Goal: Task Accomplishment & Management: Complete application form

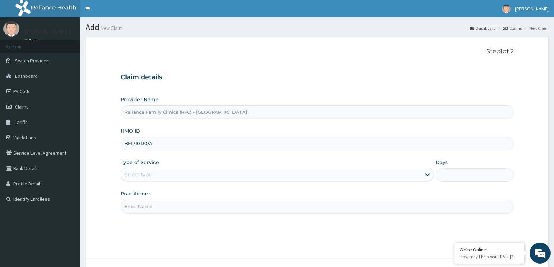
click at [138, 144] on input "BFL/10130/A" at bounding box center [316, 144] width 393 height 14
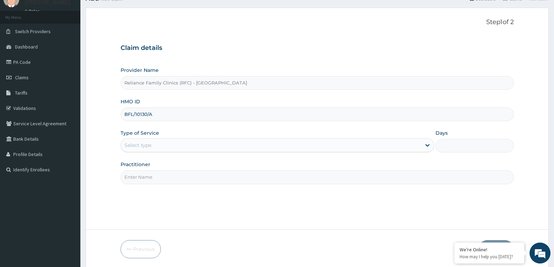
scroll to position [54, 0]
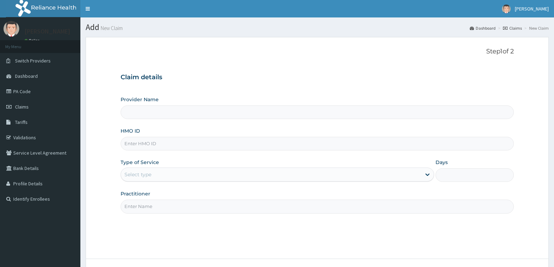
type input "Reliance Family Clinics (RFC) - [GEOGRAPHIC_DATA]"
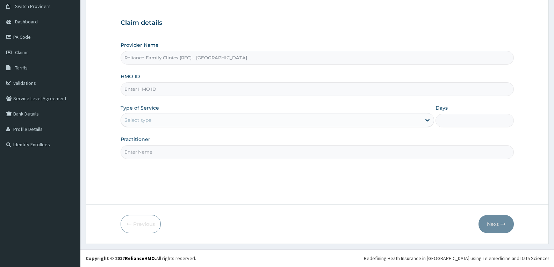
click at [132, 92] on input "HMO ID" at bounding box center [316, 89] width 393 height 14
paste input "BFL/10130/A"
type input "BFL/10130/A"
drag, startPoint x: 155, startPoint y: 119, endPoint x: 147, endPoint y: 126, distance: 10.6
click at [155, 119] on div "Select type" at bounding box center [271, 120] width 300 height 11
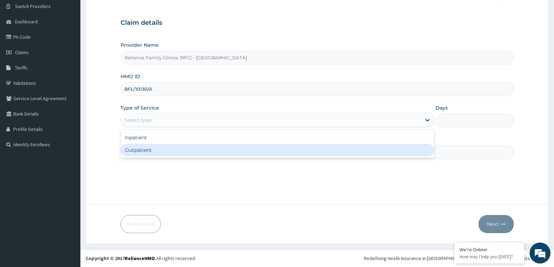
click at [144, 149] on div "Outpatient" at bounding box center [276, 150] width 313 height 13
type input "1"
click at [144, 149] on input "Practitioner" at bounding box center [316, 152] width 393 height 14
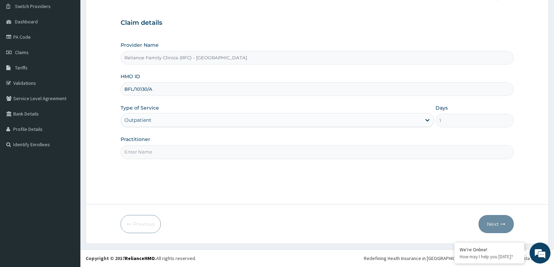
type input "faridat"
click at [501, 225] on icon "button" at bounding box center [502, 224] width 5 height 5
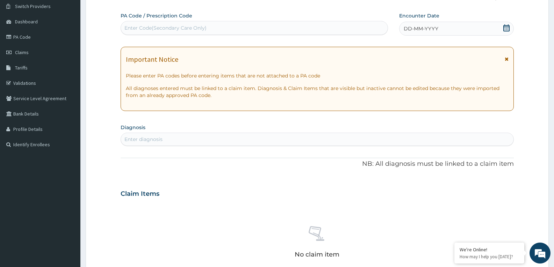
click at [503, 23] on div "DD-MM-YYYY" at bounding box center [456, 29] width 115 height 14
click at [188, 137] on div "Enter diagnosis" at bounding box center [317, 139] width 392 height 11
type input "WELL ADULT MONI"
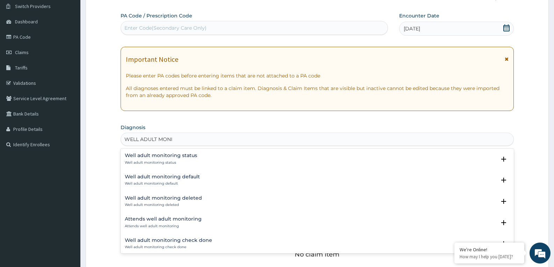
click at [184, 161] on p "Well adult monitoring status" at bounding box center [161, 162] width 72 height 5
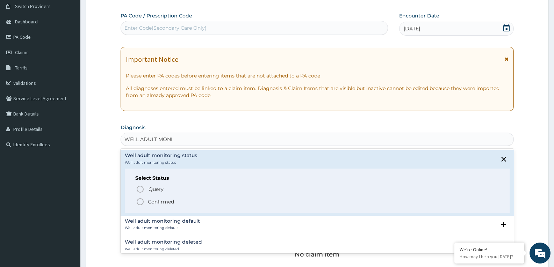
click at [141, 203] on icon "status option filled" at bounding box center [140, 202] width 8 height 8
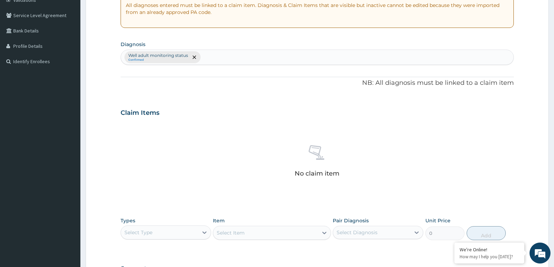
scroll to position [236, 0]
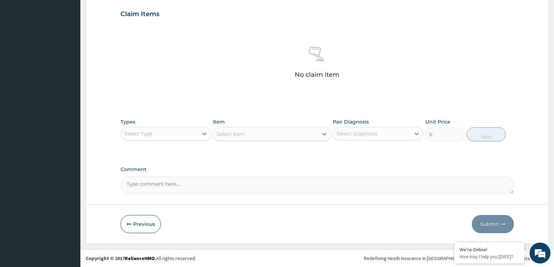
click at [186, 137] on div "Select Type" at bounding box center [159, 133] width 77 height 11
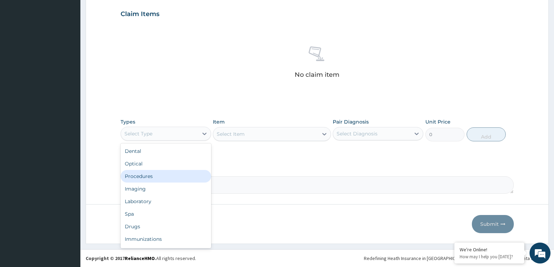
click at [153, 176] on div "Procedures" at bounding box center [165, 176] width 90 height 13
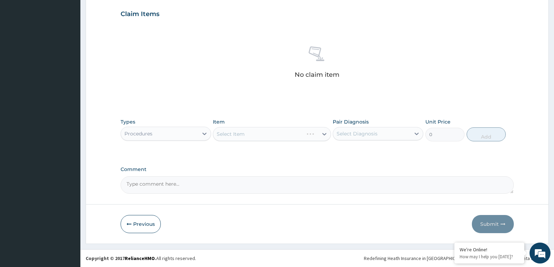
click at [282, 135] on div "Select Item" at bounding box center [272, 134] width 118 height 14
click at [282, 134] on div "Select Item" at bounding box center [265, 134] width 104 height 11
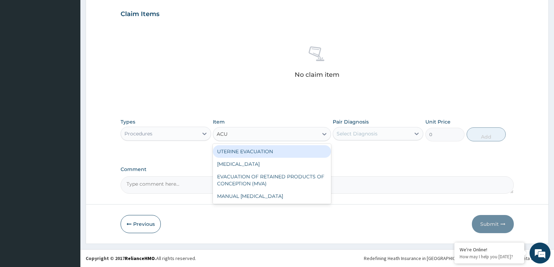
type input "ACUI"
type input "3000"
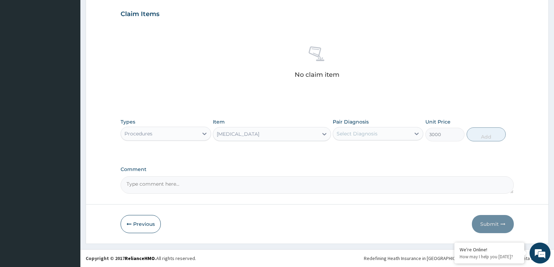
click at [400, 135] on div "Select Diagnosis" at bounding box center [371, 133] width 77 height 11
checkbox input "true"
click at [481, 130] on button "Add" at bounding box center [485, 134] width 39 height 14
type input "0"
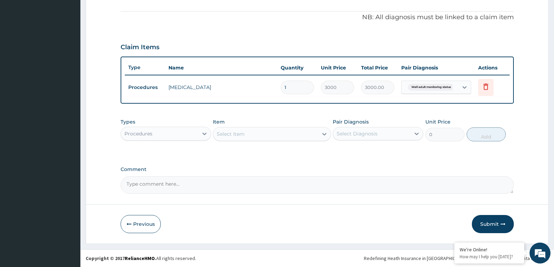
scroll to position [203, 0]
click at [155, 135] on div "Procedures" at bounding box center [159, 133] width 77 height 11
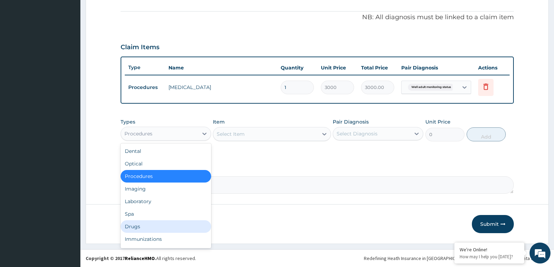
click at [149, 228] on div "Drugs" at bounding box center [165, 226] width 90 height 13
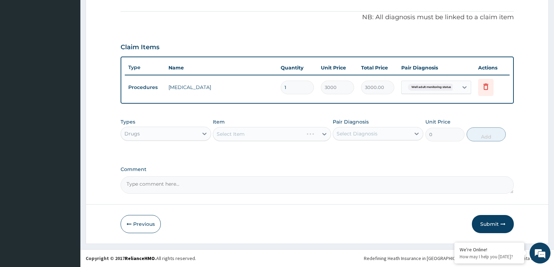
click at [276, 137] on div "Select Item" at bounding box center [272, 134] width 118 height 14
click at [279, 137] on div "Select Item" at bounding box center [272, 134] width 118 height 14
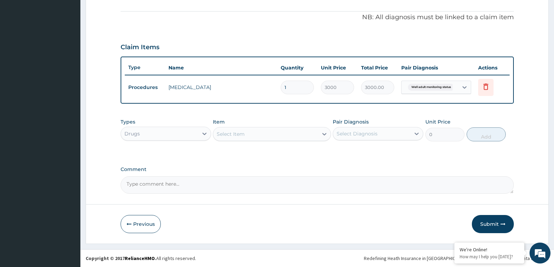
click at [282, 137] on div "Select Item" at bounding box center [265, 134] width 104 height 11
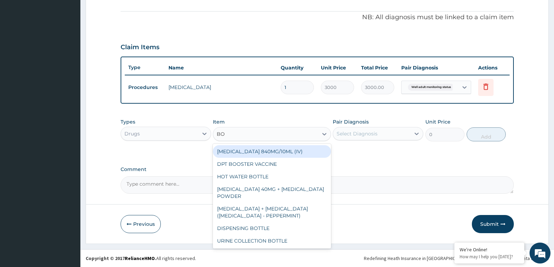
type input "BOT"
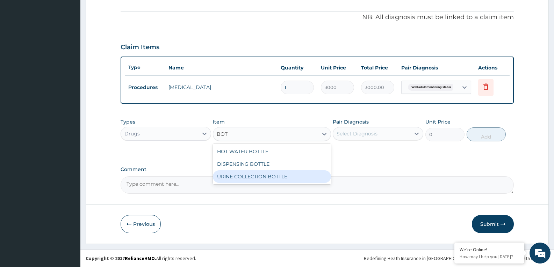
drag, startPoint x: 275, startPoint y: 179, endPoint x: 328, endPoint y: 156, distance: 57.7
click at [281, 178] on div "URINE COLLECTION BOTTLE" at bounding box center [272, 176] width 118 height 13
type input "198"
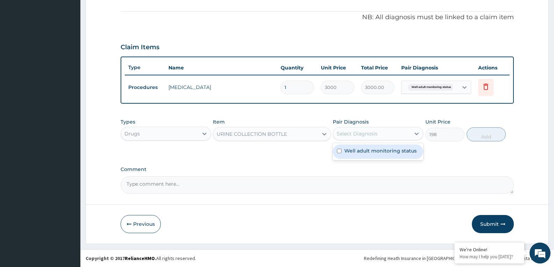
click at [381, 132] on div "Select Diagnosis" at bounding box center [371, 133] width 77 height 11
click at [383, 147] on div "Well adult monitoring status" at bounding box center [377, 152] width 90 height 14
checkbox input "true"
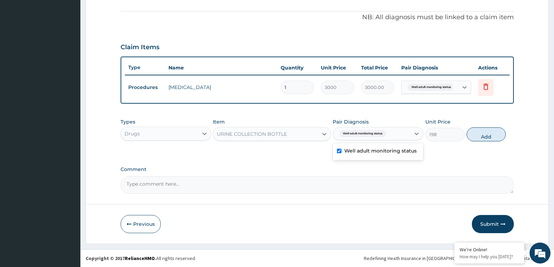
click at [474, 134] on button "Add" at bounding box center [485, 134] width 39 height 14
type input "0"
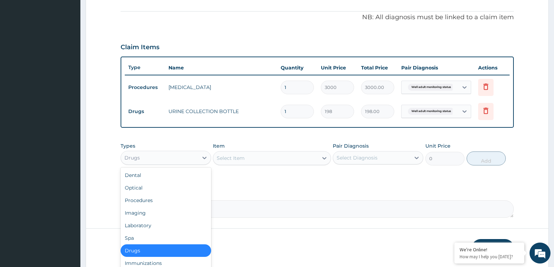
click at [171, 160] on div "Drugs" at bounding box center [159, 157] width 77 height 11
click at [139, 228] on div "Laboratory" at bounding box center [165, 225] width 90 height 13
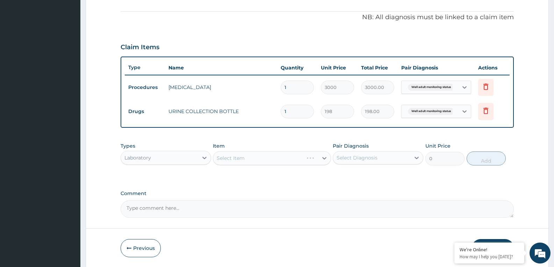
click at [135, 222] on form "Step 2 of 2 PA Code / Prescription Code Enter Code(Secondary Care Only) Encount…" at bounding box center [317, 51] width 463 height 434
click at [291, 159] on div "Select Item" at bounding box center [265, 158] width 104 height 11
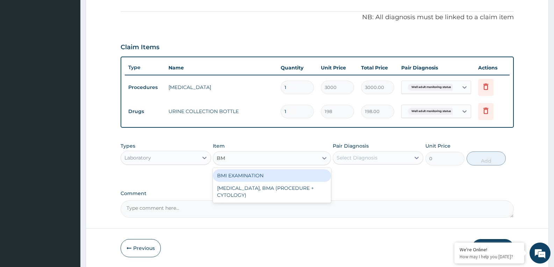
type input "BMI"
type input "1225.5"
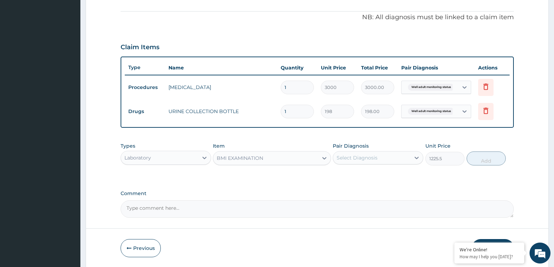
click at [383, 154] on div "Select Diagnosis" at bounding box center [371, 157] width 77 height 11
checkbox input "true"
click at [488, 165] on div "Types Laboratory Item BMI EXAMINATION Pair Diagnosis option Well adult monitori…" at bounding box center [316, 154] width 393 height 30
click at [485, 163] on button "Add" at bounding box center [485, 159] width 39 height 14
type input "0"
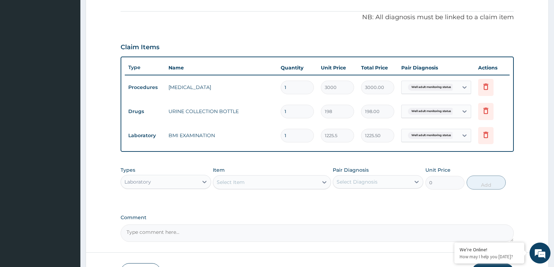
click at [263, 181] on div "Select Item" at bounding box center [265, 182] width 104 height 11
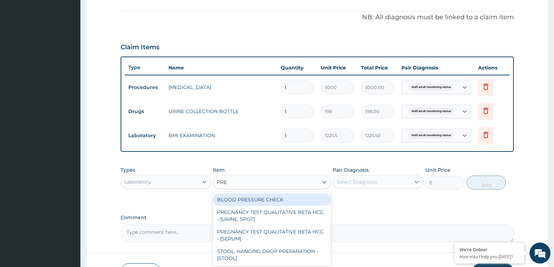
type input "PRES"
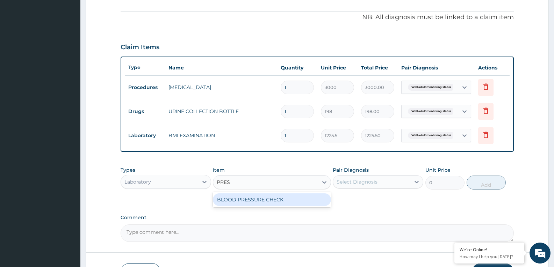
type input "1225.5"
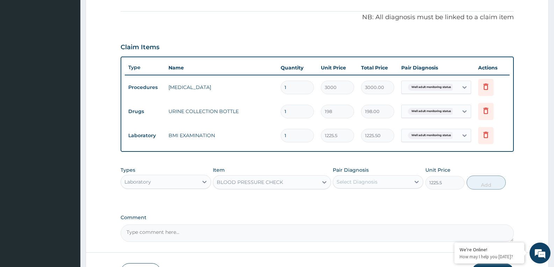
click at [357, 185] on div "Select Diagnosis" at bounding box center [356, 181] width 41 height 7
checkbox input "true"
click at [488, 179] on button "Add" at bounding box center [485, 183] width 39 height 14
type input "0"
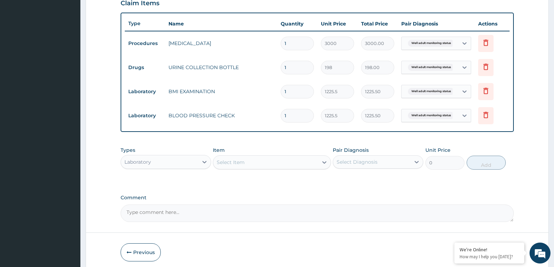
scroll to position [276, 0]
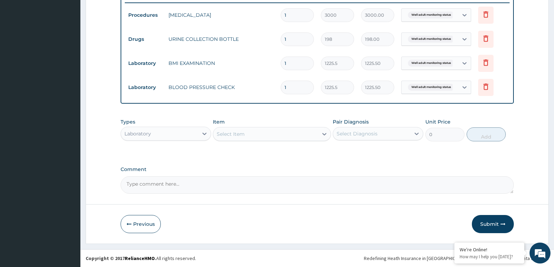
click at [241, 137] on div "Select Item" at bounding box center [231, 134] width 28 height 7
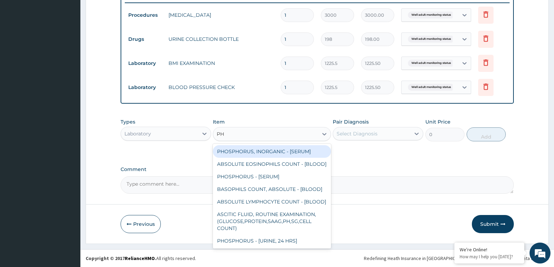
type input "PHY"
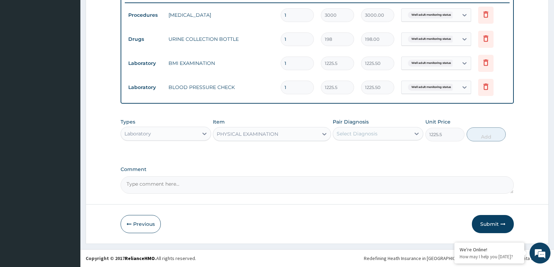
click at [357, 139] on div "Select Diagnosis" at bounding box center [371, 133] width 77 height 11
click at [476, 134] on button "Add" at bounding box center [485, 134] width 39 height 14
type input "0"
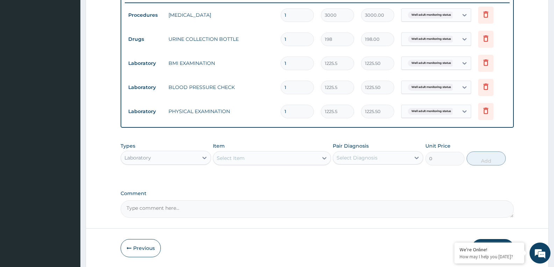
click at [277, 162] on div "Select Item" at bounding box center [265, 158] width 104 height 11
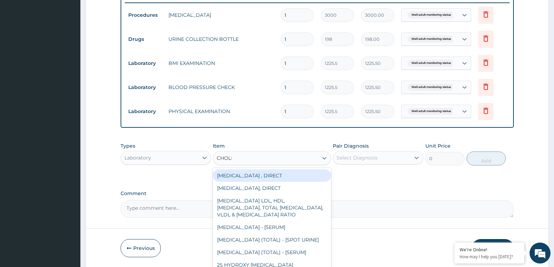
type input "CHOLES"
type input "2880"
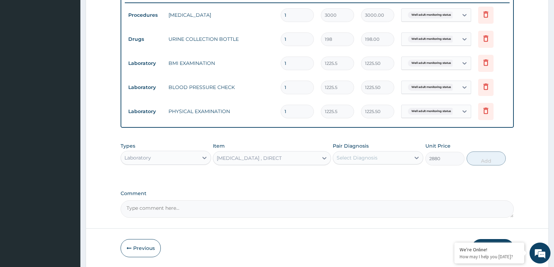
click at [404, 154] on div "Select Diagnosis" at bounding box center [371, 157] width 77 height 11
checkbox input "true"
click at [474, 152] on button "Add" at bounding box center [485, 159] width 39 height 14
type input "0"
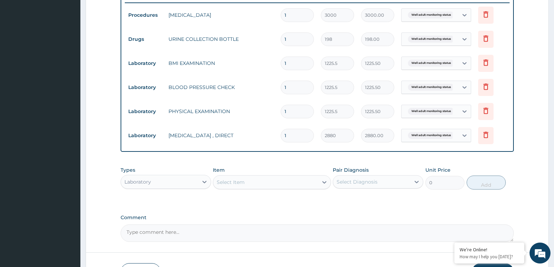
click at [264, 183] on div "Select Item" at bounding box center [265, 182] width 104 height 11
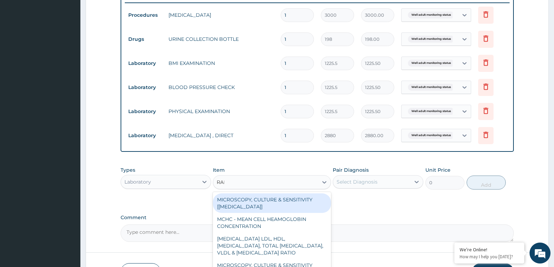
type input "RANDO"
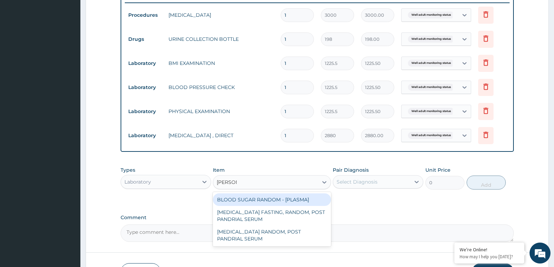
type input "1800"
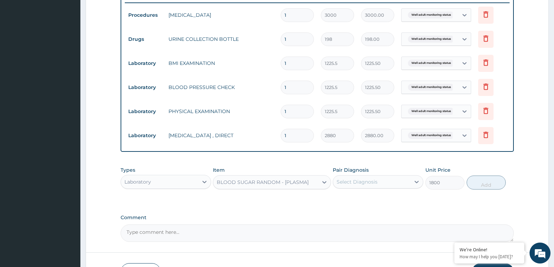
click at [370, 182] on div "Select Diagnosis" at bounding box center [356, 181] width 41 height 7
checkbox input "true"
drag, startPoint x: 473, startPoint y: 182, endPoint x: 446, endPoint y: 192, distance: 28.7
click at [474, 182] on button "Add" at bounding box center [485, 183] width 39 height 14
type input "0"
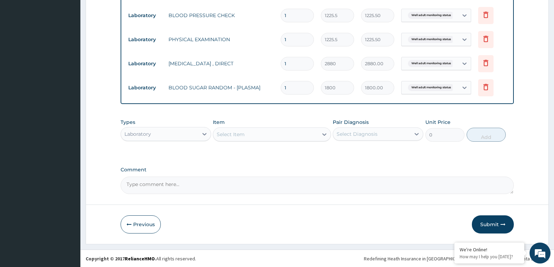
scroll to position [348, 0]
click at [298, 136] on div "Select Item" at bounding box center [265, 134] width 104 height 11
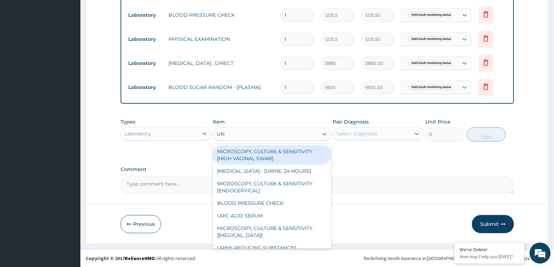
type input "URINA"
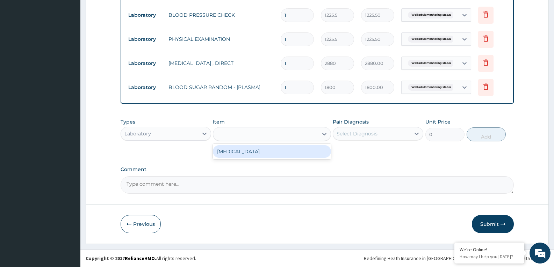
type input "1531.875"
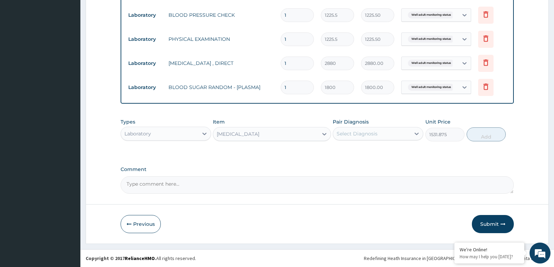
click at [378, 139] on div "Select Diagnosis" at bounding box center [377, 133] width 90 height 13
click at [410, 131] on div at bounding box center [416, 133] width 13 height 13
click at [401, 129] on div "Select Diagnosis" at bounding box center [371, 133] width 77 height 11
checkbox input "true"
click at [483, 138] on button "Add" at bounding box center [485, 134] width 39 height 14
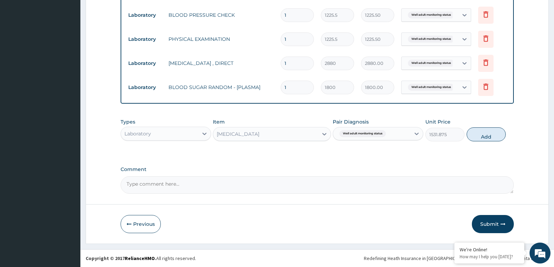
type input "0"
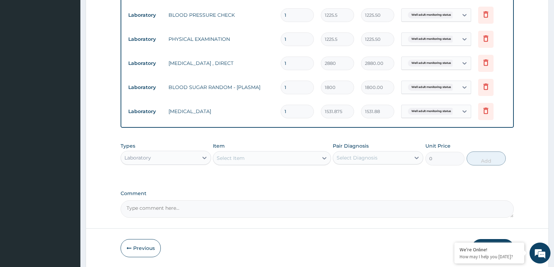
click at [300, 163] on div "Select Item" at bounding box center [265, 158] width 104 height 11
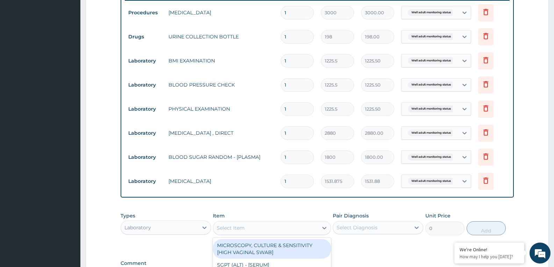
scroll to position [372, 0]
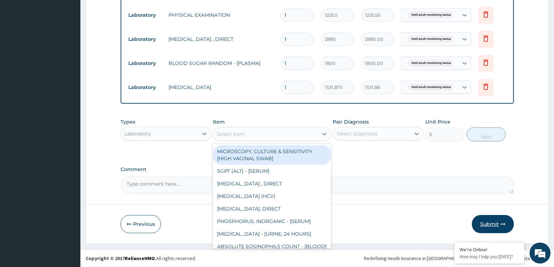
click at [491, 222] on button "Submit" at bounding box center [492, 224] width 42 height 18
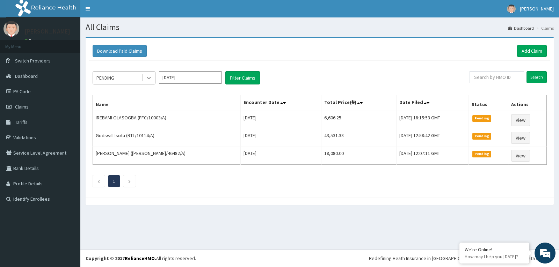
click at [145, 79] on icon at bounding box center [148, 77] width 7 height 7
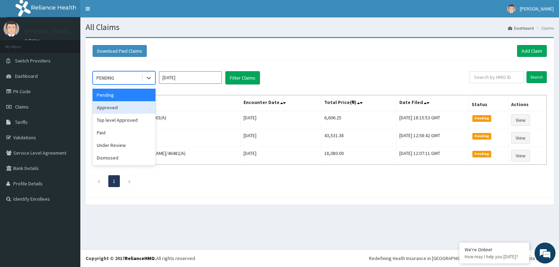
click at [126, 109] on div "Approved" at bounding box center [124, 107] width 63 height 13
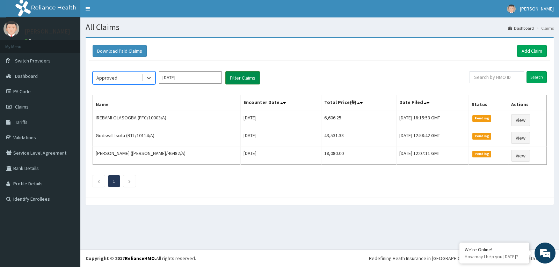
click at [241, 73] on button "Filter Claims" at bounding box center [242, 77] width 35 height 13
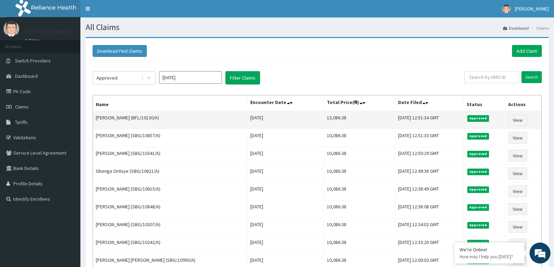
drag, startPoint x: 138, startPoint y: 119, endPoint x: 162, endPoint y: 117, distance: 24.2
click at [162, 118] on td "Ogundele Matthew (BFL/10130/A)" at bounding box center [170, 120] width 154 height 18
copy td "BFL/10130/A"
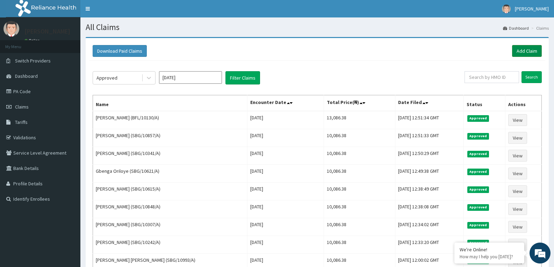
click at [536, 49] on link "Add Claim" at bounding box center [527, 51] width 30 height 12
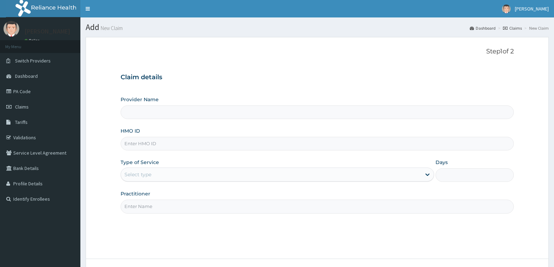
type input "Reliance Family Clinics (RFC) - [GEOGRAPHIC_DATA]"
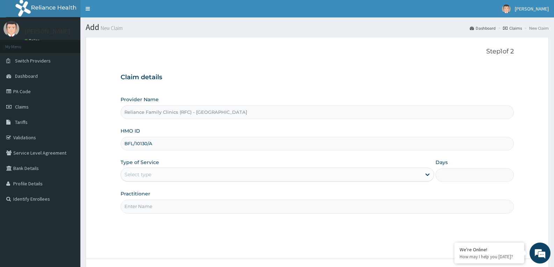
click at [147, 143] on input "BFL/10130/A" at bounding box center [316, 144] width 393 height 14
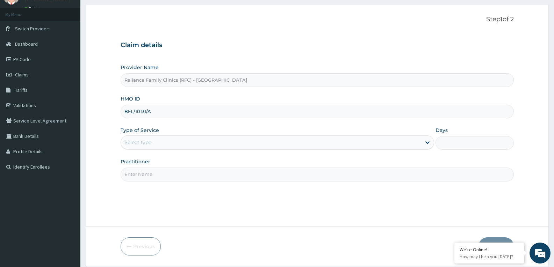
scroll to position [54, 0]
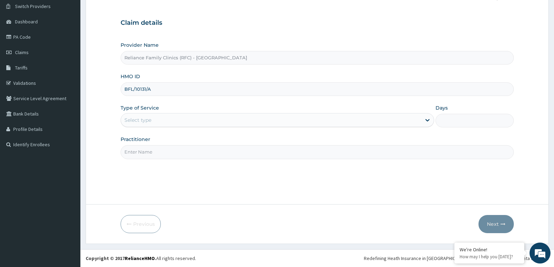
type input "BFL/10131/A"
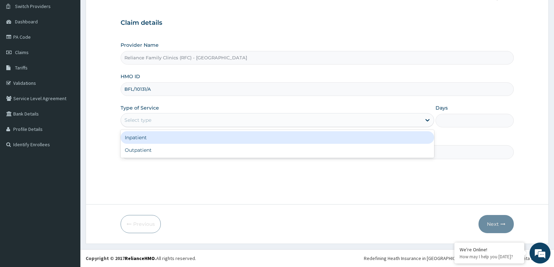
drag, startPoint x: 209, startPoint y: 120, endPoint x: 192, endPoint y: 134, distance: 21.1
click at [206, 122] on div "Select type" at bounding box center [271, 120] width 300 height 11
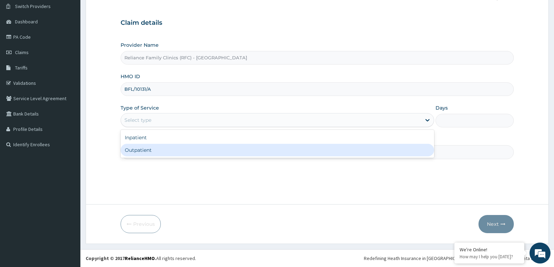
click at [187, 151] on div "Outpatient" at bounding box center [276, 150] width 313 height 13
type input "1"
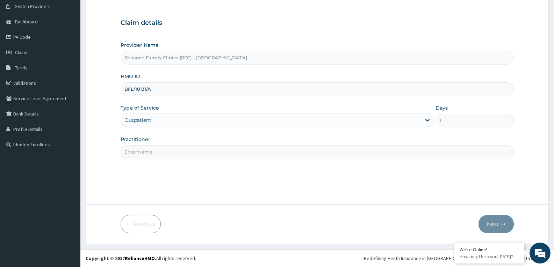
click at [187, 151] on input "Practitioner" at bounding box center [316, 152] width 393 height 14
type input "faridat"
click at [489, 224] on button "Next" at bounding box center [495, 224] width 35 height 18
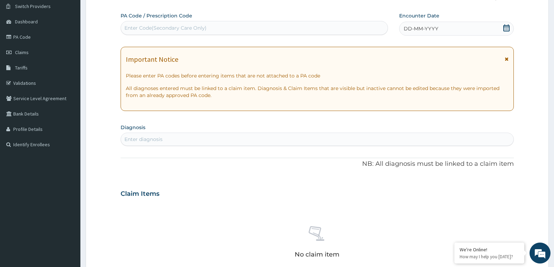
click at [504, 29] on icon at bounding box center [506, 27] width 7 height 7
click at [254, 140] on div "Enter diagnosis" at bounding box center [317, 139] width 392 height 11
type input "WELL ADULT MONI"
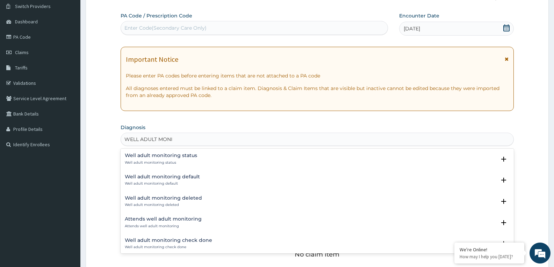
click at [166, 153] on h4 "Well adult monitoring status" at bounding box center [161, 155] width 72 height 5
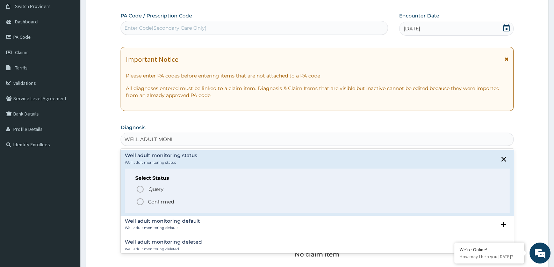
click at [137, 204] on icon "status option filled" at bounding box center [140, 202] width 8 height 8
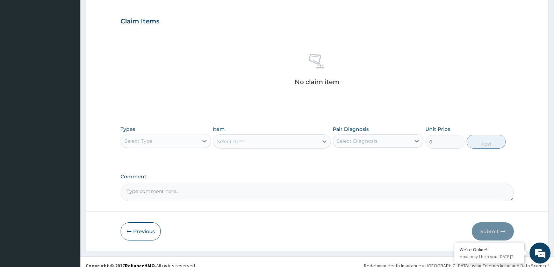
scroll to position [236, 0]
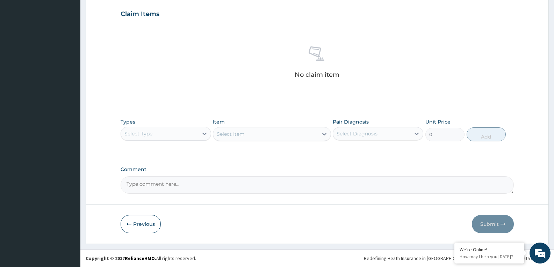
click at [188, 130] on div "Select Type" at bounding box center [159, 133] width 77 height 11
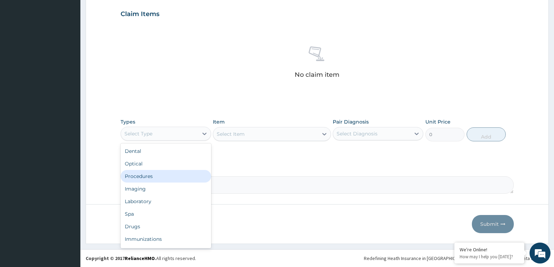
click at [145, 179] on div "Procedures" at bounding box center [165, 176] width 90 height 13
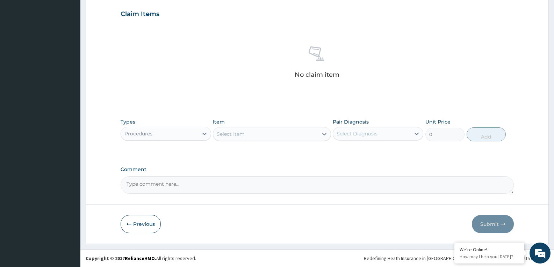
click at [295, 131] on div "Select Item" at bounding box center [265, 134] width 104 height 11
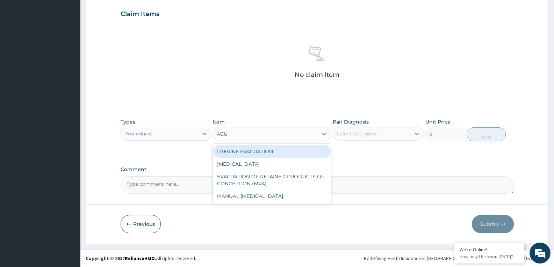
type input "ACUI"
type input "3000"
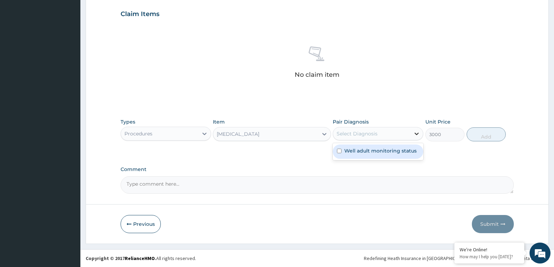
click at [411, 134] on div at bounding box center [416, 133] width 13 height 13
checkbox input "true"
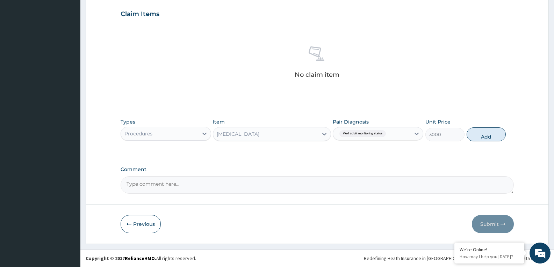
click at [500, 135] on button "Add" at bounding box center [485, 134] width 39 height 14
type input "0"
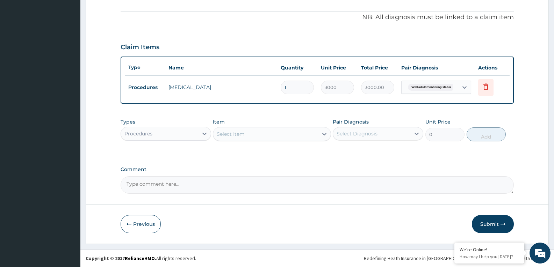
scroll to position [203, 0]
click at [192, 137] on div "Procedures" at bounding box center [159, 133] width 77 height 11
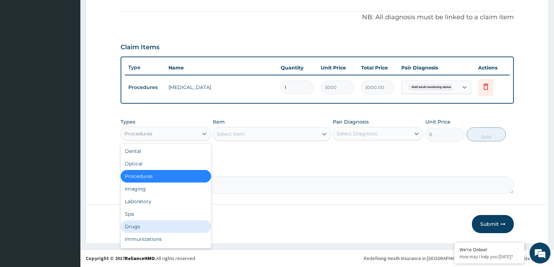
click at [135, 229] on div "Drugs" at bounding box center [165, 226] width 90 height 13
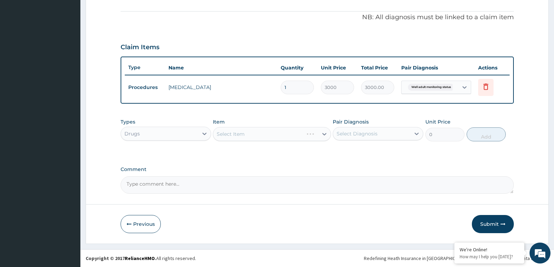
click at [308, 134] on div "Select Item" at bounding box center [272, 134] width 118 height 14
click at [308, 134] on div "Select Item" at bounding box center [265, 134] width 104 height 11
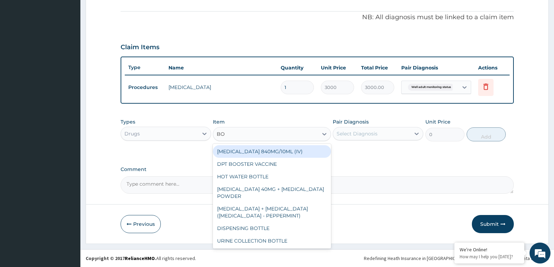
type input "BOT"
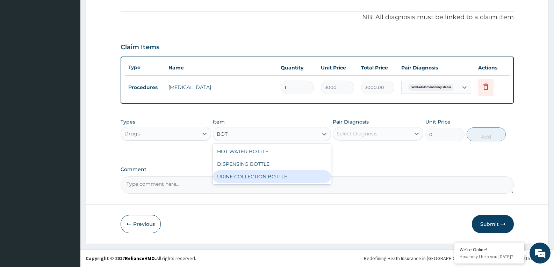
click at [295, 176] on div "URINE COLLECTION BOTTLE" at bounding box center [272, 176] width 118 height 13
type input "198"
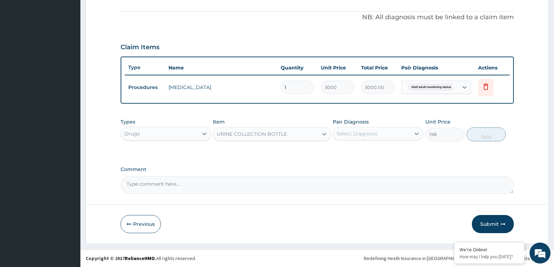
click at [406, 131] on div "Select Diagnosis" at bounding box center [371, 133] width 77 height 11
click at [401, 157] on div "Well adult monitoring status" at bounding box center [377, 152] width 90 height 14
checkbox input "true"
click at [492, 138] on button "Add" at bounding box center [485, 134] width 39 height 14
type input "0"
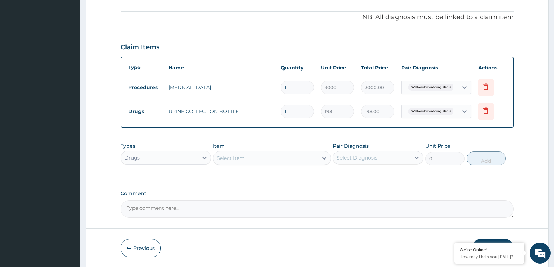
click at [145, 160] on div "Drugs" at bounding box center [159, 157] width 77 height 11
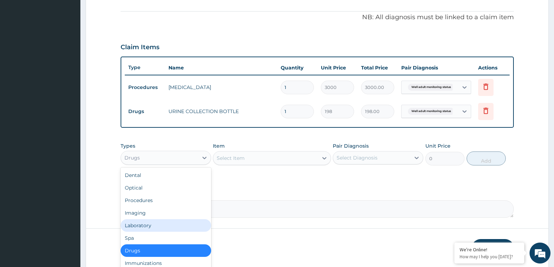
click at [146, 228] on div "Laboratory" at bounding box center [165, 225] width 90 height 13
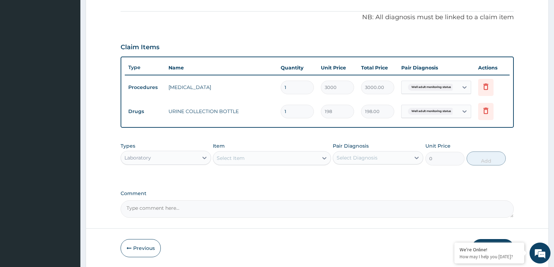
click at [264, 156] on div "Select Item" at bounding box center [265, 158] width 104 height 11
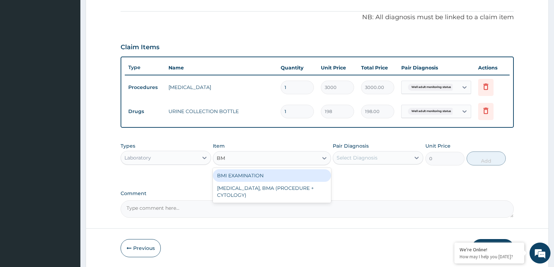
type input "BMI"
type input "1225.5"
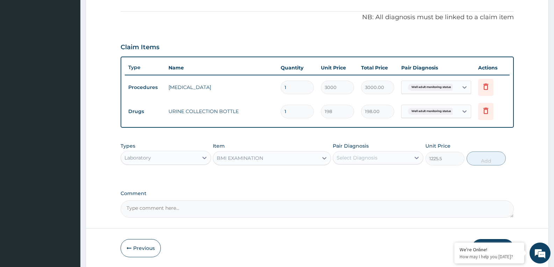
drag, startPoint x: 398, startPoint y: 147, endPoint x: 398, endPoint y: 155, distance: 8.4
click at [398, 148] on div "Pair Diagnosis Select Diagnosis" at bounding box center [377, 153] width 90 height 23
click at [398, 155] on div "Select Diagnosis" at bounding box center [371, 157] width 77 height 11
checkbox input "true"
drag, startPoint x: 473, startPoint y: 153, endPoint x: 385, endPoint y: 180, distance: 91.9
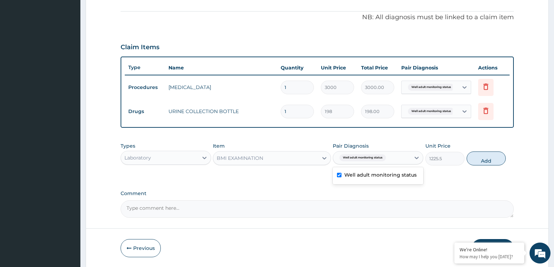
click at [467, 162] on button "Add" at bounding box center [485, 159] width 39 height 14
type input "0"
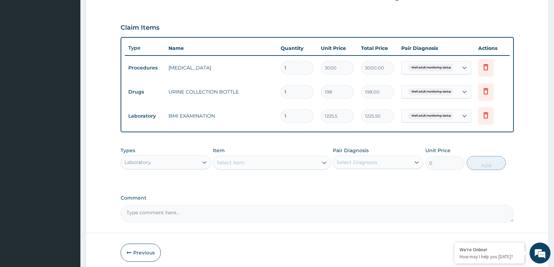
scroll to position [251, 0]
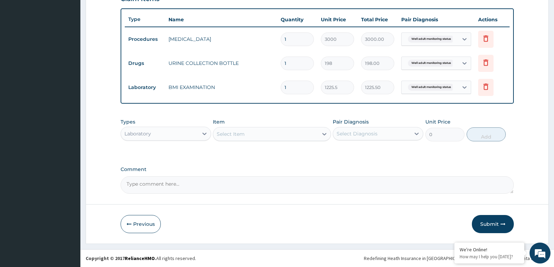
click at [283, 133] on div "Select Item" at bounding box center [265, 134] width 104 height 11
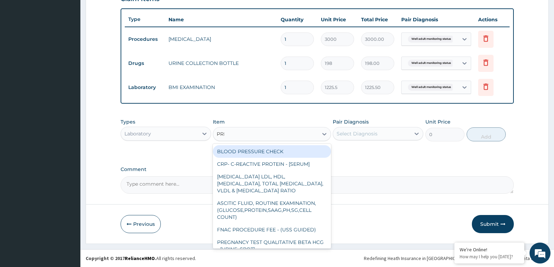
type input "PRES"
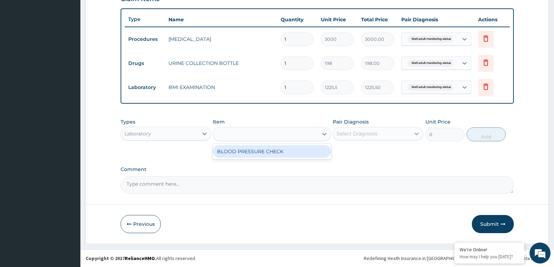
type input "1225.5"
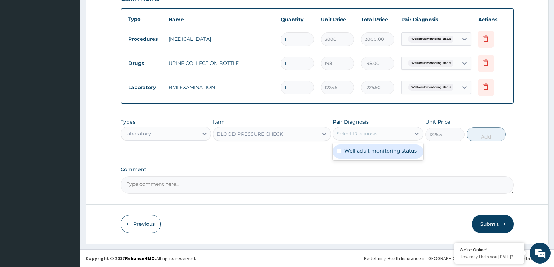
click at [397, 133] on div "Select Diagnosis" at bounding box center [371, 133] width 77 height 11
checkbox input "true"
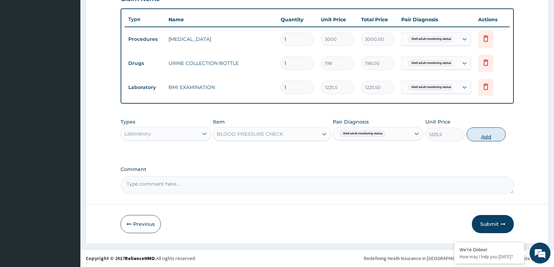
click at [485, 140] on button "Add" at bounding box center [485, 134] width 39 height 14
type input "0"
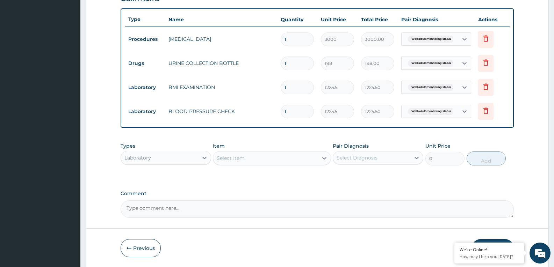
click at [279, 163] on div "Select Item" at bounding box center [265, 158] width 104 height 11
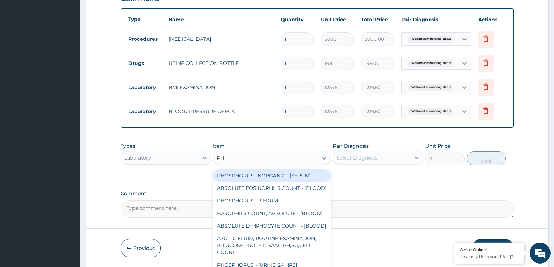
type input "PHY"
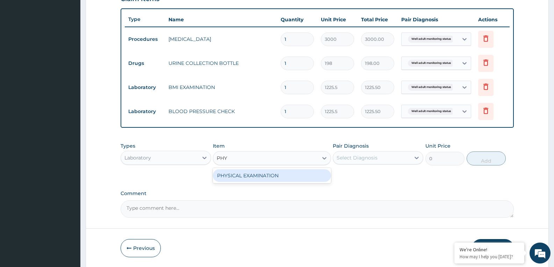
type input "1225.5"
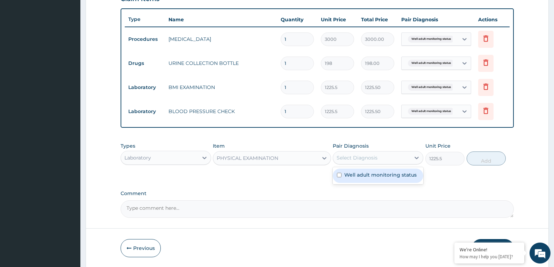
click at [384, 154] on div "Select Diagnosis" at bounding box center [371, 157] width 77 height 11
checkbox input "true"
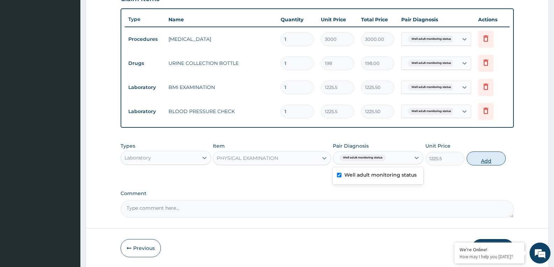
click at [481, 161] on button "Add" at bounding box center [485, 159] width 39 height 14
type input "0"
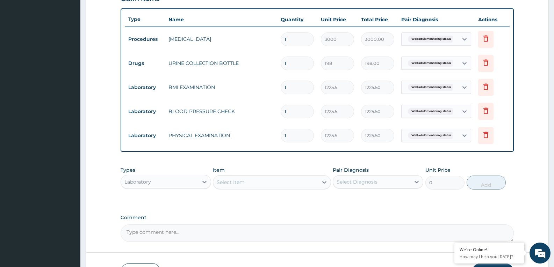
click at [262, 179] on div "Select Item" at bounding box center [265, 182] width 104 height 11
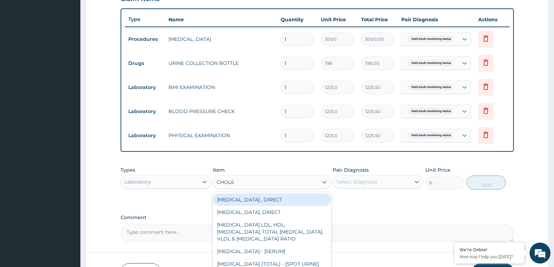
type input "CHOLES"
type input "2880"
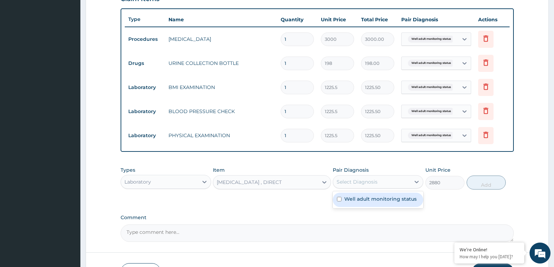
click at [390, 178] on div "Select Diagnosis" at bounding box center [371, 181] width 77 height 11
checkbox input "true"
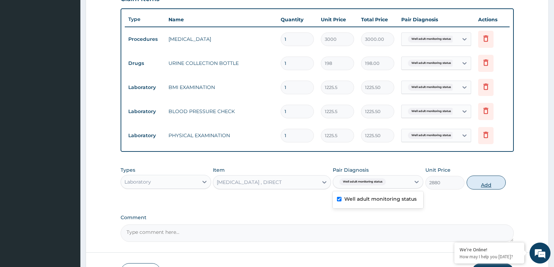
click at [482, 181] on button "Add" at bounding box center [485, 183] width 39 height 14
type input "0"
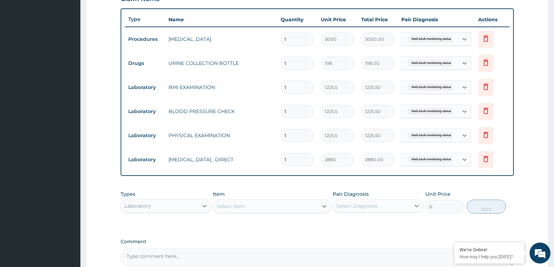
click at [288, 205] on div "Select Item" at bounding box center [265, 206] width 104 height 11
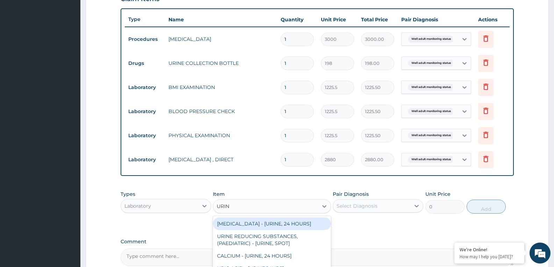
type input "URINA"
type input "1531.875"
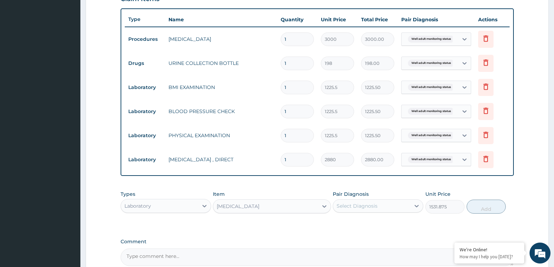
click at [369, 210] on div "Select Diagnosis" at bounding box center [371, 205] width 77 height 11
checkbox input "true"
drag, startPoint x: 483, startPoint y: 207, endPoint x: 330, endPoint y: 212, distance: 152.7
click at [475, 211] on button "Add" at bounding box center [485, 207] width 39 height 14
type input "0"
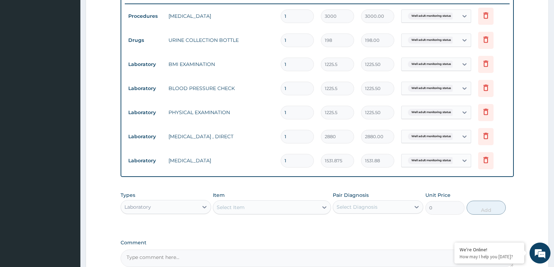
scroll to position [286, 0]
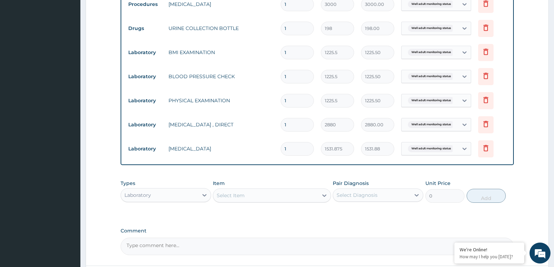
click at [299, 196] on div "Select Item" at bounding box center [265, 195] width 104 height 11
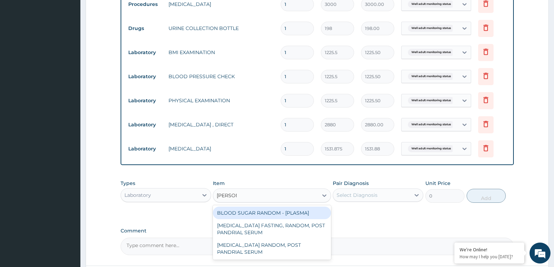
type input "RANDOM"
type input "1800"
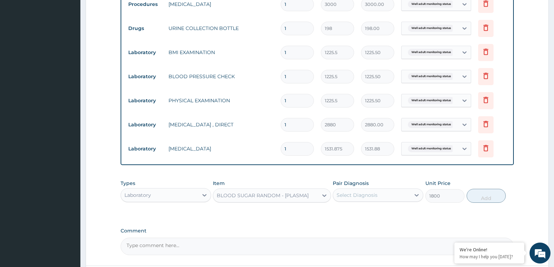
click at [369, 198] on div "Select Diagnosis" at bounding box center [356, 195] width 41 height 7
checkbox input "true"
click at [471, 197] on button "Add" at bounding box center [485, 196] width 39 height 14
type input "0"
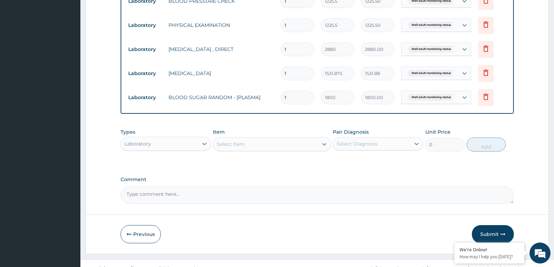
scroll to position [372, 0]
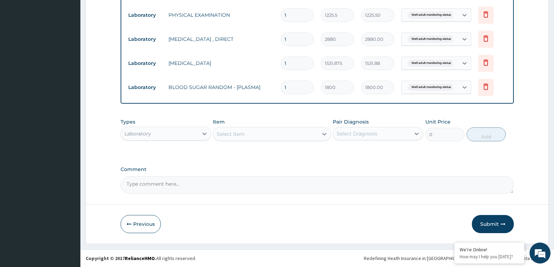
click at [260, 132] on div "Select Item" at bounding box center [265, 134] width 104 height 11
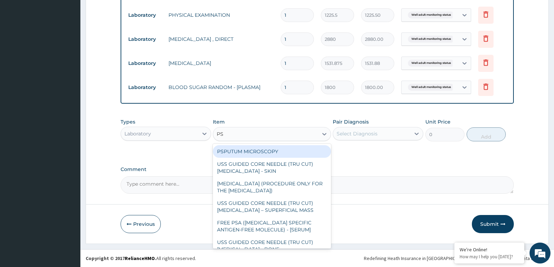
type input "PSA"
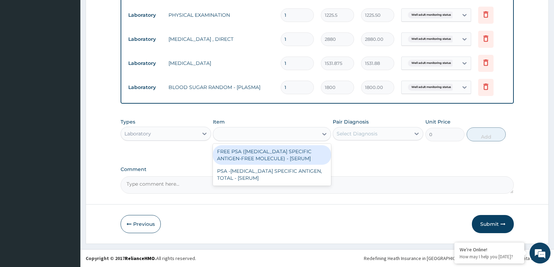
type input "14400"
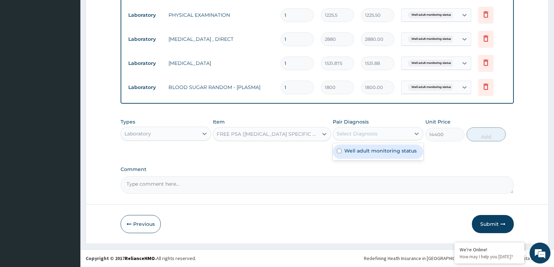
click at [345, 128] on div "Select Diagnosis" at bounding box center [371, 133] width 77 height 11
checkbox input "true"
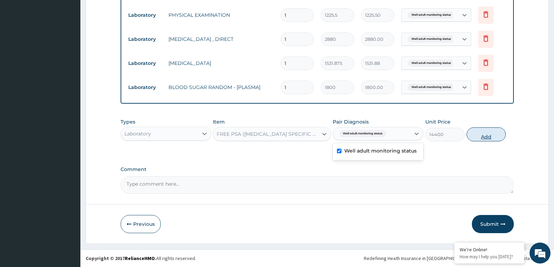
click at [488, 136] on button "Add" at bounding box center [485, 134] width 39 height 14
type input "0"
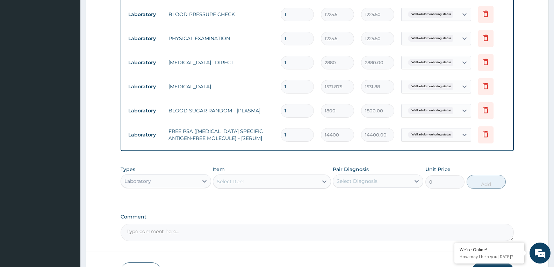
scroll to position [396, 0]
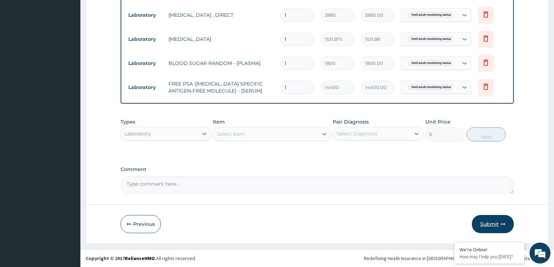
click at [491, 224] on button "Submit" at bounding box center [492, 224] width 42 height 18
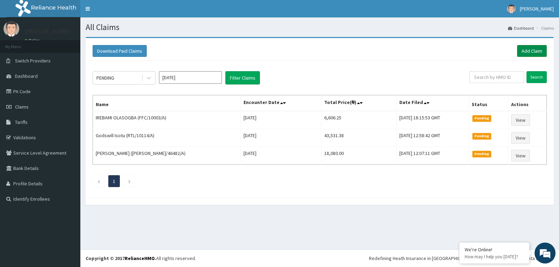
click at [529, 48] on link "Add Claim" at bounding box center [532, 51] width 30 height 12
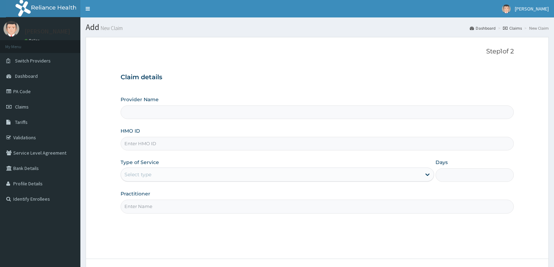
type input "BFL/10130/A"
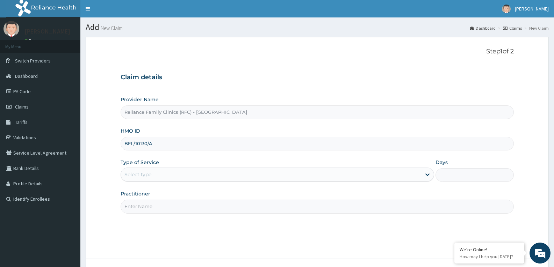
type input "Reliance Family Clinics (RFC) - Gbagada"
click at [149, 144] on input "BFL/10130/A" at bounding box center [316, 144] width 393 height 14
click at [148, 143] on input "BFL/10130/A" at bounding box center [316, 144] width 393 height 14
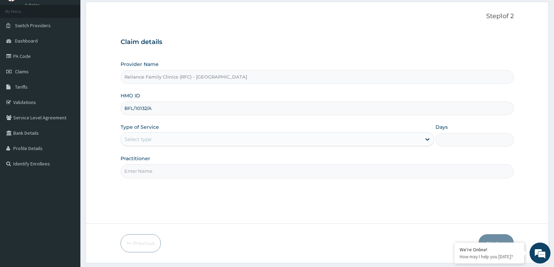
scroll to position [54, 0]
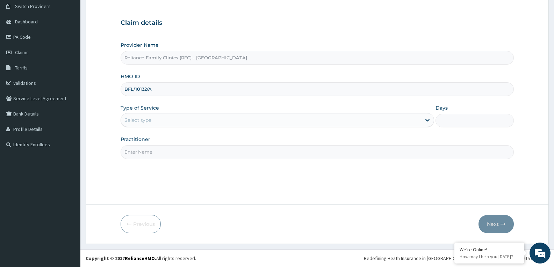
type input "BFL/10132/A"
click at [141, 124] on div "Select type" at bounding box center [271, 120] width 300 height 11
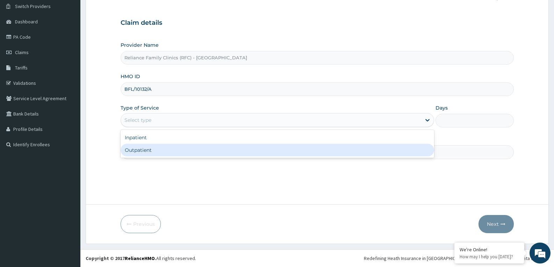
click at [141, 147] on div "Outpatient" at bounding box center [276, 150] width 313 height 13
type input "1"
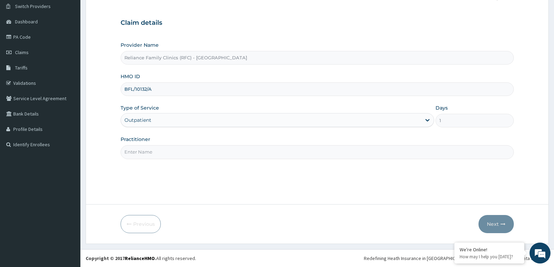
click at [141, 147] on input "Practitioner" at bounding box center [316, 152] width 393 height 14
type input "faridat"
click at [488, 228] on button "Next" at bounding box center [495, 224] width 35 height 18
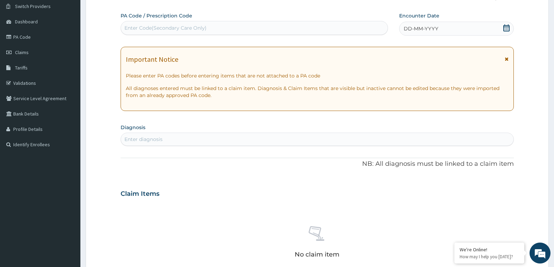
click at [505, 28] on icon at bounding box center [506, 27] width 7 height 7
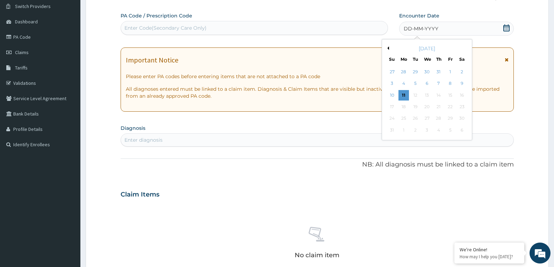
scroll to position [0, 0]
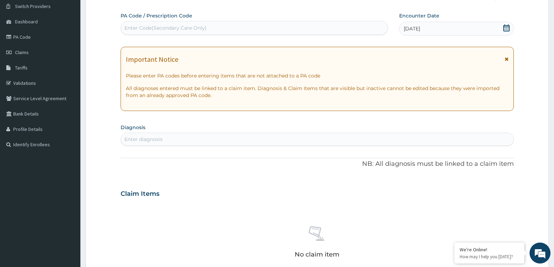
click at [163, 139] on div "Enter diagnosis" at bounding box center [317, 139] width 392 height 11
type input "well adult moni"
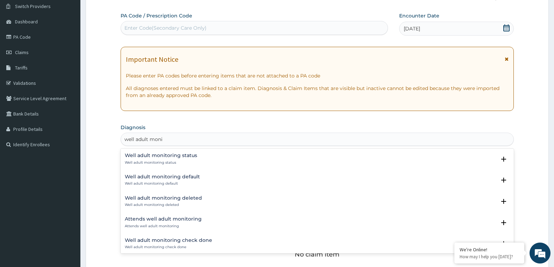
click at [151, 153] on h4 "Well adult monitoring status" at bounding box center [161, 155] width 72 height 5
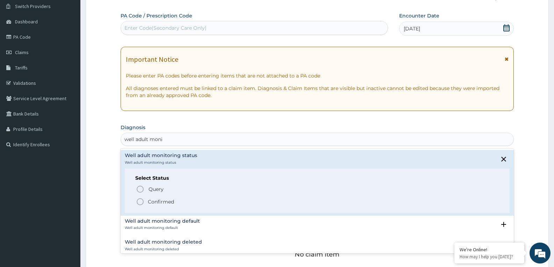
click at [144, 199] on icon "status option filled" at bounding box center [140, 202] width 8 height 8
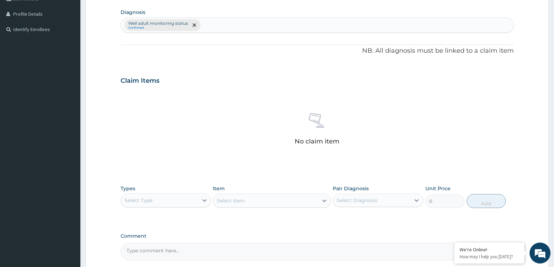
scroll to position [236, 0]
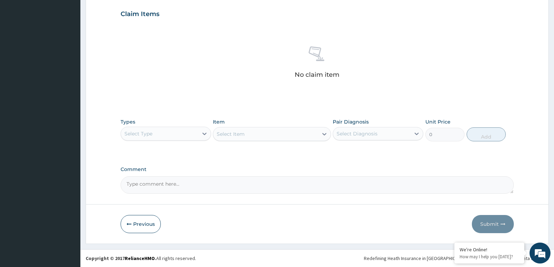
click at [185, 136] on div "Select Type" at bounding box center [159, 133] width 77 height 11
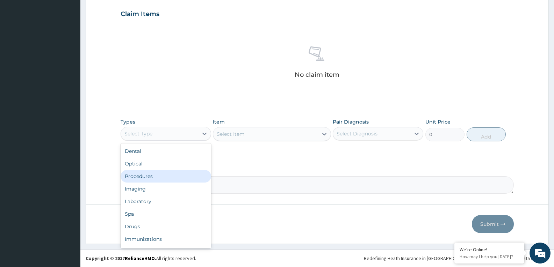
click at [148, 177] on div "Procedures" at bounding box center [165, 176] width 90 height 13
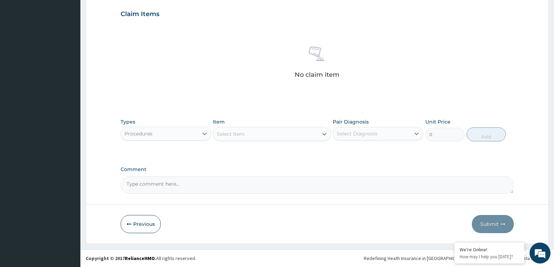
click at [293, 135] on div "Select Item" at bounding box center [265, 134] width 104 height 11
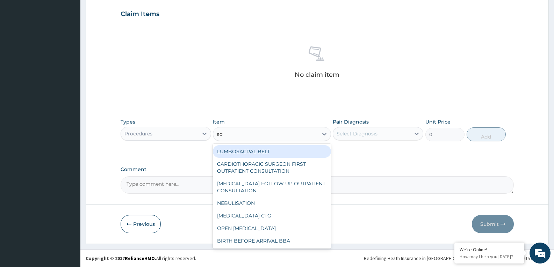
type input "acui"
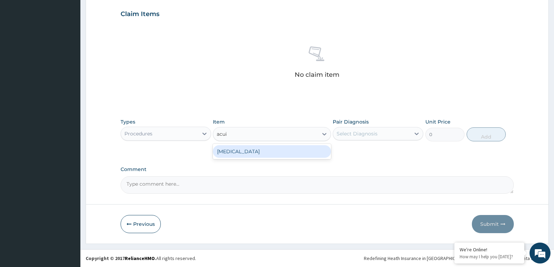
type input "3000"
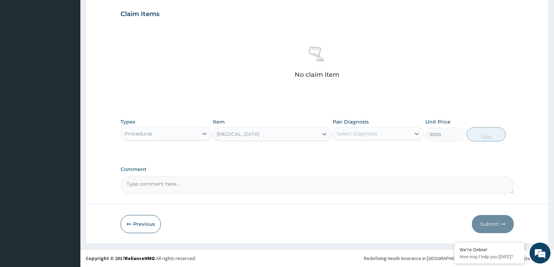
click at [373, 134] on div "Select Diagnosis" at bounding box center [356, 133] width 41 height 7
checkbox input "true"
click at [488, 132] on button "Add" at bounding box center [485, 134] width 39 height 14
type input "0"
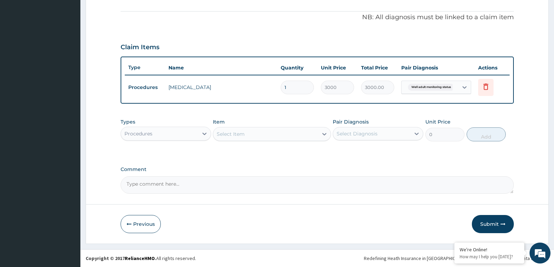
scroll to position [203, 0]
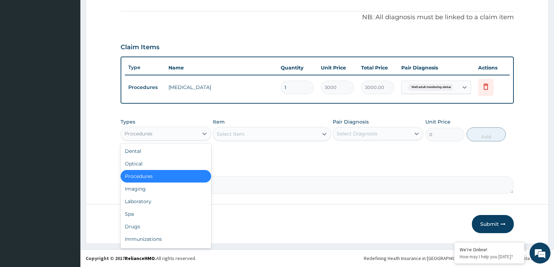
click at [180, 138] on div "Procedures" at bounding box center [159, 133] width 77 height 11
click at [139, 228] on div "Drugs" at bounding box center [165, 226] width 90 height 13
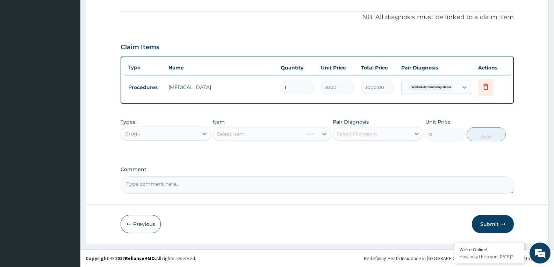
click at [288, 139] on div "Select Item" at bounding box center [272, 134] width 118 height 14
click at [289, 137] on div "Select Item" at bounding box center [265, 134] width 104 height 11
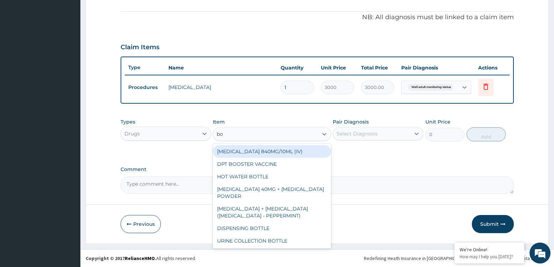
type input "bot"
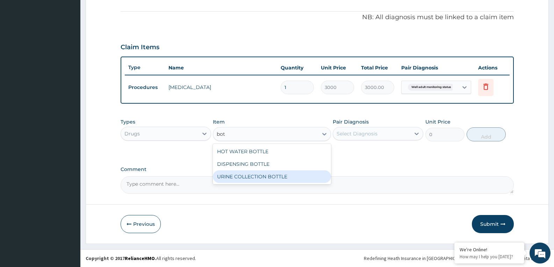
click at [274, 171] on div "URINE COLLECTION BOTTLE" at bounding box center [272, 176] width 118 height 13
type input "198"
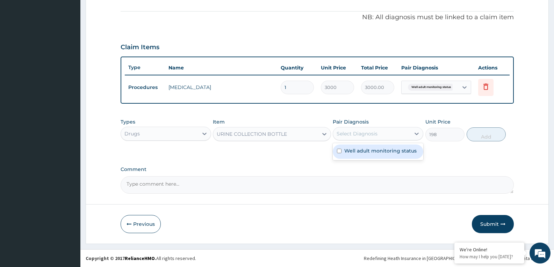
drag, startPoint x: 361, startPoint y: 137, endPoint x: 371, endPoint y: 136, distance: 9.5
click at [363, 137] on div "Select Diagnosis" at bounding box center [371, 133] width 77 height 11
drag, startPoint x: 374, startPoint y: 150, endPoint x: 413, endPoint y: 138, distance: 41.3
click at [381, 148] on label "Well adult monitoring status" at bounding box center [380, 150] width 72 height 7
checkbox input "true"
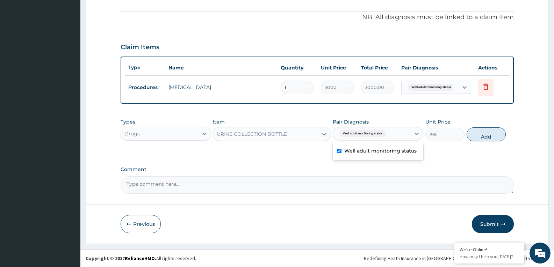
drag, startPoint x: 482, startPoint y: 129, endPoint x: 302, endPoint y: 155, distance: 181.4
click at [482, 130] on button "Add" at bounding box center [485, 134] width 39 height 14
type input "0"
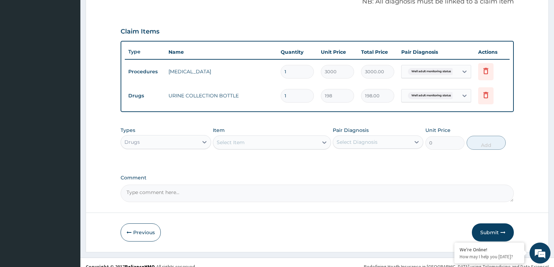
scroll to position [227, 0]
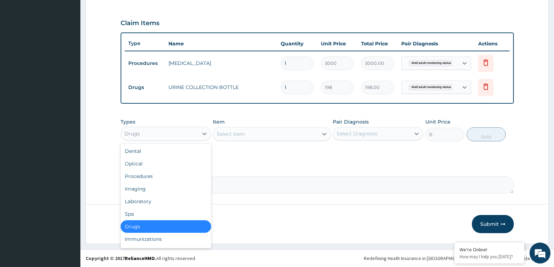
drag, startPoint x: 178, startPoint y: 130, endPoint x: 152, endPoint y: 185, distance: 61.4
click at [177, 130] on div "Drugs" at bounding box center [159, 133] width 77 height 11
click at [145, 204] on div "Laboratory" at bounding box center [165, 201] width 90 height 13
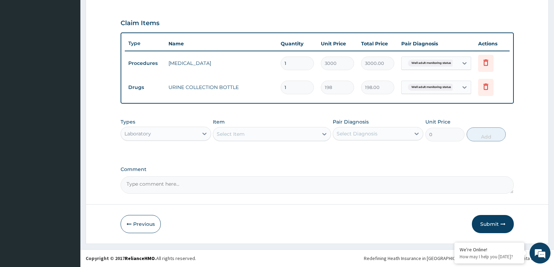
click at [280, 133] on div "Select Item" at bounding box center [265, 134] width 104 height 11
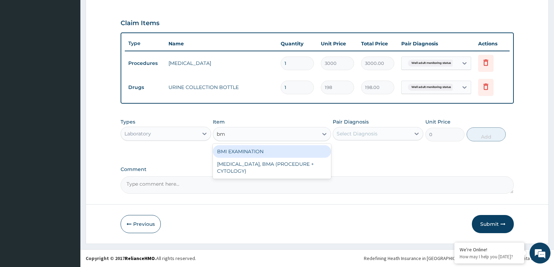
type input "bmi"
type input "1225.5"
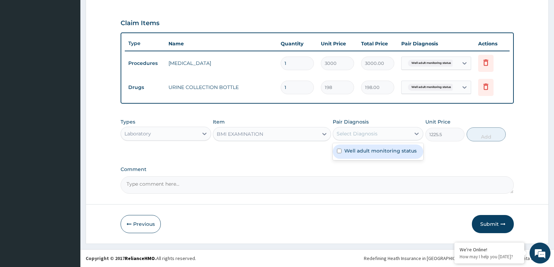
click at [378, 137] on div "Select Diagnosis" at bounding box center [371, 133] width 77 height 11
checkbox input "true"
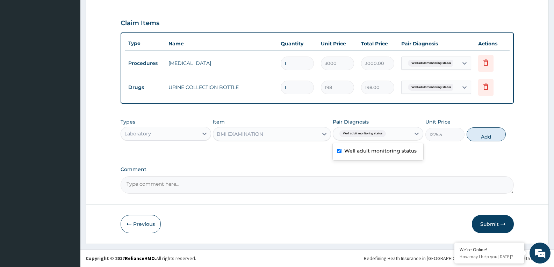
click at [493, 139] on button "Add" at bounding box center [485, 134] width 39 height 14
type input "0"
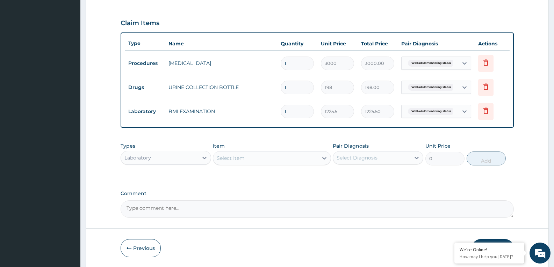
click at [275, 158] on div "Select Item" at bounding box center [265, 158] width 104 height 11
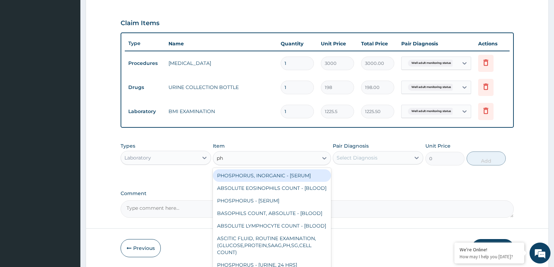
type input "phy"
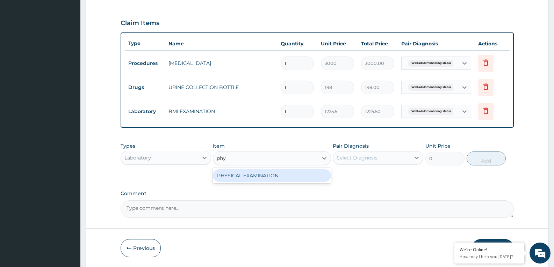
type input "1225.5"
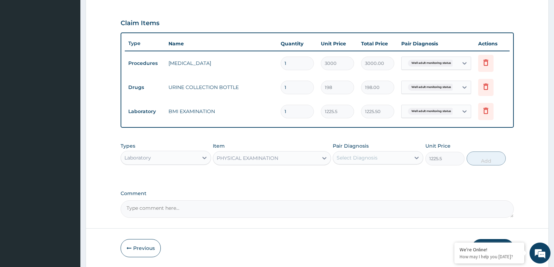
click at [388, 162] on div "Select Diagnosis" at bounding box center [371, 157] width 77 height 11
checkbox input "true"
click at [478, 161] on button "Add" at bounding box center [485, 159] width 39 height 14
type input "0"
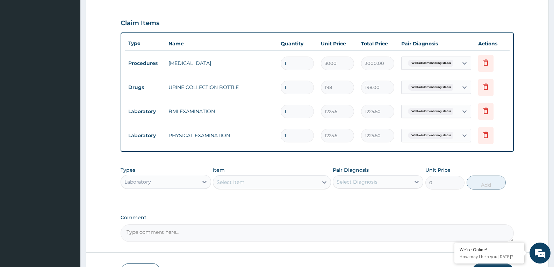
click at [298, 181] on div "Select Item" at bounding box center [265, 182] width 104 height 11
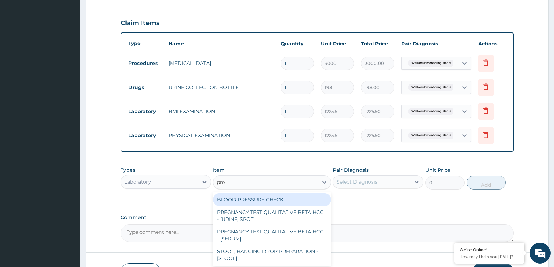
type input "pres"
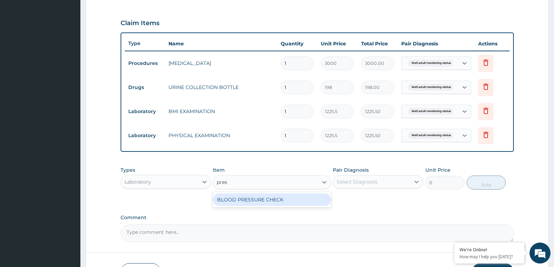
type input "1225.5"
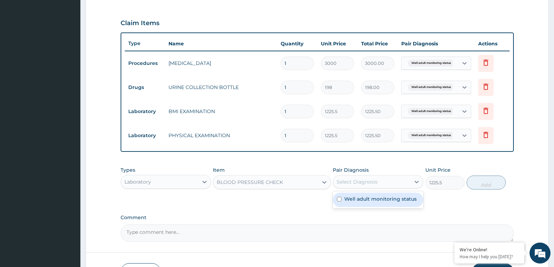
click at [393, 187] on div "Select Diagnosis" at bounding box center [371, 181] width 77 height 11
checkbox input "true"
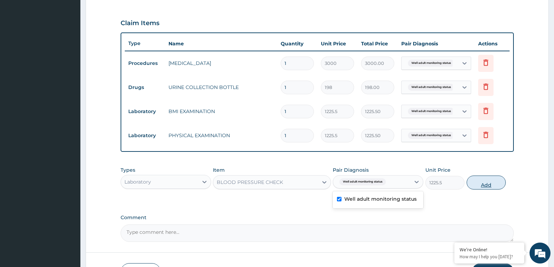
click at [483, 185] on button "Add" at bounding box center [485, 183] width 39 height 14
type input "0"
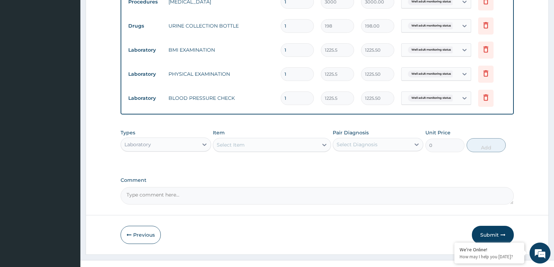
scroll to position [300, 0]
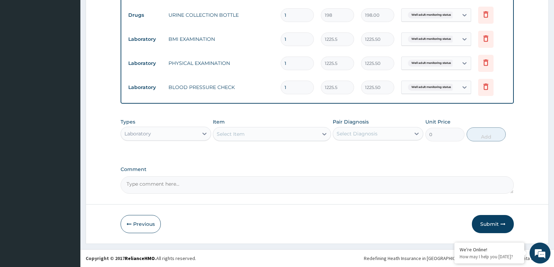
click at [258, 134] on div "Select Item" at bounding box center [265, 134] width 104 height 11
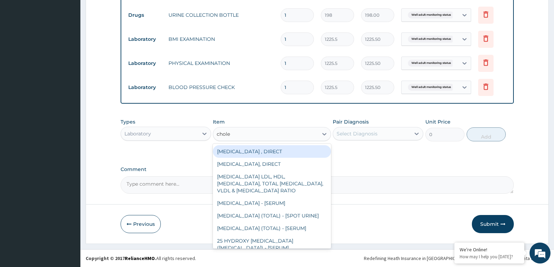
type input "choles"
type input "2880"
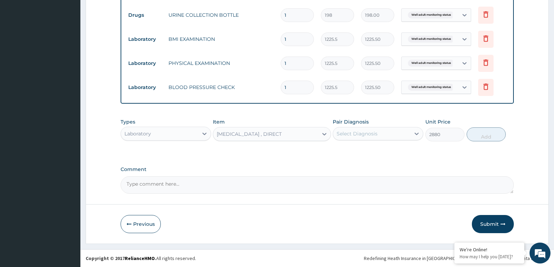
click at [370, 133] on div "Select Diagnosis" at bounding box center [356, 133] width 41 height 7
checkbox input "true"
click at [477, 135] on button "Add" at bounding box center [485, 134] width 39 height 14
type input "0"
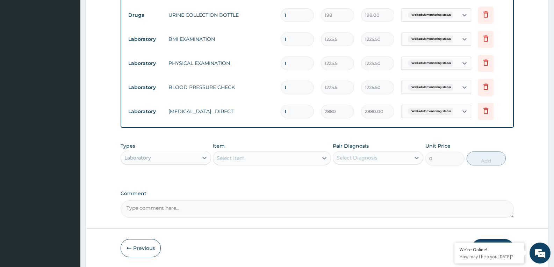
click at [288, 152] on div "Select Item" at bounding box center [272, 158] width 118 height 14
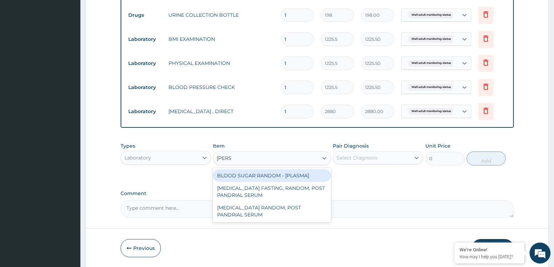
type input "random"
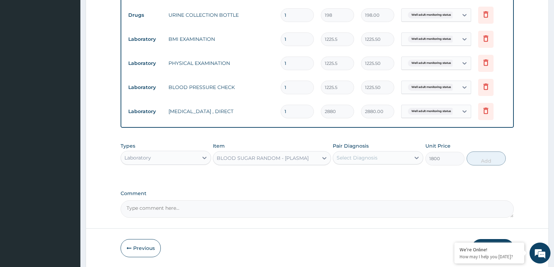
click at [376, 157] on div "Select Diagnosis" at bounding box center [356, 157] width 41 height 7
click at [471, 163] on button "Add" at bounding box center [485, 159] width 39 height 14
type input "0"
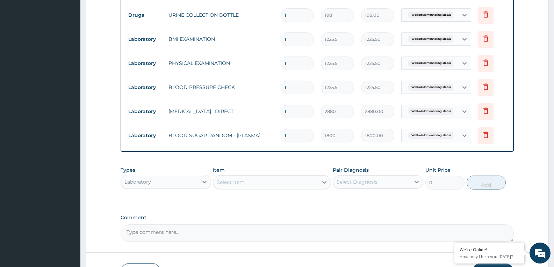
click at [289, 187] on div "Select Item" at bounding box center [265, 182] width 104 height 11
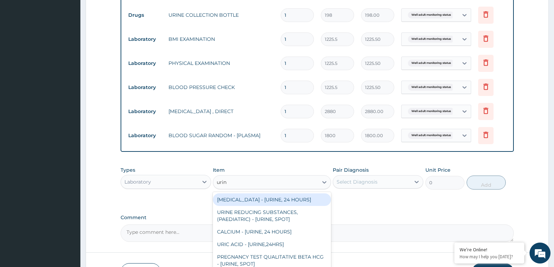
type input "urina"
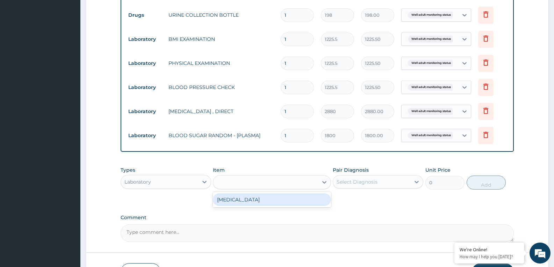
type input "1531.875"
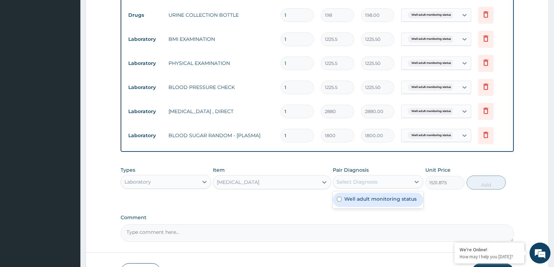
click at [362, 176] on div "Select Diagnosis" at bounding box center [371, 181] width 77 height 11
checkbox input "true"
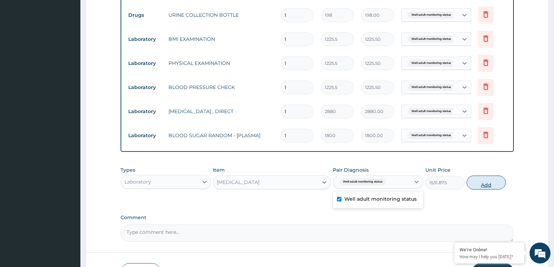
click at [473, 183] on button "Add" at bounding box center [485, 183] width 39 height 14
type input "0"
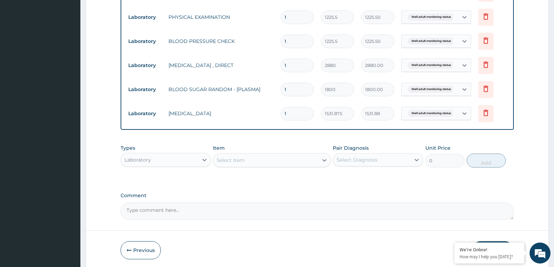
scroll to position [372, 0]
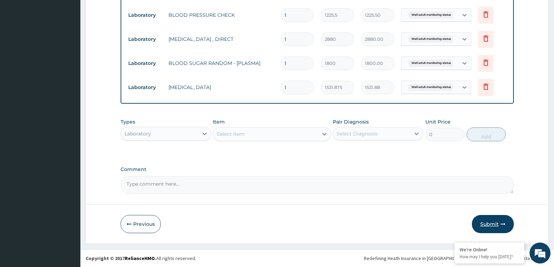
click at [492, 227] on button "Submit" at bounding box center [492, 224] width 42 height 18
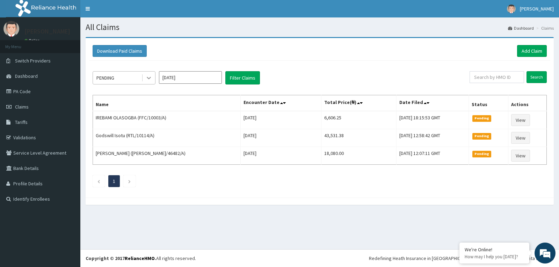
click at [148, 79] on icon at bounding box center [148, 77] width 7 height 7
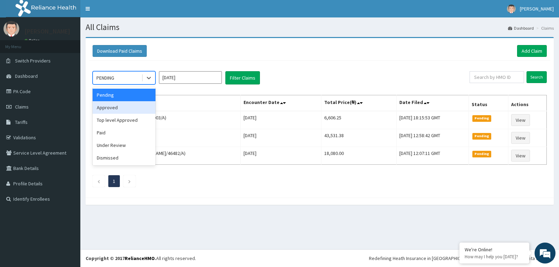
click at [136, 109] on div "Approved" at bounding box center [124, 107] width 63 height 13
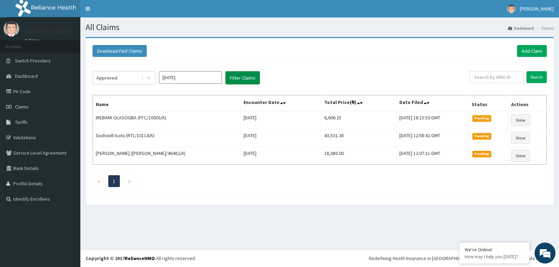
click at [259, 82] on button "Filter Claims" at bounding box center [242, 77] width 35 height 13
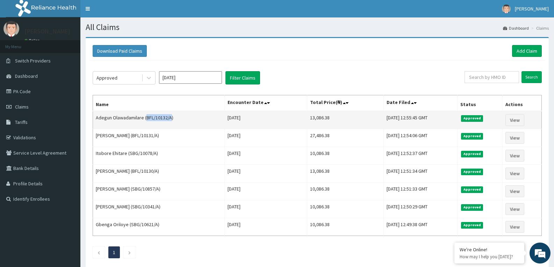
drag, startPoint x: 147, startPoint y: 118, endPoint x: 172, endPoint y: 118, distance: 25.2
click at [172, 118] on td "Adegun Olawadamilare (BFL/10132/A)" at bounding box center [159, 120] width 132 height 18
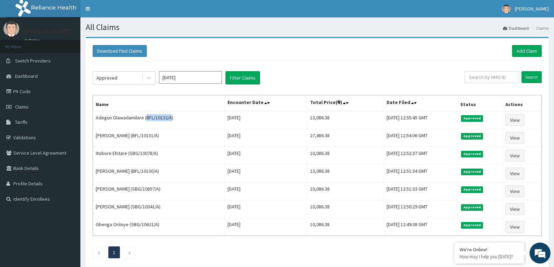
copy td "BFL/10132/A"
click at [524, 50] on link "Add Claim" at bounding box center [527, 51] width 30 height 12
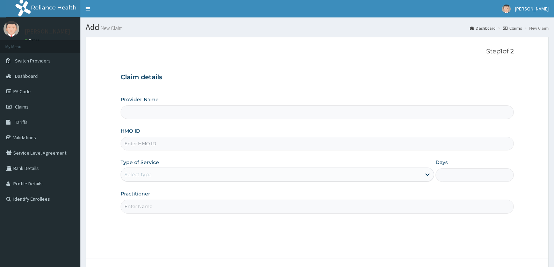
type input "BFL/10132/A"
type input "Reliance Family Clinics (RFC) - [GEOGRAPHIC_DATA]"
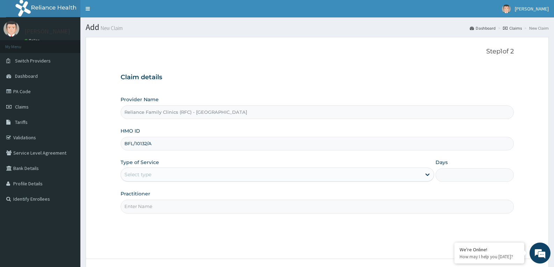
click at [146, 143] on input "BFL/10132/A" at bounding box center [316, 144] width 393 height 14
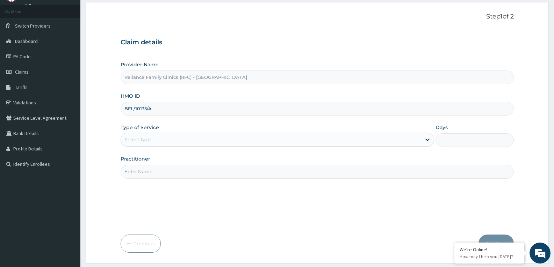
scroll to position [54, 0]
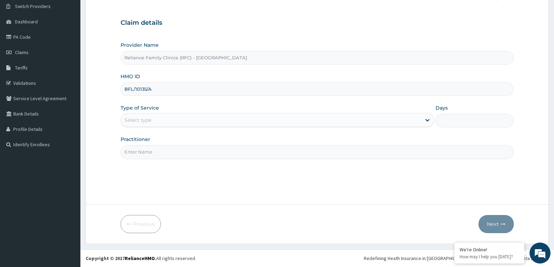
type input "BFL/10135/A"
click at [177, 126] on div "Select type" at bounding box center [276, 120] width 313 height 14
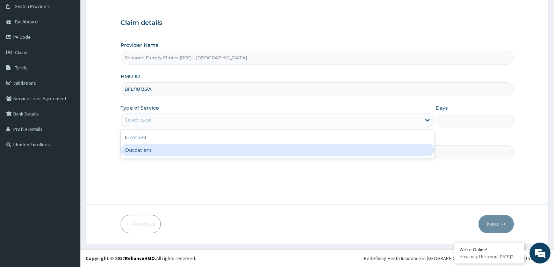
click at [174, 149] on div "Outpatient" at bounding box center [276, 150] width 313 height 13
type input "1"
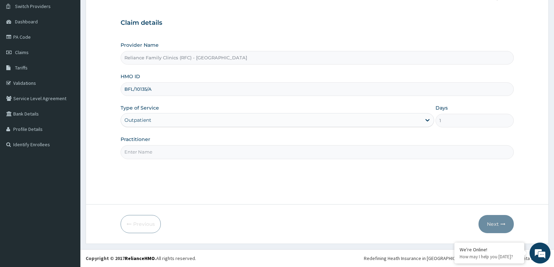
click at [174, 149] on input "Practitioner" at bounding box center [316, 152] width 393 height 14
type input "faridat"
click at [490, 219] on button "Next" at bounding box center [495, 224] width 35 height 18
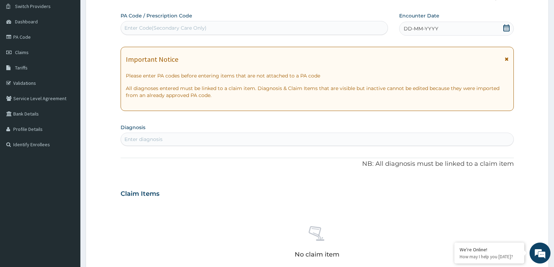
click at [505, 30] on icon at bounding box center [506, 27] width 7 height 7
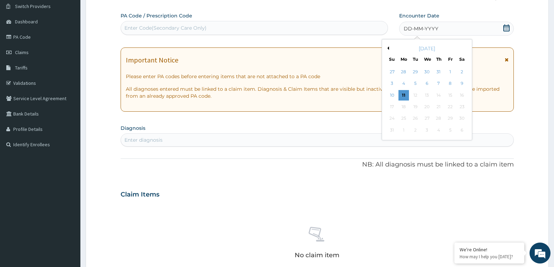
scroll to position [0, 0]
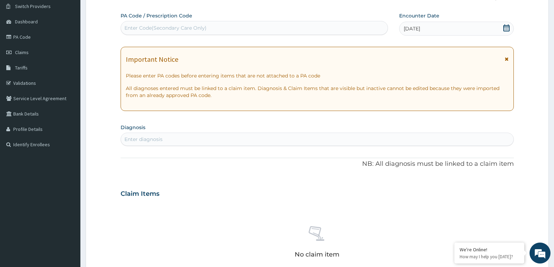
click at [210, 143] on div "Enter diagnosis" at bounding box center [317, 139] width 392 height 11
type input "well adult moni"
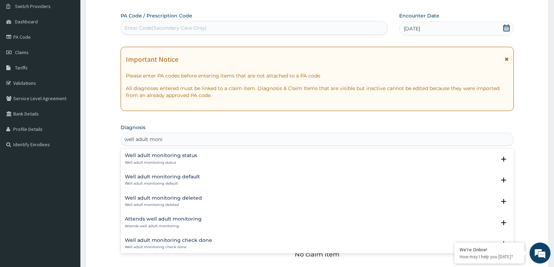
click at [139, 159] on div "Well adult monitoring status Well adult monitoring status" at bounding box center [161, 159] width 72 height 12
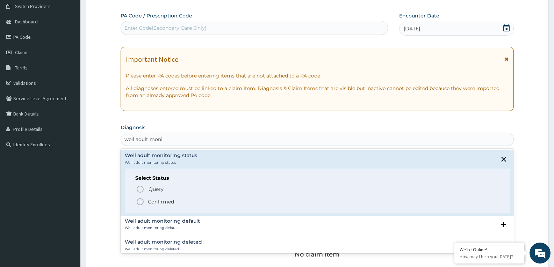
click at [135, 199] on div "Select Status Query Query covers suspected (?), Keep in view (kiv), Ruled out (…" at bounding box center [317, 191] width 385 height 44
click at [136, 198] on icon "status option filled" at bounding box center [140, 202] width 8 height 8
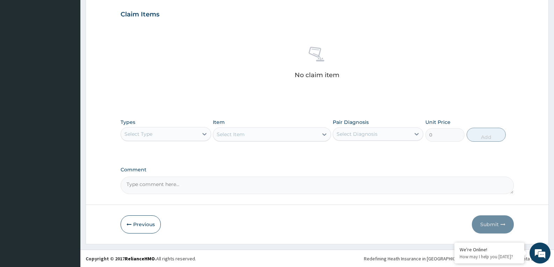
scroll to position [236, 0]
click at [189, 129] on div "Select Type" at bounding box center [159, 133] width 77 height 11
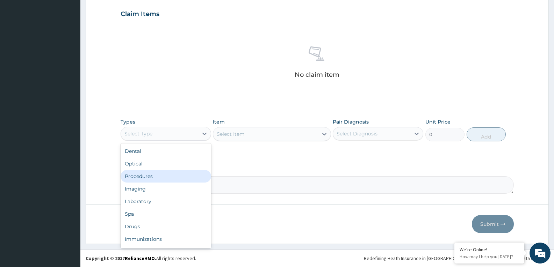
click at [143, 176] on div "Procedures" at bounding box center [165, 176] width 90 height 13
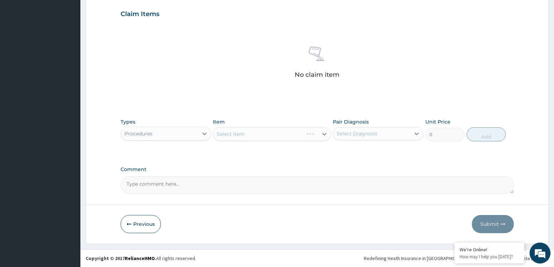
click at [287, 132] on div "Select Item" at bounding box center [272, 134] width 118 height 14
click at [287, 132] on div "Select Item" at bounding box center [265, 134] width 104 height 11
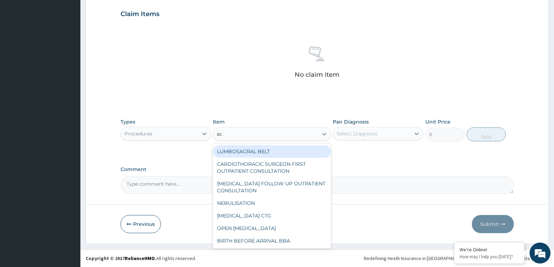
type input "acu"
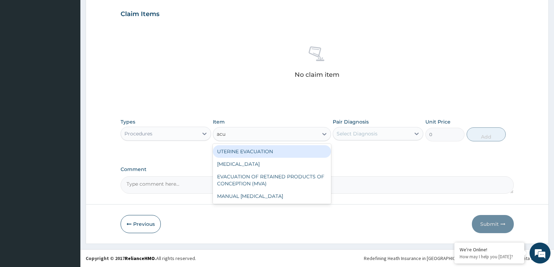
type input "40850"
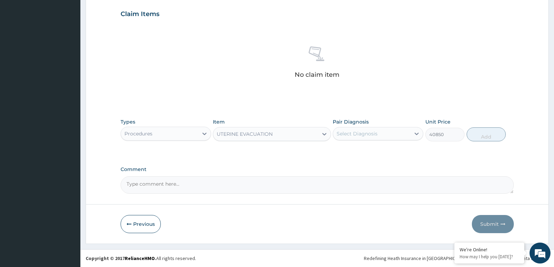
click at [285, 136] on div "UTERINE EVACUATION" at bounding box center [265, 134] width 104 height 11
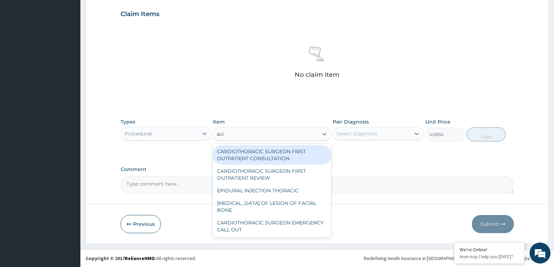
scroll to position [0, 0]
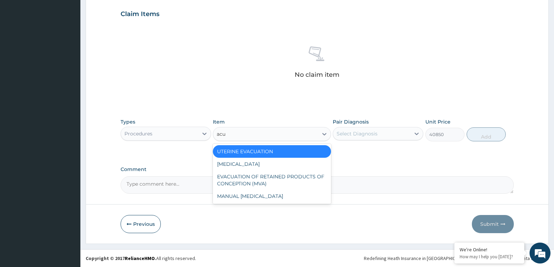
type input "acui"
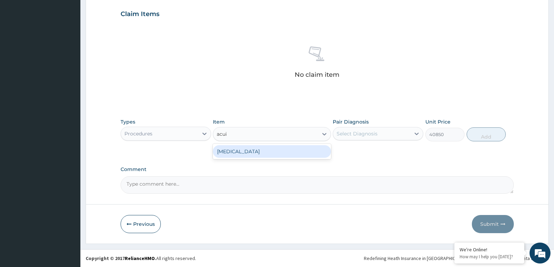
type input "3000"
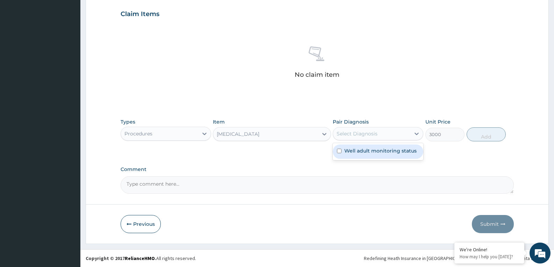
click at [386, 134] on div "Select Diagnosis" at bounding box center [371, 133] width 77 height 11
checkbox input "true"
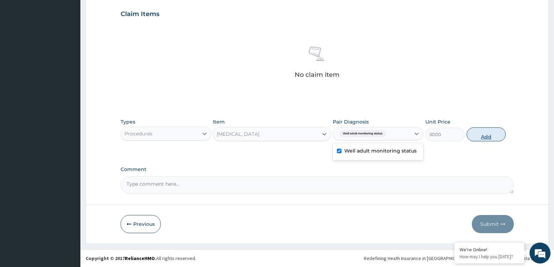
click at [487, 133] on button "Add" at bounding box center [485, 134] width 39 height 14
type input "0"
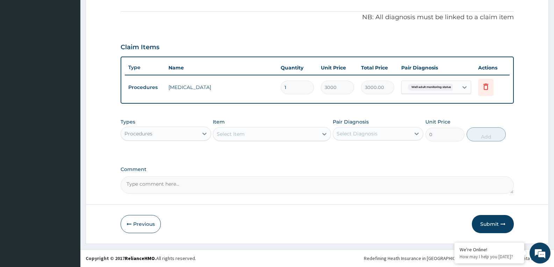
scroll to position [203, 0]
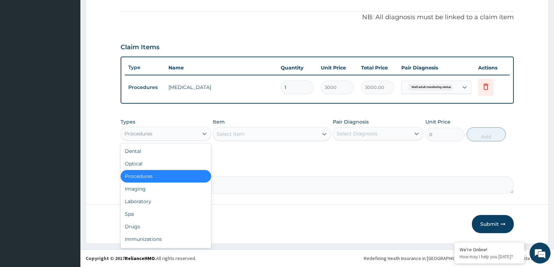
click at [149, 139] on div "Procedures" at bounding box center [165, 134] width 90 height 14
click at [140, 227] on div "Drugs" at bounding box center [165, 226] width 90 height 13
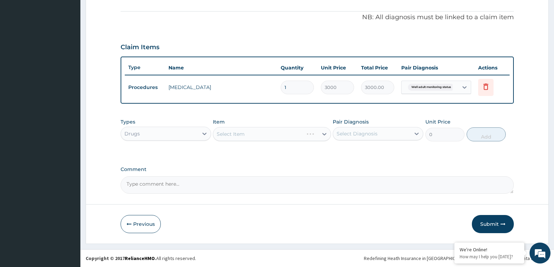
click at [258, 133] on div "Select Item" at bounding box center [272, 134] width 118 height 14
click at [264, 133] on div "Select Item" at bounding box center [272, 134] width 118 height 14
click at [264, 133] on div "Select Item" at bounding box center [265, 134] width 104 height 11
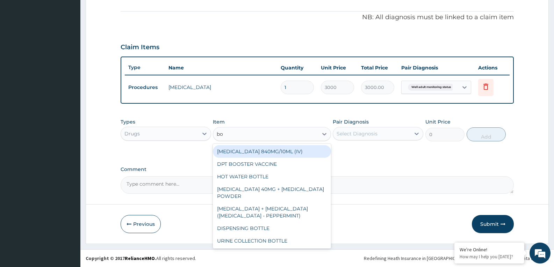
type input "bot"
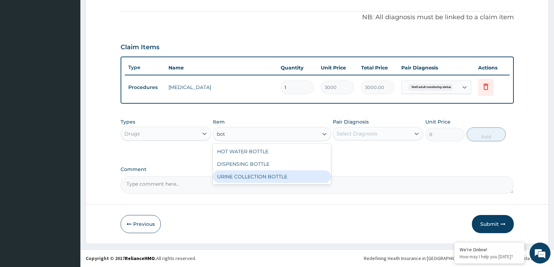
click at [294, 173] on div "URINE COLLECTION BOTTLE" at bounding box center [272, 176] width 118 height 13
type input "198"
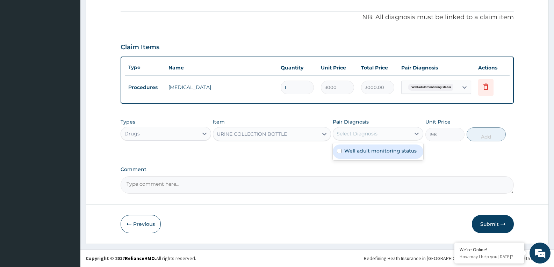
click at [381, 137] on div "Select Diagnosis" at bounding box center [371, 133] width 77 height 11
checkbox input "true"
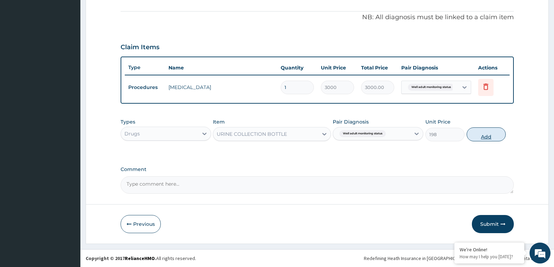
click at [482, 136] on button "Add" at bounding box center [485, 134] width 39 height 14
type input "0"
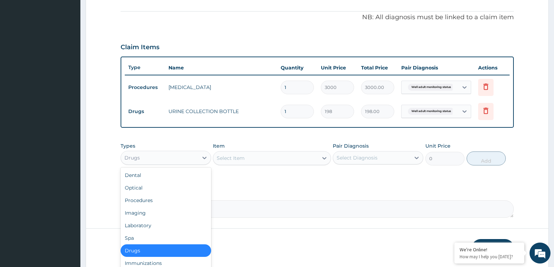
click at [169, 156] on div "Drugs" at bounding box center [159, 157] width 77 height 11
click at [149, 222] on div "Laboratory" at bounding box center [165, 225] width 90 height 13
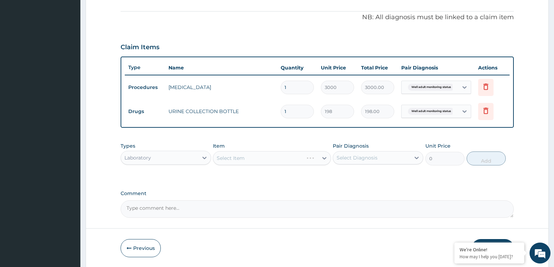
click at [270, 159] on div "Select Item" at bounding box center [272, 158] width 118 height 14
click at [270, 159] on div "Select Item" at bounding box center [265, 158] width 104 height 11
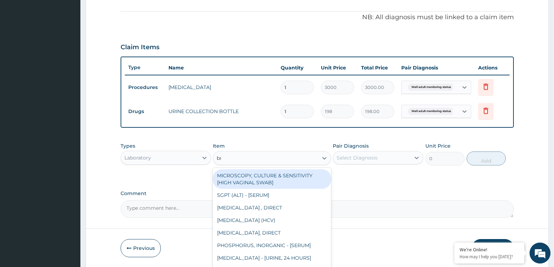
type input "bmi"
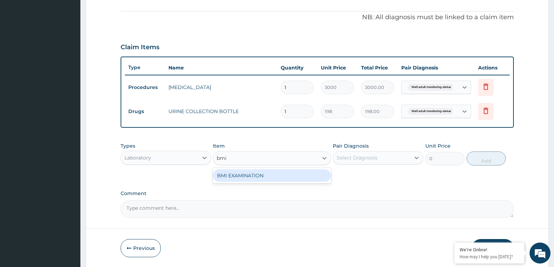
type input "1225.5"
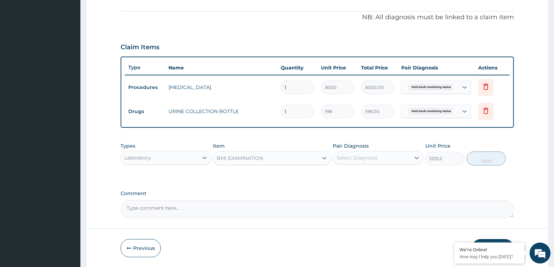
click at [360, 155] on div "Select Diagnosis" at bounding box center [356, 157] width 41 height 7
checkbox input "true"
click at [496, 164] on button "Add" at bounding box center [485, 159] width 39 height 14
type input "0"
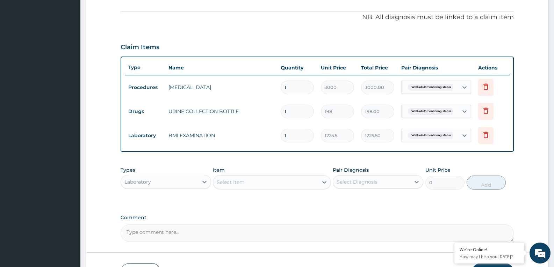
click at [274, 185] on div "Select Item" at bounding box center [265, 182] width 104 height 11
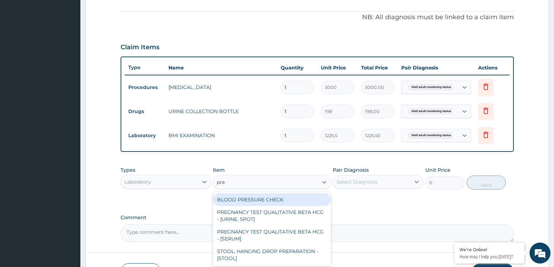
type input "pres"
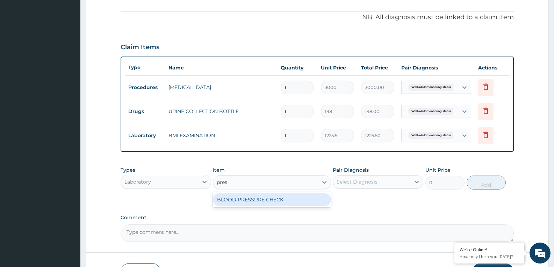
type input "1225.5"
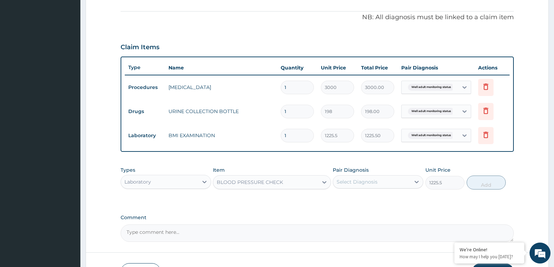
click at [390, 178] on div "Select Diagnosis" at bounding box center [371, 181] width 77 height 11
checkbox input "true"
click at [488, 183] on button "Add" at bounding box center [485, 183] width 39 height 14
type input "0"
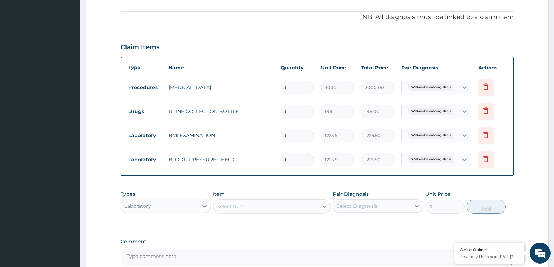
click at [290, 204] on div "Select Item" at bounding box center [265, 206] width 104 height 11
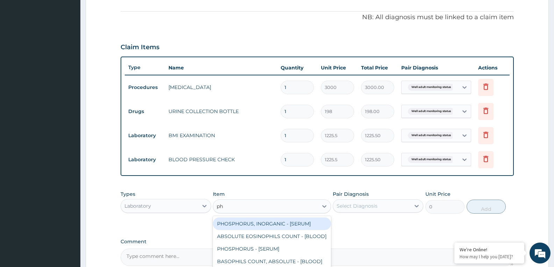
type input "phy"
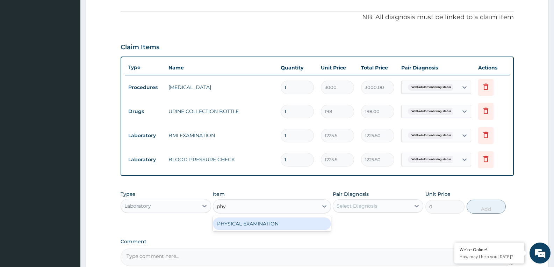
type input "1225.5"
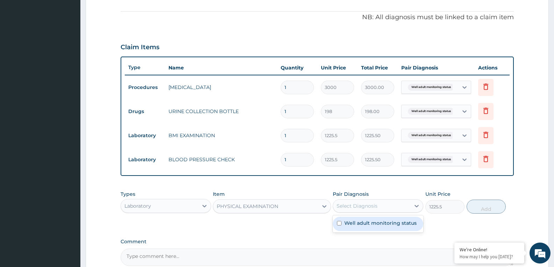
click at [395, 209] on div "Select Diagnosis" at bounding box center [371, 205] width 77 height 11
checkbox input "true"
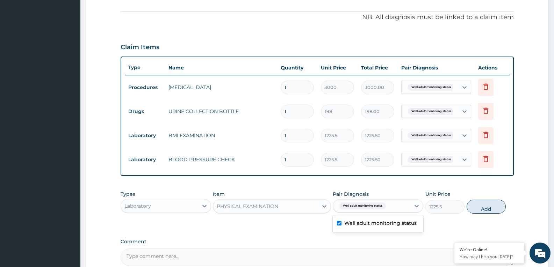
click at [476, 207] on button "Add" at bounding box center [485, 207] width 39 height 14
type input "0"
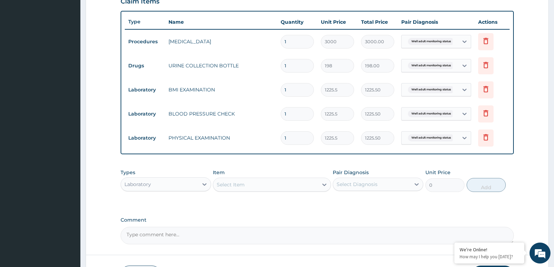
scroll to position [300, 0]
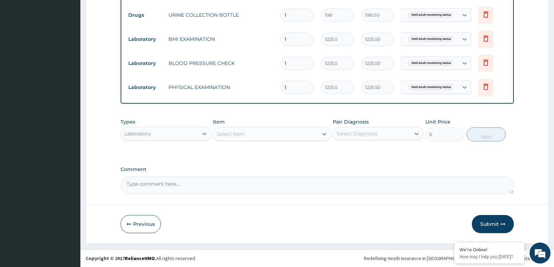
click at [237, 134] on div "Select Item" at bounding box center [231, 134] width 28 height 7
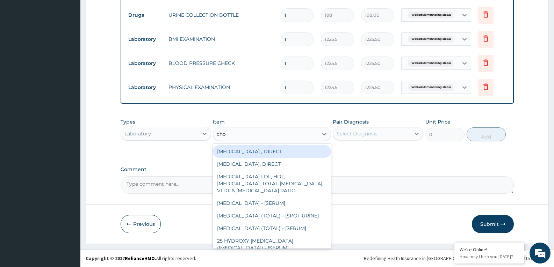
type input "chol"
type input "2880"
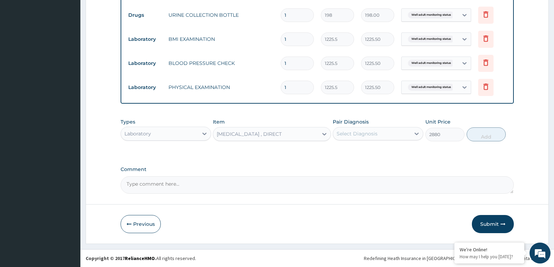
drag, startPoint x: 381, startPoint y: 136, endPoint x: 389, endPoint y: 133, distance: 8.1
click at [381, 136] on div "Select Diagnosis" at bounding box center [371, 133] width 77 height 11
checkbox input "true"
drag, startPoint x: 476, startPoint y: 138, endPoint x: 369, endPoint y: 138, distance: 106.2
click at [475, 138] on button "Add" at bounding box center [485, 134] width 39 height 14
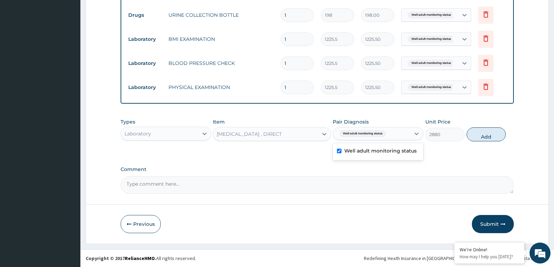
type input "0"
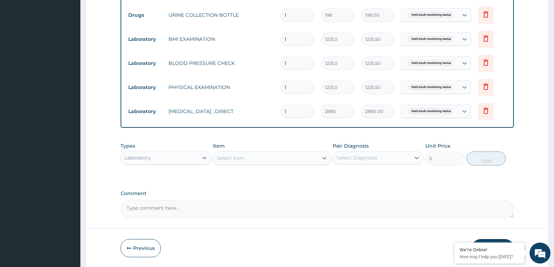
click at [272, 158] on div "Select Item" at bounding box center [265, 158] width 104 height 11
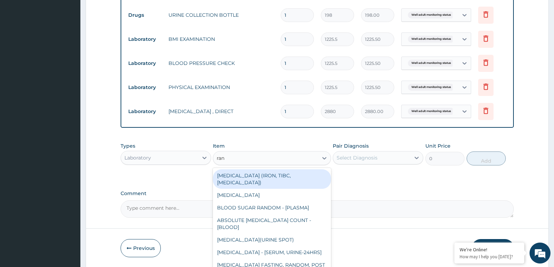
type input "rand"
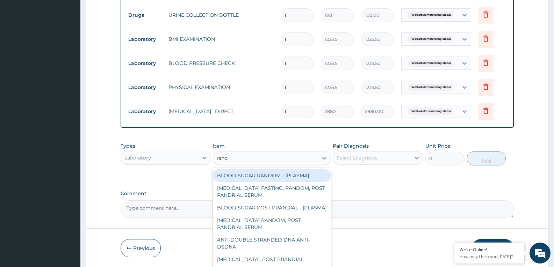
type input "1800"
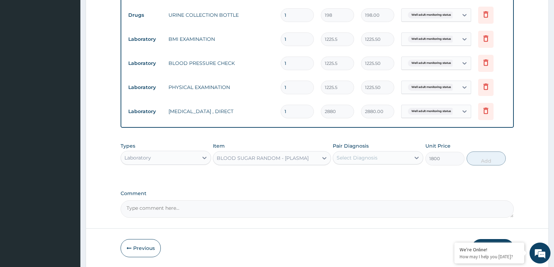
click at [372, 157] on div "Select Diagnosis" at bounding box center [356, 157] width 41 height 7
checkbox input "true"
click at [483, 161] on button "Add" at bounding box center [485, 159] width 39 height 14
type input "0"
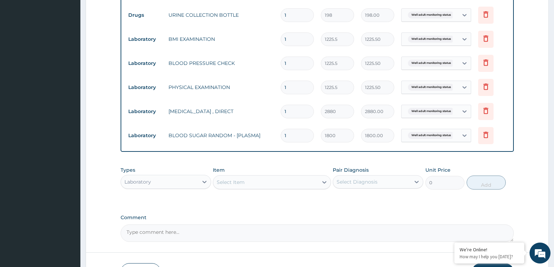
click at [288, 181] on div "Select Item" at bounding box center [265, 182] width 104 height 11
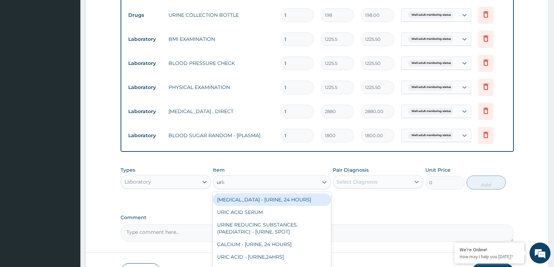
type input "urina"
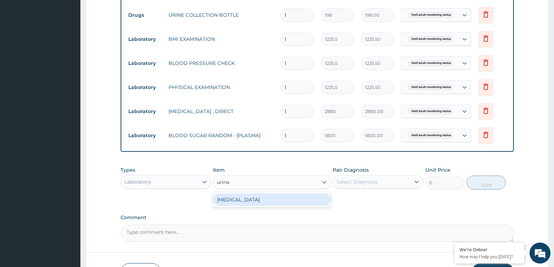
type input "1531.875"
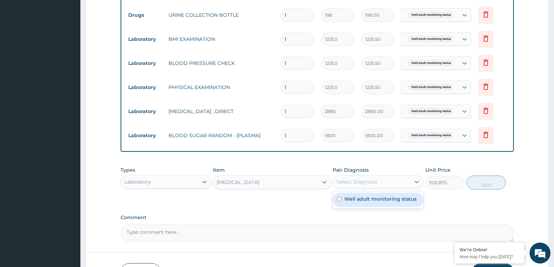
click at [399, 183] on div "Select Diagnosis" at bounding box center [371, 181] width 77 height 11
checkbox input "true"
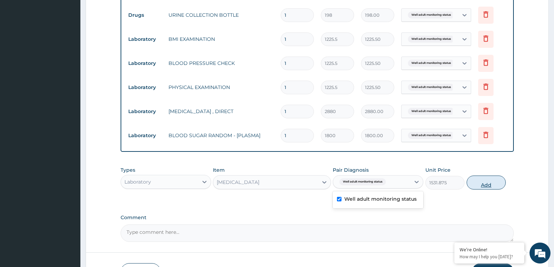
click at [483, 188] on button "Add" at bounding box center [485, 183] width 39 height 14
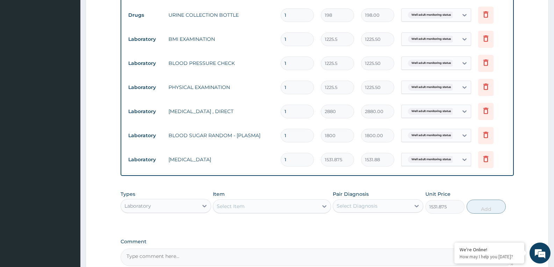
type input "0"
click at [280, 205] on div "Select Item" at bounding box center [265, 206] width 104 height 11
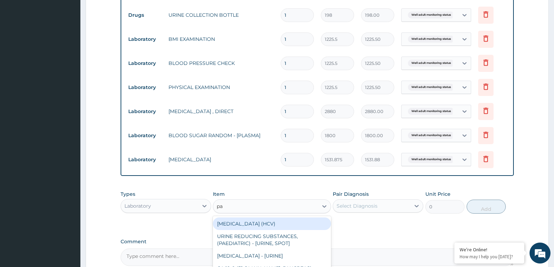
type input "pap"
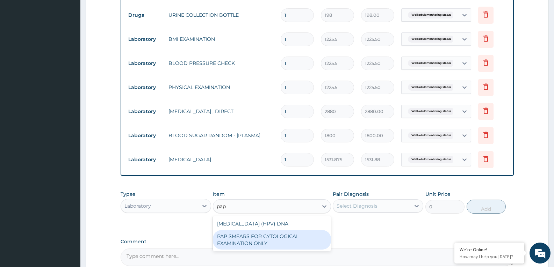
click at [253, 236] on div "PAP SMEARS FOR CYTOLOGICAL EXAMINATION ONLY" at bounding box center [272, 240] width 118 height 20
type input "18080"
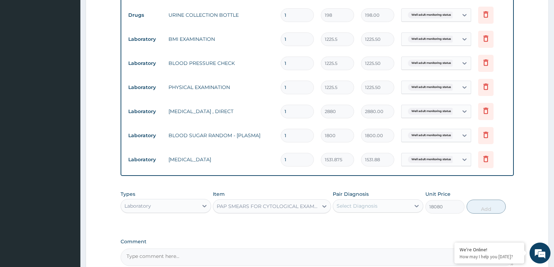
click at [395, 206] on div "Select Diagnosis" at bounding box center [371, 205] width 77 height 11
checkbox input "true"
drag, startPoint x: 482, startPoint y: 202, endPoint x: 333, endPoint y: 222, distance: 150.2
click at [481, 202] on button "Add" at bounding box center [485, 207] width 39 height 14
type input "0"
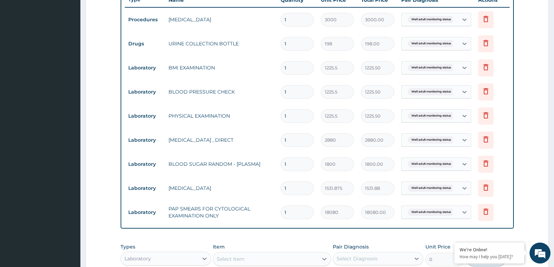
scroll to position [396, 0]
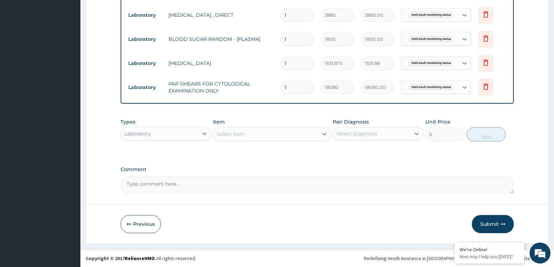
click at [490, 223] on button "Submit" at bounding box center [492, 224] width 42 height 18
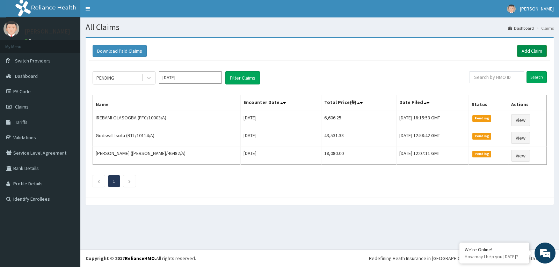
click at [535, 48] on link "Add Claim" at bounding box center [532, 51] width 30 height 12
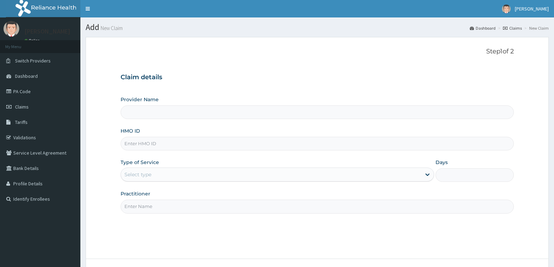
type input "Reliance Family Clinics (RFC) - [GEOGRAPHIC_DATA]"
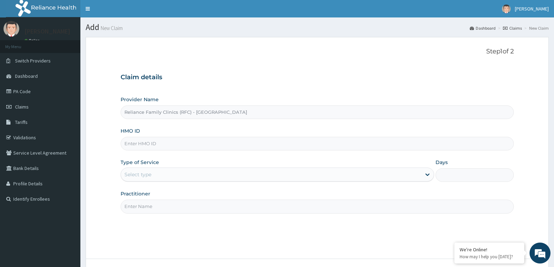
click at [143, 145] on input "HMO ID" at bounding box center [316, 144] width 393 height 14
paste input "BFL/10132/A"
click at [147, 145] on input "BFL/10132/A" at bounding box center [316, 144] width 393 height 14
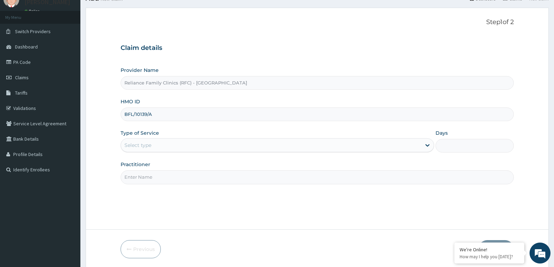
scroll to position [54, 0]
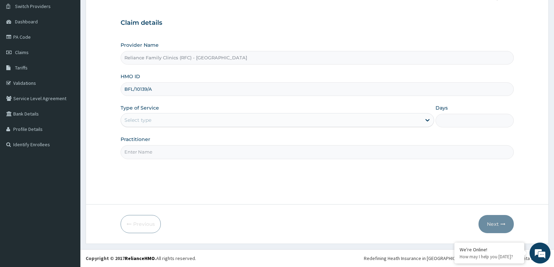
type input "BFL/10139/A"
click at [156, 120] on div "Select type" at bounding box center [271, 120] width 300 height 11
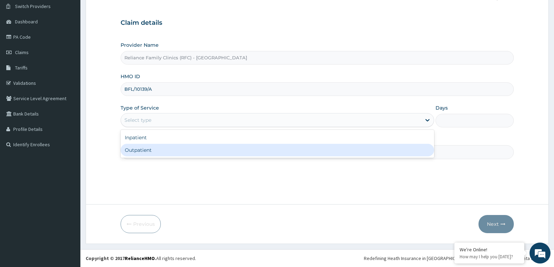
click at [149, 155] on div "Outpatient" at bounding box center [276, 150] width 313 height 13
type input "1"
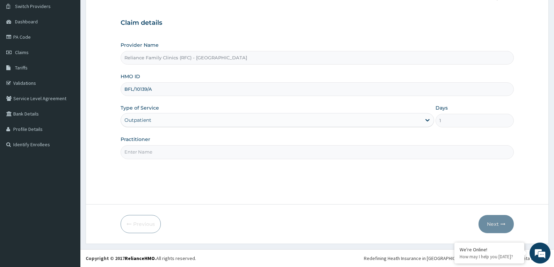
click at [152, 152] on input "Practitioner" at bounding box center [316, 152] width 393 height 14
type input "faridat"
click at [490, 226] on button "Next" at bounding box center [495, 224] width 35 height 18
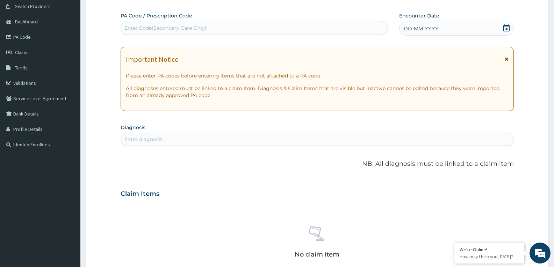
scroll to position [0, 0]
click at [503, 29] on icon at bounding box center [506, 27] width 7 height 7
click at [177, 134] on div "Enter diagnosis" at bounding box center [317, 139] width 392 height 11
type input "well adult moni"
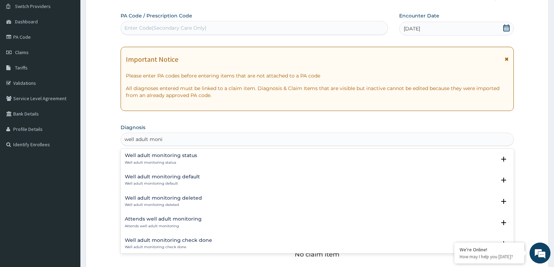
click at [170, 163] on p "Well adult monitoring status" at bounding box center [161, 162] width 72 height 5
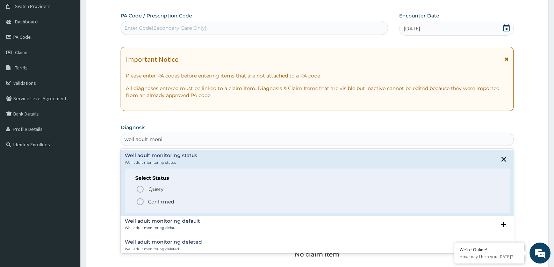
click at [140, 201] on icon "status option filled" at bounding box center [140, 202] width 8 height 8
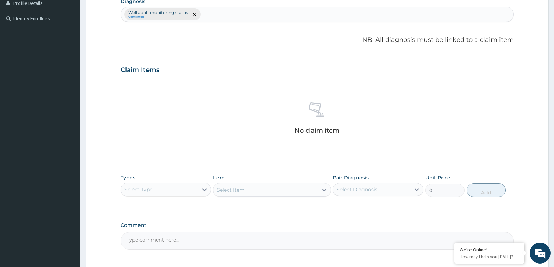
scroll to position [236, 0]
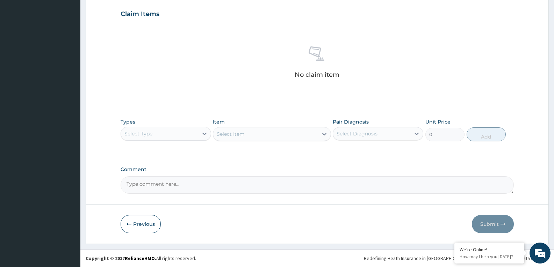
click at [177, 134] on div "Select Type" at bounding box center [159, 133] width 77 height 11
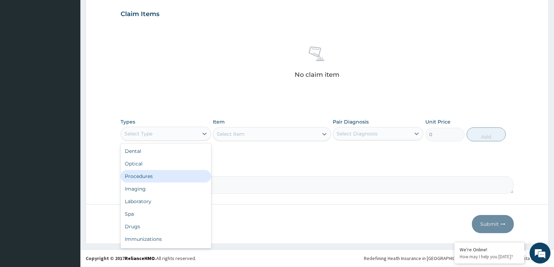
click at [152, 176] on div "Procedures" at bounding box center [165, 176] width 90 height 13
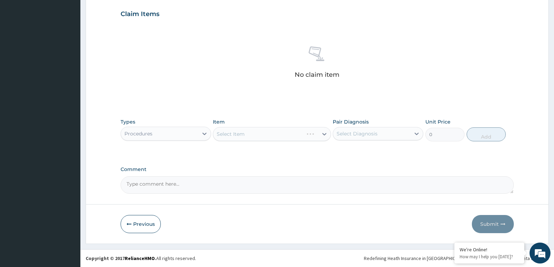
click at [276, 136] on div "Select Item" at bounding box center [272, 134] width 118 height 14
click at [279, 136] on div "Select Item" at bounding box center [265, 134] width 104 height 11
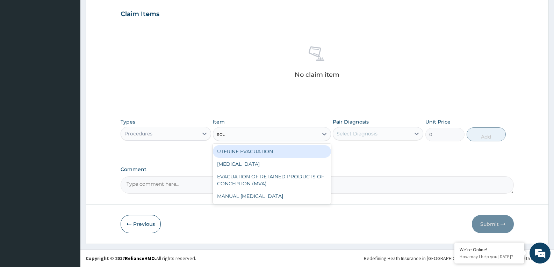
type input "acui"
type input "3000"
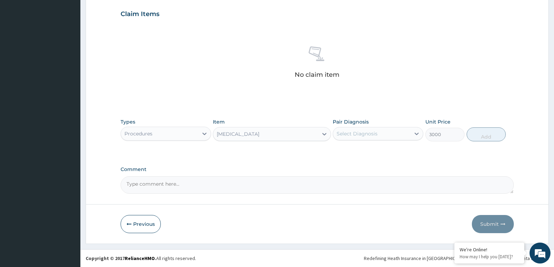
click at [396, 137] on div "Select Diagnosis" at bounding box center [371, 133] width 77 height 11
checkbox input "true"
click at [494, 136] on button "Add" at bounding box center [485, 134] width 39 height 14
type input "0"
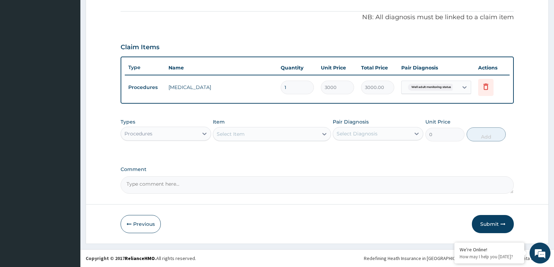
scroll to position [203, 0]
click at [179, 135] on div "Procedures" at bounding box center [159, 133] width 77 height 11
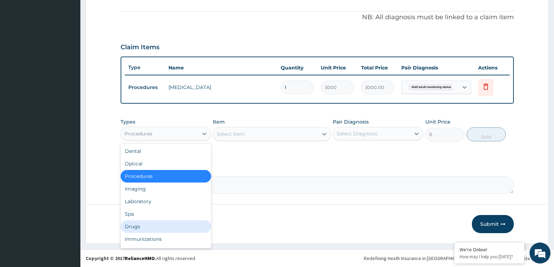
click at [143, 227] on div "Drugs" at bounding box center [165, 226] width 90 height 13
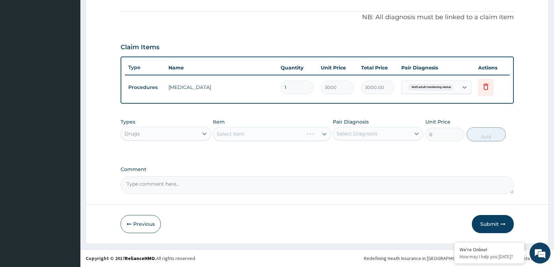
click at [284, 136] on div "Select Item" at bounding box center [272, 134] width 118 height 14
click at [288, 134] on div "Select Item" at bounding box center [272, 134] width 118 height 14
click at [289, 134] on div "Select Item" at bounding box center [265, 134] width 104 height 11
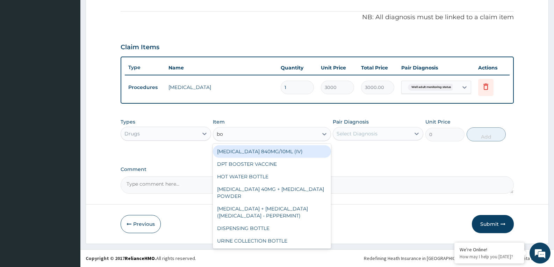
type input "bot"
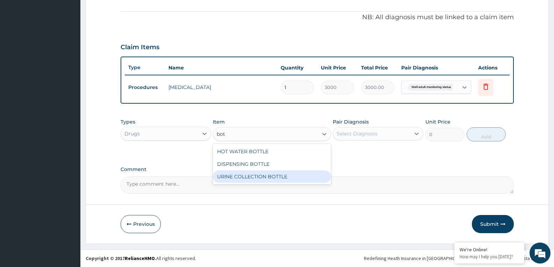
drag, startPoint x: 279, startPoint y: 179, endPoint x: 342, endPoint y: 149, distance: 69.5
click at [280, 175] on div "URINE COLLECTION BOTTLE" at bounding box center [272, 176] width 118 height 13
type input "198"
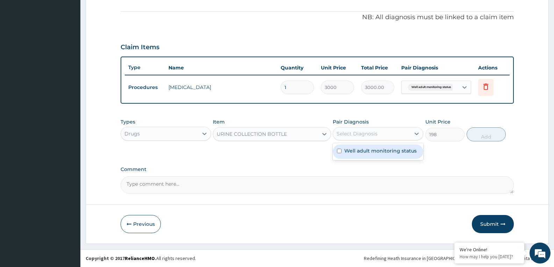
click at [378, 134] on div "Select Diagnosis" at bounding box center [371, 133] width 77 height 11
type input "\"
checkbox input "true"
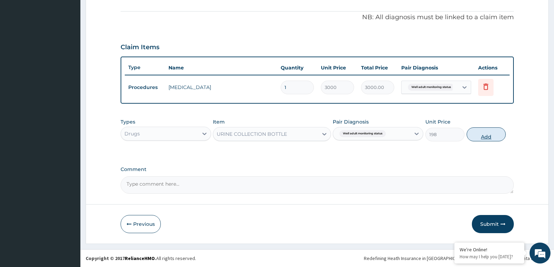
click at [470, 136] on button "Add" at bounding box center [485, 134] width 39 height 14
type input "0"
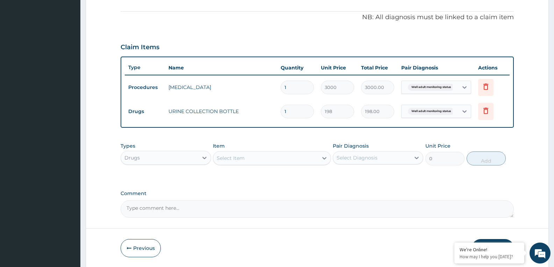
click at [174, 155] on div "Drugs" at bounding box center [159, 157] width 77 height 11
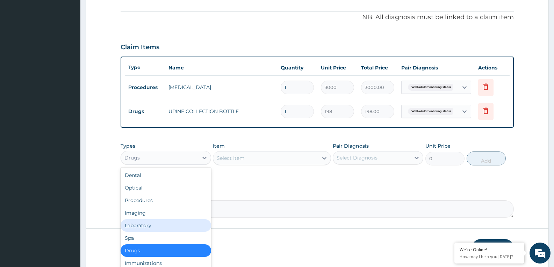
click at [144, 226] on div "Laboratory" at bounding box center [165, 225] width 90 height 13
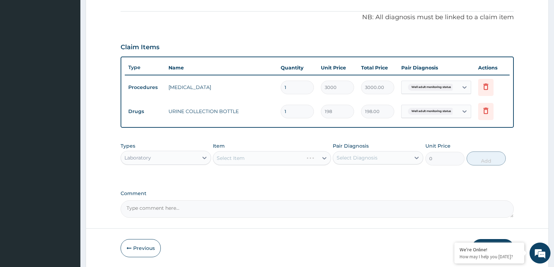
click at [272, 160] on div "Select Item" at bounding box center [272, 158] width 118 height 14
click at [276, 158] on div "Select Item" at bounding box center [265, 158] width 104 height 11
type input "bm"
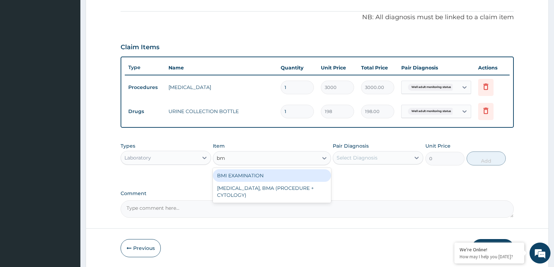
type input "1225.5"
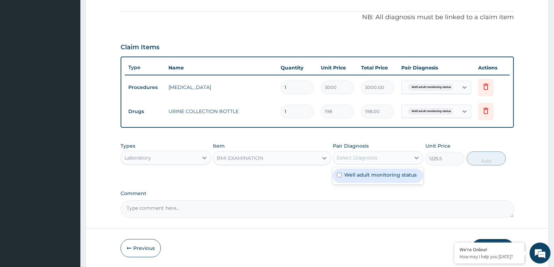
drag, startPoint x: 364, startPoint y: 159, endPoint x: 430, endPoint y: 153, distance: 66.6
click at [366, 159] on div "Select Diagnosis" at bounding box center [356, 157] width 41 height 7
checkbox input "true"
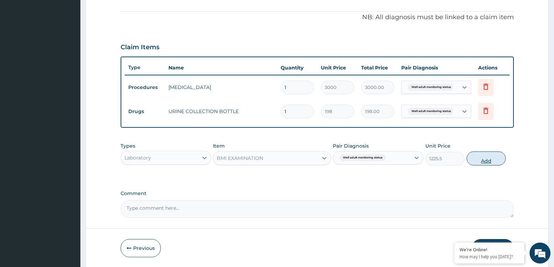
click at [495, 161] on button "Add" at bounding box center [485, 159] width 39 height 14
type input "0"
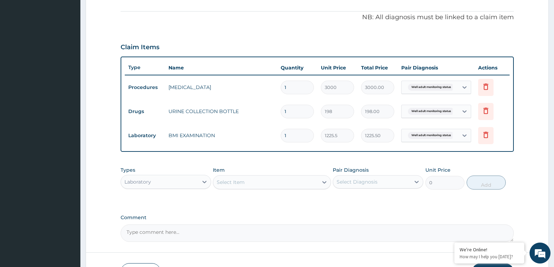
click at [312, 183] on div "Select Item" at bounding box center [265, 182] width 104 height 11
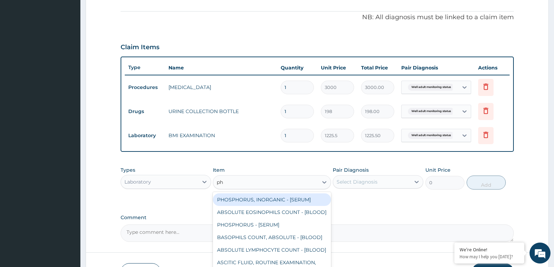
type input "phy"
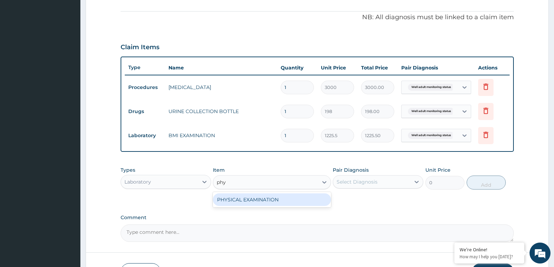
type input "1225.5"
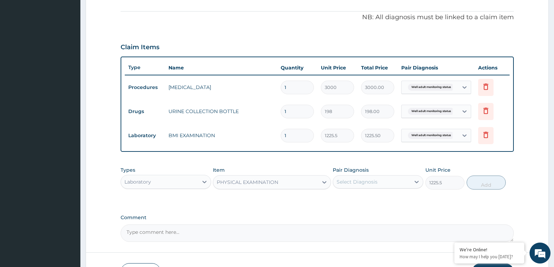
click at [371, 178] on div "Select Diagnosis" at bounding box center [371, 181] width 77 height 11
checkbox input "true"
click at [466, 184] on div "Types Laboratory Item PHYSICAL EXAMINATION Pair Diagnosis option Well adult mon…" at bounding box center [316, 178] width 393 height 30
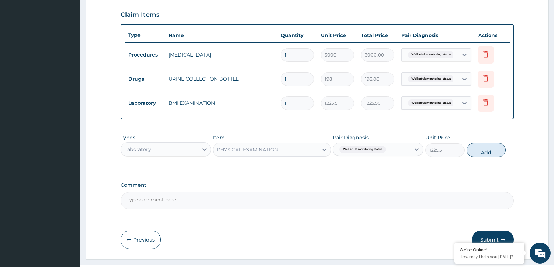
scroll to position [251, 0]
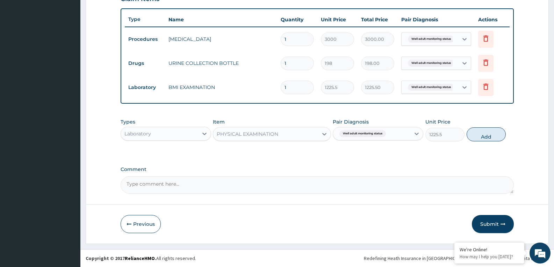
click at [488, 137] on button "Add" at bounding box center [485, 134] width 39 height 14
type input "0"
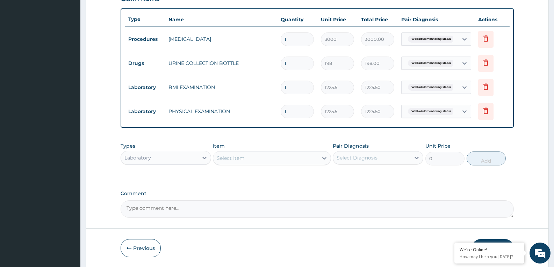
click at [275, 154] on div "Select Item" at bounding box center [265, 158] width 104 height 11
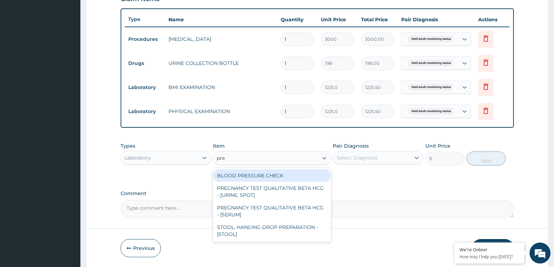
type input "pres"
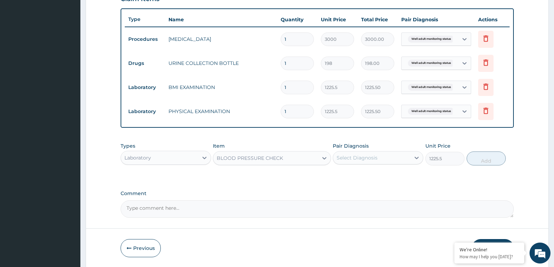
drag, startPoint x: 368, startPoint y: 160, endPoint x: 439, endPoint y: 160, distance: 70.9
click at [369, 160] on div "Select Diagnosis" at bounding box center [356, 157] width 41 height 7
click at [484, 160] on button "Add" at bounding box center [485, 159] width 39 height 14
type input "0"
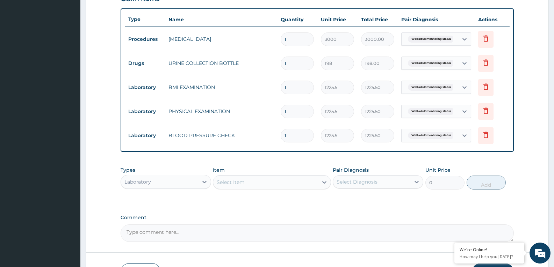
click at [261, 184] on div "Select Item" at bounding box center [265, 182] width 104 height 11
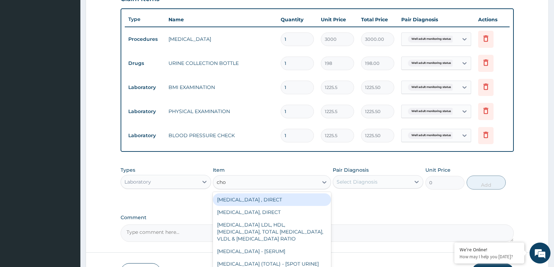
type input "chol"
type input "2880"
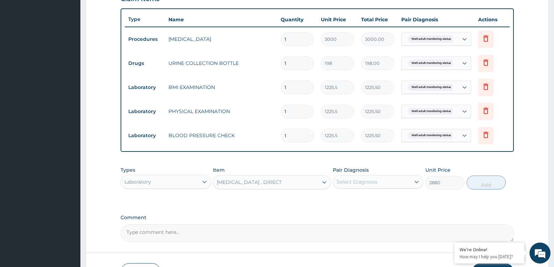
click at [376, 180] on div "Select Diagnosis" at bounding box center [356, 181] width 41 height 7
checkbox input "true"
drag, startPoint x: 477, startPoint y: 184, endPoint x: 240, endPoint y: 187, distance: 237.1
click at [472, 184] on button "Add" at bounding box center [485, 183] width 39 height 14
type input "0"
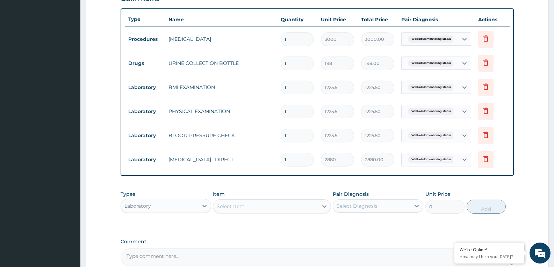
click at [249, 205] on div "Select Item" at bounding box center [265, 206] width 104 height 11
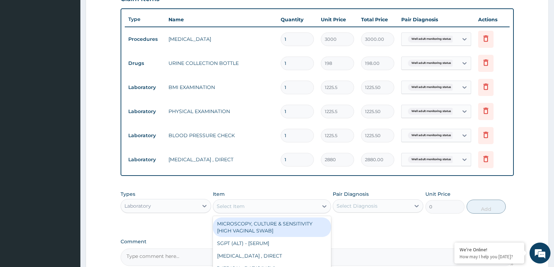
type input "p"
type input "pap"
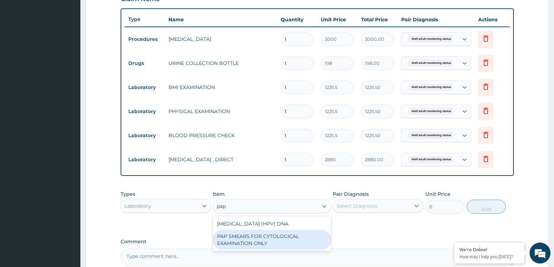
click at [275, 241] on div "PAP SMEARS FOR CYTOLOGICAL EXAMINATION ONLY" at bounding box center [272, 240] width 118 height 20
type input "18080"
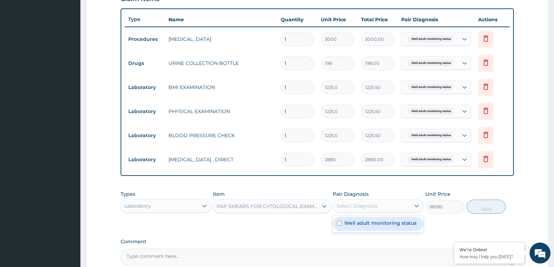
click at [378, 199] on div "Select Diagnosis" at bounding box center [377, 205] width 90 height 13
checkbox input "true"
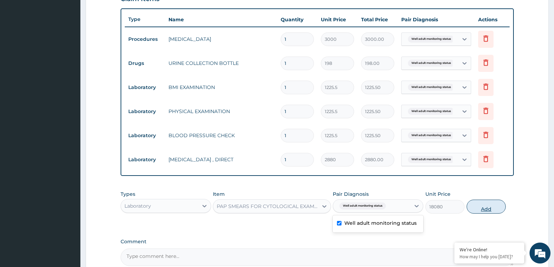
click at [490, 210] on button "Add" at bounding box center [485, 207] width 39 height 14
type input "0"
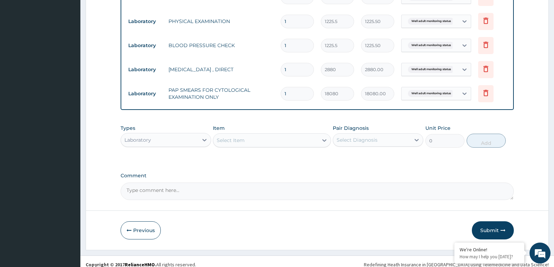
scroll to position [348, 0]
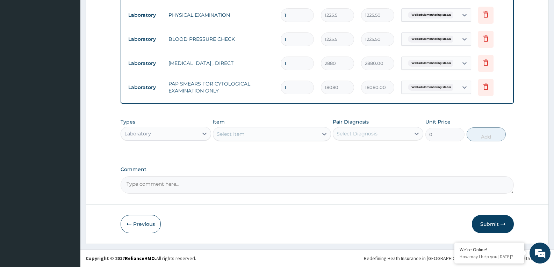
click at [249, 136] on div "Select Item" at bounding box center [265, 134] width 104 height 11
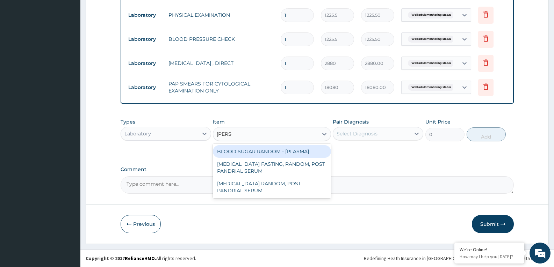
type input "random"
type input "1800"
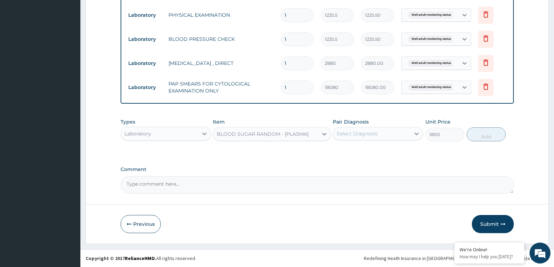
click at [382, 131] on div "Select Diagnosis" at bounding box center [371, 133] width 77 height 11
checkbox input "true"
click at [474, 136] on button "Add" at bounding box center [485, 134] width 39 height 14
type input "0"
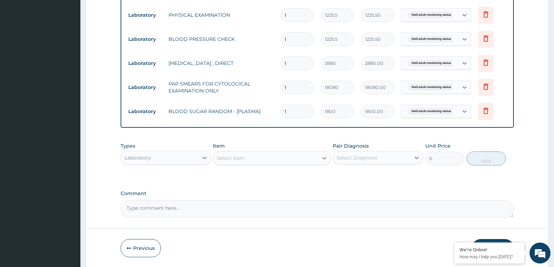
click at [313, 158] on div "Select Item" at bounding box center [265, 158] width 104 height 11
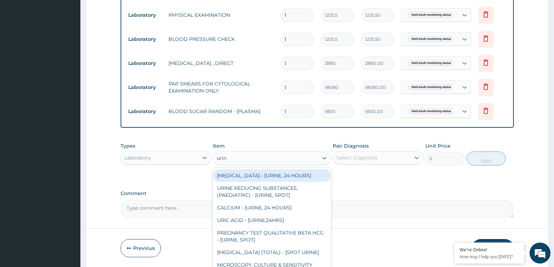
type input "urina"
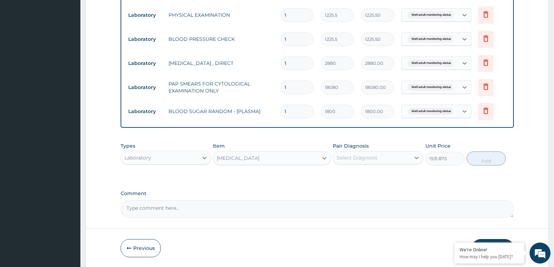
click at [369, 158] on div "Select Diagnosis" at bounding box center [356, 157] width 41 height 7
click at [473, 159] on button "Add" at bounding box center [485, 159] width 39 height 14
type input "0"
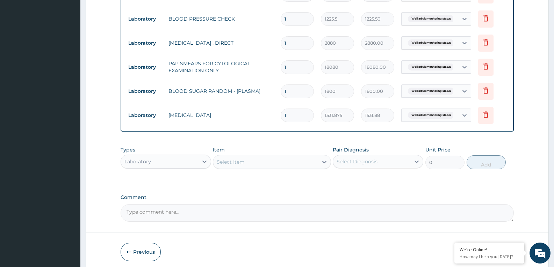
scroll to position [396, 0]
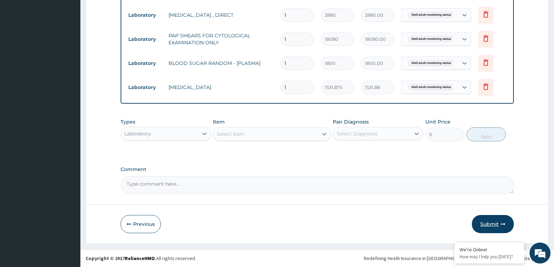
click at [491, 218] on button "Submit" at bounding box center [492, 224] width 42 height 18
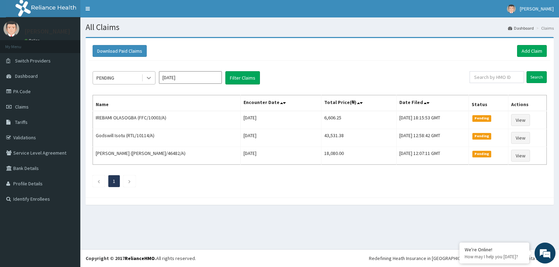
click at [145, 81] on div at bounding box center [148, 78] width 13 height 13
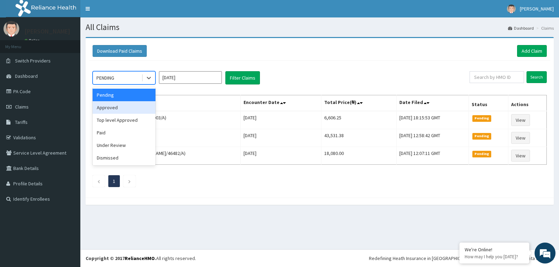
click at [125, 107] on div "Approved" at bounding box center [124, 107] width 63 height 13
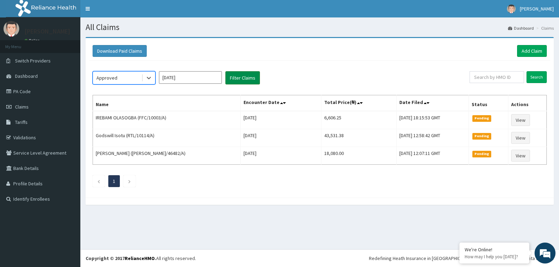
click at [242, 80] on button "Filter Claims" at bounding box center [242, 77] width 35 height 13
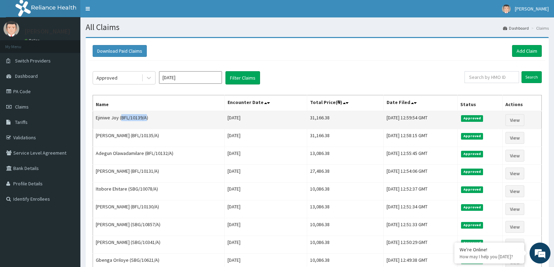
drag, startPoint x: 122, startPoint y: 120, endPoint x: 146, endPoint y: 118, distance: 23.9
click at [146, 118] on td "Ejiniwe Joy (BFL/10139/A)" at bounding box center [159, 120] width 132 height 18
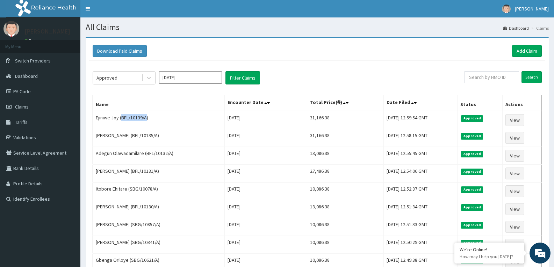
copy td "BFL/10139/A"
click at [528, 50] on link "Add Claim" at bounding box center [527, 51] width 30 height 12
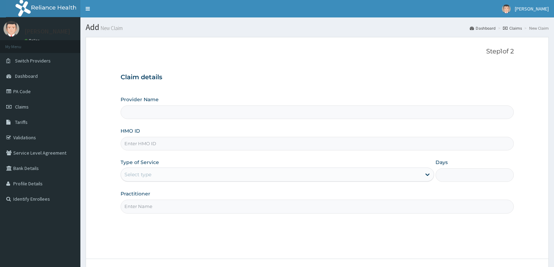
type input "Reliance Family Clinics (RFC) - [GEOGRAPHIC_DATA]"
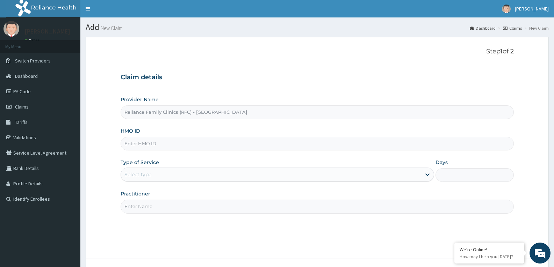
click at [151, 146] on input "HMO ID" at bounding box center [316, 144] width 393 height 14
paste input "BFL/10139/A"
click at [148, 145] on input "BFL/10139/A" at bounding box center [316, 144] width 393 height 14
click at [142, 145] on input "BFL/10145/A" at bounding box center [316, 144] width 393 height 14
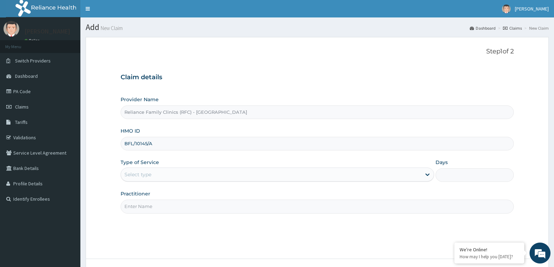
click at [142, 145] on input "BFL/10145/A" at bounding box center [316, 144] width 393 height 14
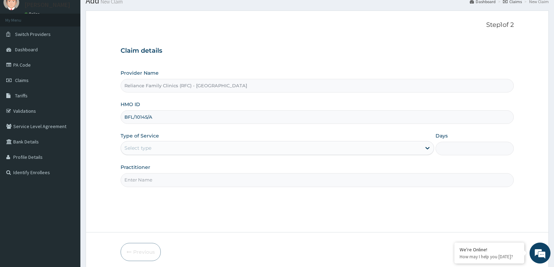
scroll to position [54, 0]
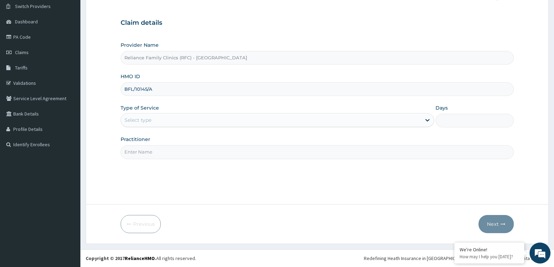
type input "BFL/10145/A"
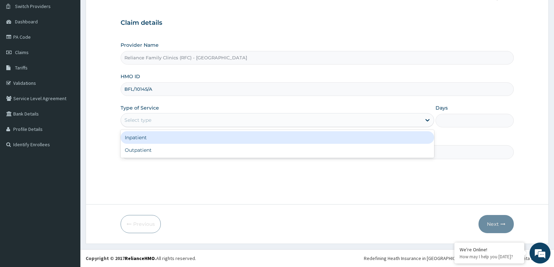
click at [173, 120] on div "Select type" at bounding box center [271, 120] width 300 height 11
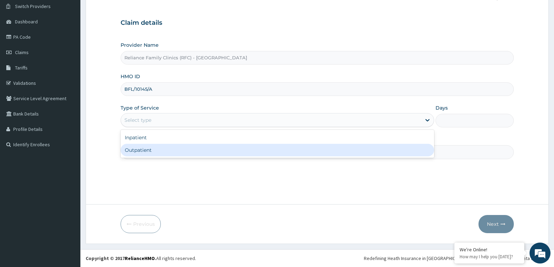
click at [158, 150] on div "Outpatient" at bounding box center [276, 150] width 313 height 13
type input "1"
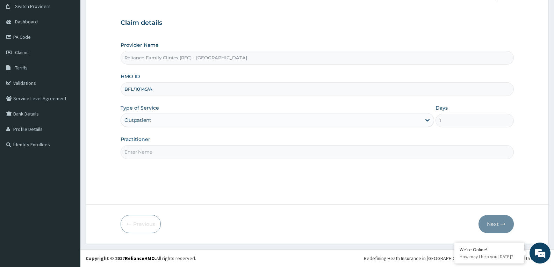
click at [158, 150] on input "Practitioner" at bounding box center [316, 152] width 393 height 14
type input "faridat"
click at [482, 226] on button "Next" at bounding box center [495, 224] width 35 height 18
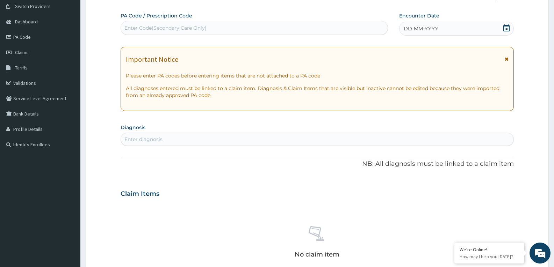
click at [505, 27] on icon at bounding box center [506, 27] width 6 height 7
click at [153, 139] on div "Enter diagnosis" at bounding box center [143, 139] width 38 height 7
type input "well adult moni"
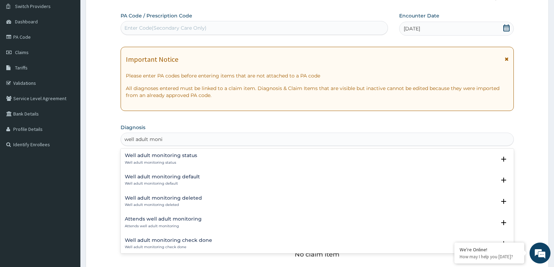
click at [142, 158] on h4 "Well adult monitoring status" at bounding box center [161, 155] width 72 height 5
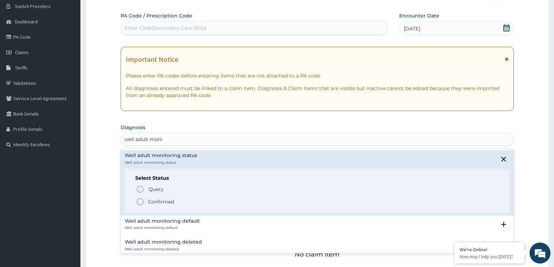
click at [139, 203] on icon "status option filled" at bounding box center [140, 202] width 8 height 8
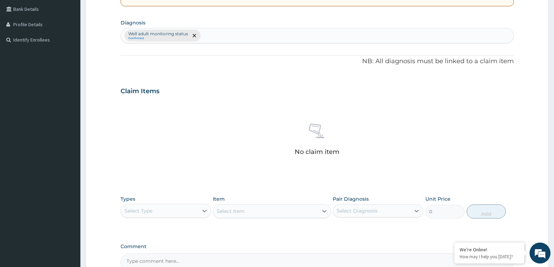
scroll to position [229, 0]
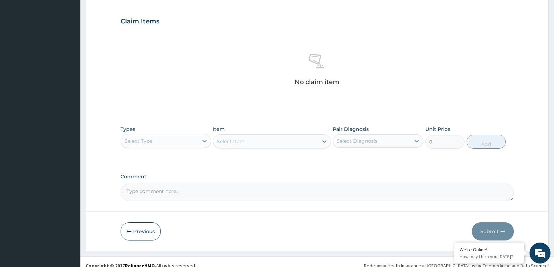
click at [180, 140] on div "Select Type" at bounding box center [159, 141] width 77 height 11
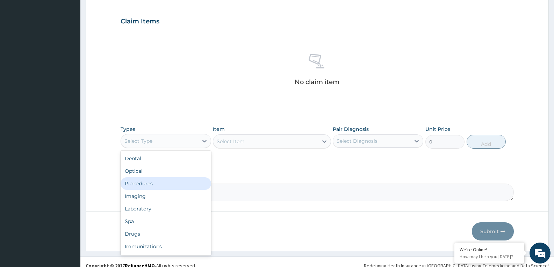
click at [158, 188] on div "Procedures" at bounding box center [165, 183] width 90 height 13
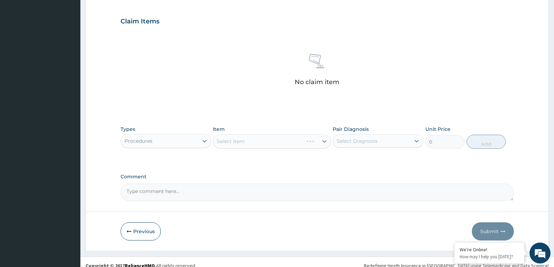
click at [305, 143] on div "Select Item" at bounding box center [272, 141] width 118 height 14
click at [303, 143] on div "Select Item" at bounding box center [258, 141] width 90 height 11
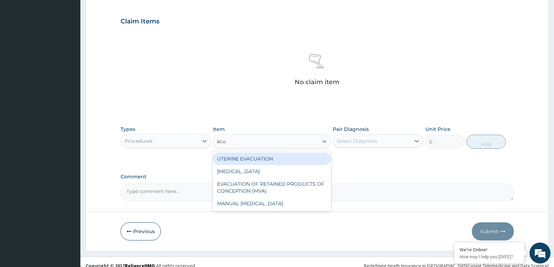
type input "acui"
type input "3000"
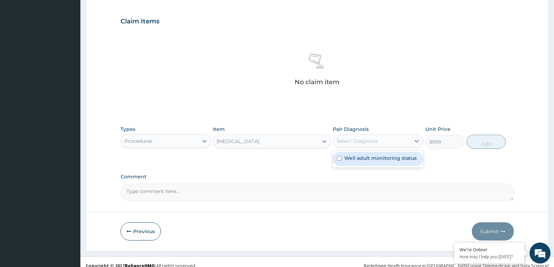
click at [383, 143] on div "Select Diagnosis" at bounding box center [371, 141] width 77 height 11
checkbox input "true"
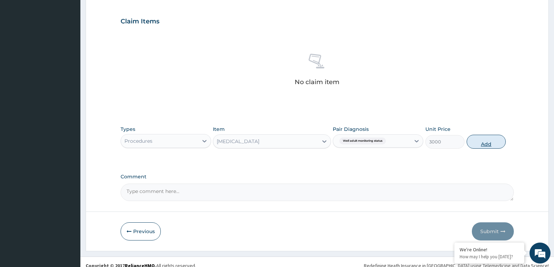
click at [486, 141] on button "Add" at bounding box center [485, 142] width 39 height 14
type input "0"
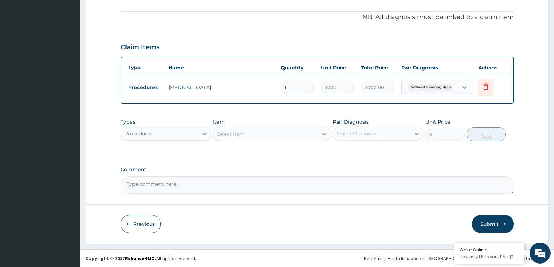
scroll to position [203, 0]
click at [183, 134] on div "Procedures" at bounding box center [159, 133] width 77 height 11
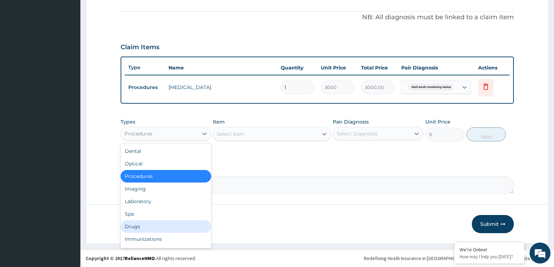
click at [127, 222] on div "Drugs" at bounding box center [165, 226] width 90 height 13
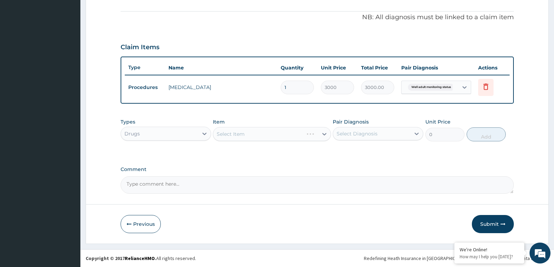
click at [299, 134] on div "Select Item" at bounding box center [272, 134] width 118 height 14
click at [299, 134] on div "Select Item" at bounding box center [265, 134] width 104 height 11
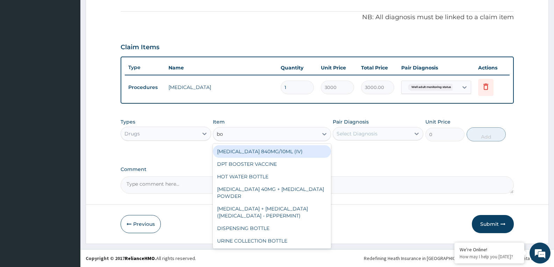
type input "bot"
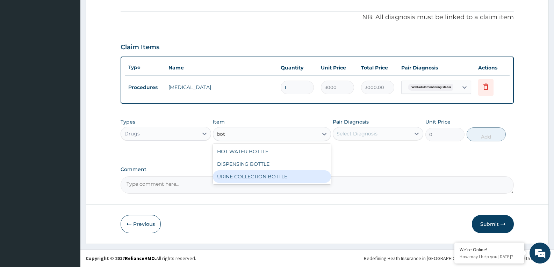
click at [271, 172] on div "URINE COLLECTION BOTTLE" at bounding box center [272, 176] width 118 height 13
type input "198"
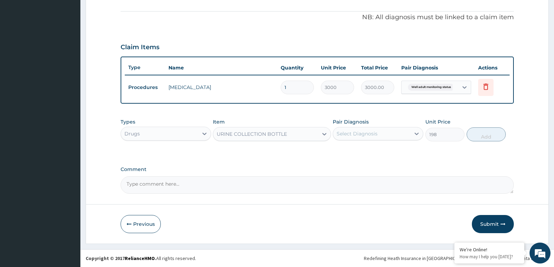
click at [367, 133] on div "Select Diagnosis" at bounding box center [356, 133] width 41 height 7
checkbox input "true"
click at [497, 136] on button "Add" at bounding box center [485, 134] width 39 height 14
type input "0"
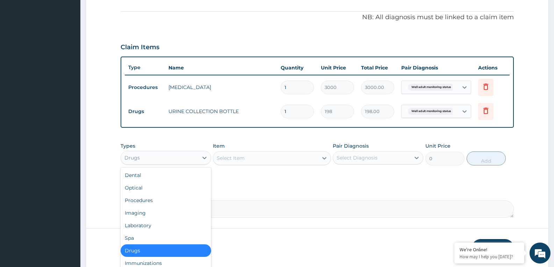
click at [145, 154] on div "Drugs" at bounding box center [159, 157] width 77 height 11
click at [144, 222] on div "Laboratory" at bounding box center [165, 225] width 90 height 13
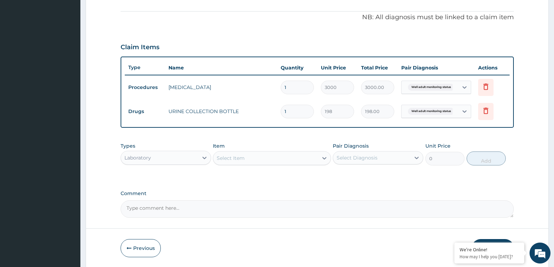
click at [294, 156] on div "Select Item" at bounding box center [265, 158] width 104 height 11
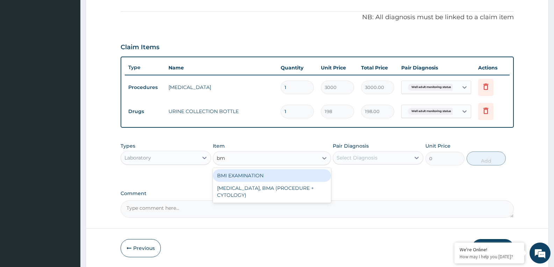
type input "bmi"
type input "1225.5"
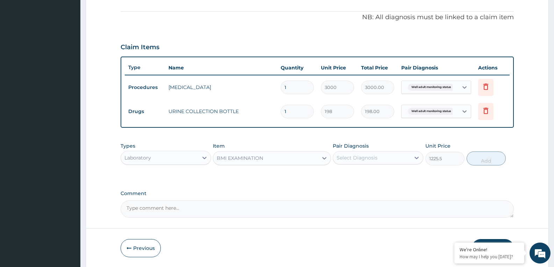
click at [401, 156] on div "Select Diagnosis" at bounding box center [371, 157] width 77 height 11
checkbox input "true"
click at [483, 151] on div "Types Laboratory Item BMI EXAMINATION Pair Diagnosis option Well adult monitori…" at bounding box center [316, 154] width 393 height 30
click at [485, 159] on button "Add" at bounding box center [485, 159] width 39 height 14
type input "0"
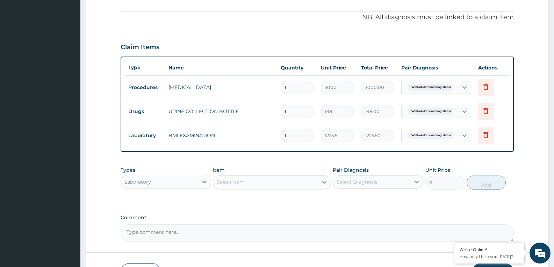
click at [296, 181] on div "Select Item" at bounding box center [265, 182] width 104 height 11
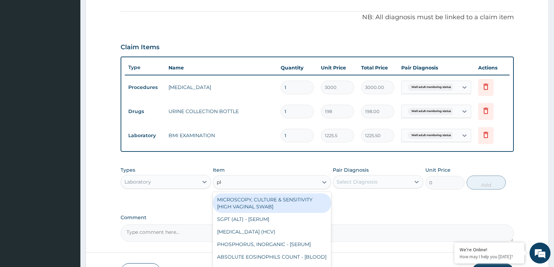
type input "phy"
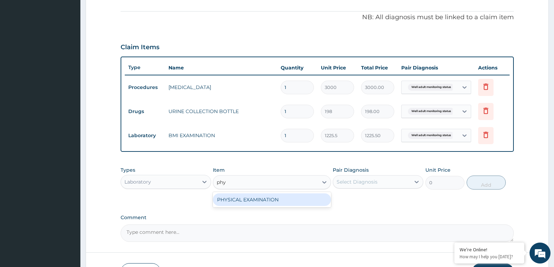
type input "1225.5"
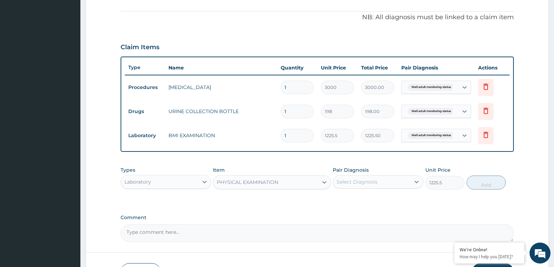
click at [378, 180] on div "Select Diagnosis" at bounding box center [371, 181] width 77 height 11
checkbox input "true"
click at [476, 186] on button "Add" at bounding box center [485, 183] width 39 height 14
type input "0"
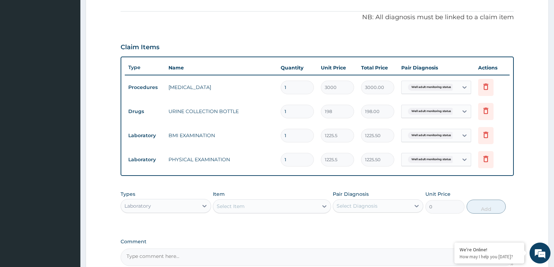
click at [262, 210] on div "Select Item" at bounding box center [265, 206] width 104 height 11
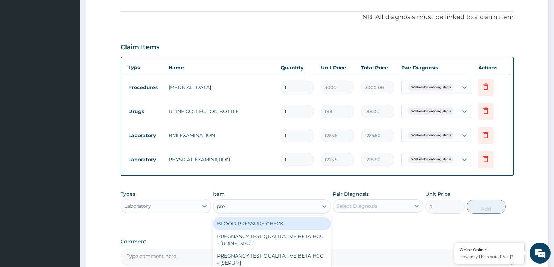
type input "pres"
type input "1225.5"
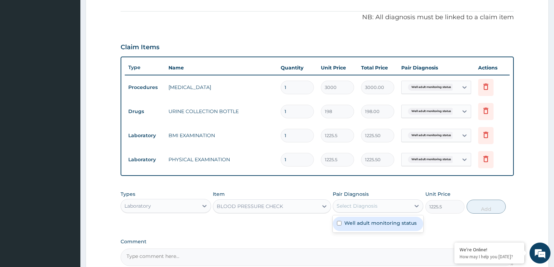
drag, startPoint x: 371, startPoint y: 211, endPoint x: 389, endPoint y: 204, distance: 19.8
click at [378, 207] on div "Select Diagnosis" at bounding box center [371, 205] width 77 height 11
checkbox input "true"
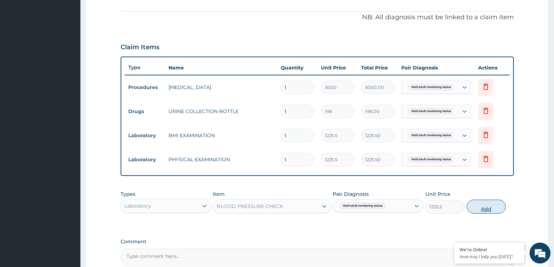
click at [482, 210] on button "Add" at bounding box center [485, 207] width 39 height 14
type input "0"
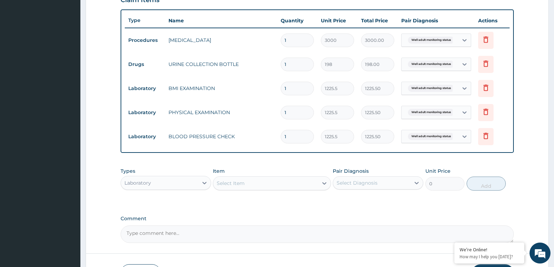
scroll to position [300, 0]
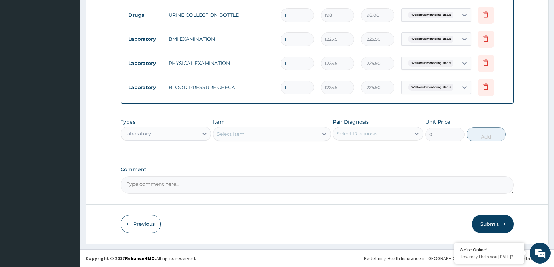
click at [256, 138] on div "Select Item" at bounding box center [265, 134] width 104 height 11
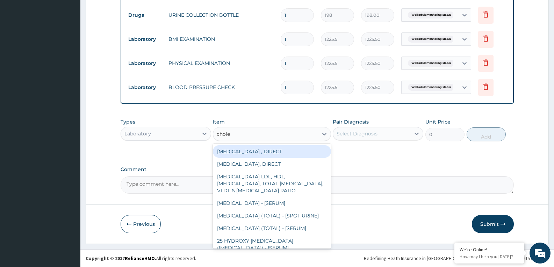
type input "choles"
type input "2880"
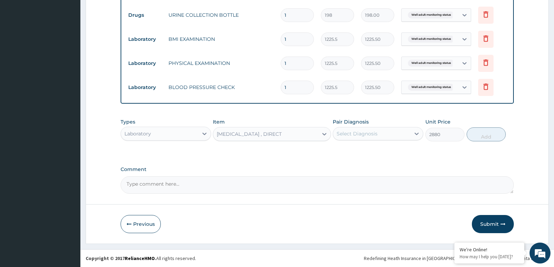
click at [369, 136] on div "Select Diagnosis" at bounding box center [356, 133] width 41 height 7
checkbox input "true"
click at [493, 138] on button "Add" at bounding box center [485, 134] width 39 height 14
type input "0"
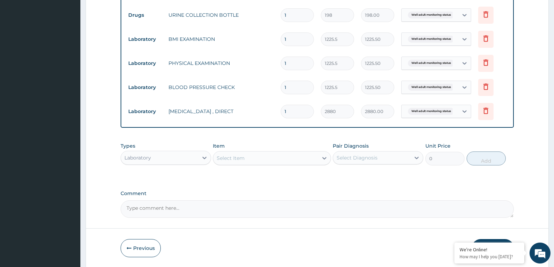
click at [276, 159] on div "Select Item" at bounding box center [265, 158] width 104 height 11
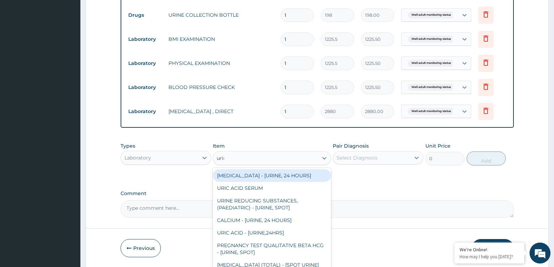
type input "urina"
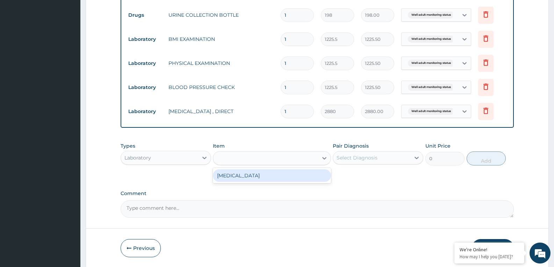
type input "1531.875"
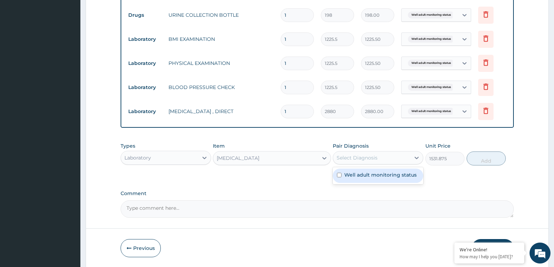
click at [366, 158] on div "Select Diagnosis" at bounding box center [356, 157] width 41 height 7
checkbox input "true"
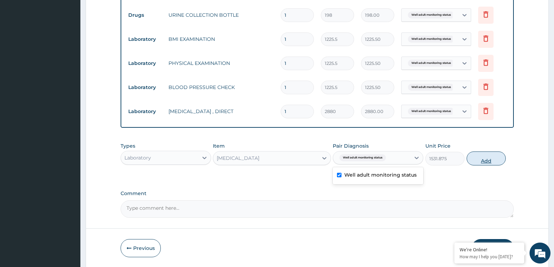
click at [478, 156] on button "Add" at bounding box center [485, 159] width 39 height 14
type input "0"
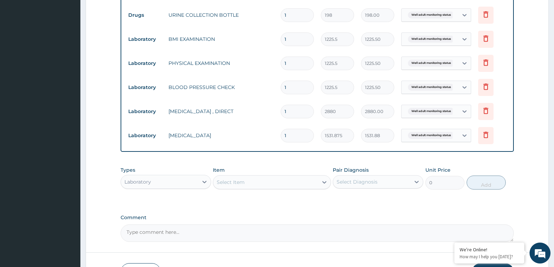
click at [259, 181] on div "Select Item" at bounding box center [265, 182] width 104 height 11
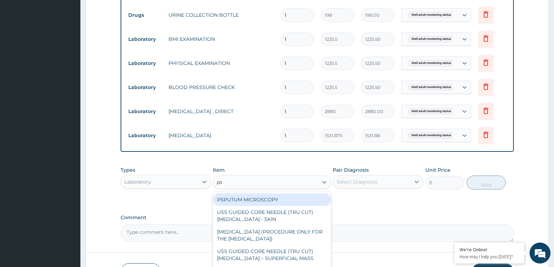
type input "psa"
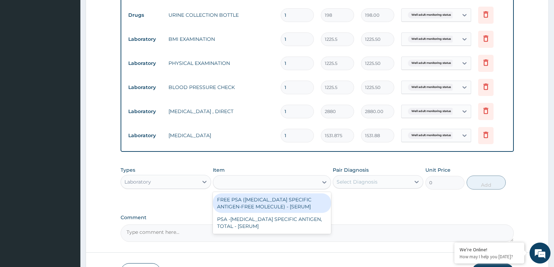
type input "14400"
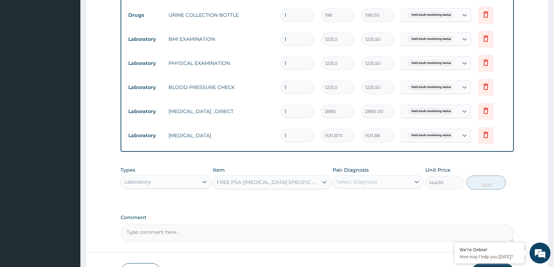
drag, startPoint x: 395, startPoint y: 173, endPoint x: 398, endPoint y: 180, distance: 7.2
click at [397, 178] on div "Pair Diagnosis Select Diagnosis" at bounding box center [377, 178] width 90 height 23
click at [398, 181] on div "Select Diagnosis" at bounding box center [371, 181] width 77 height 11
checkbox input "true"
click at [485, 184] on button "Add" at bounding box center [485, 183] width 39 height 14
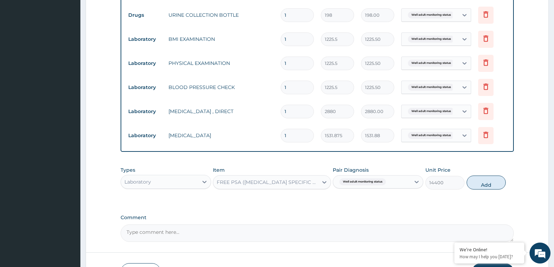
type input "0"
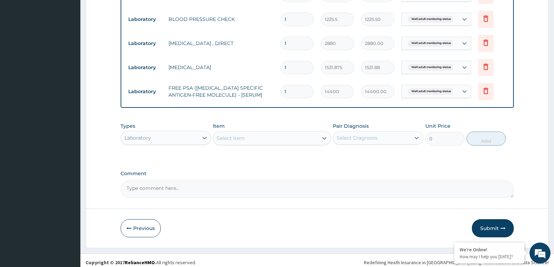
scroll to position [369, 0]
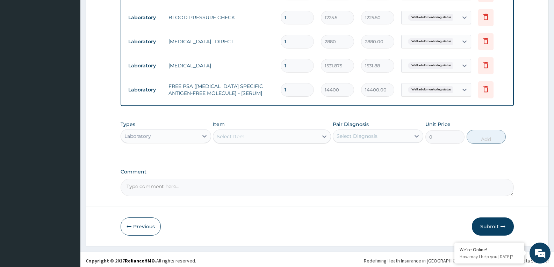
click at [274, 136] on div "Select Item" at bounding box center [265, 136] width 104 height 11
type input "rand"
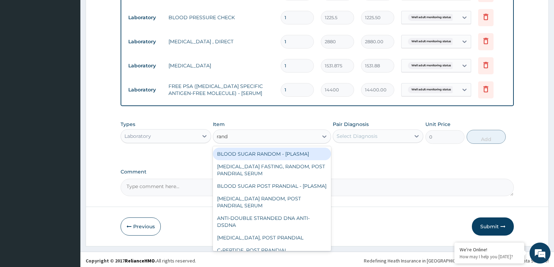
type input "1800"
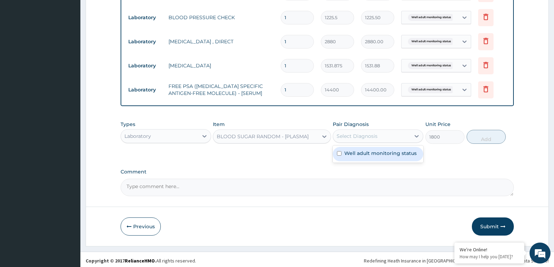
click at [377, 138] on div "Select Diagnosis" at bounding box center [371, 136] width 77 height 11
checkbox input "true"
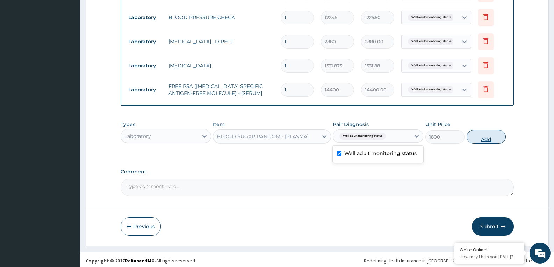
click at [494, 138] on button "Add" at bounding box center [485, 137] width 39 height 14
type input "0"
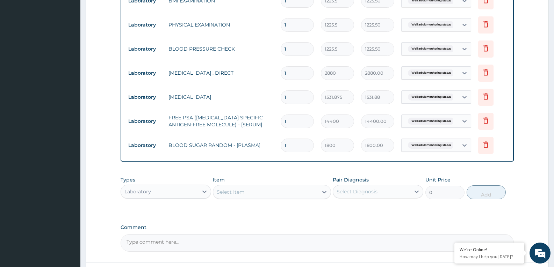
scroll to position [396, 0]
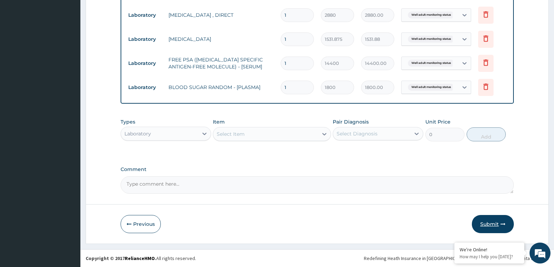
click at [493, 224] on button "Submit" at bounding box center [492, 224] width 42 height 18
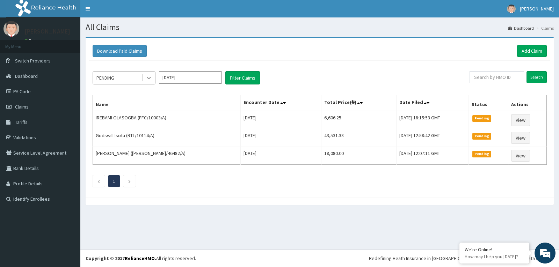
click at [146, 77] on icon at bounding box center [148, 77] width 7 height 7
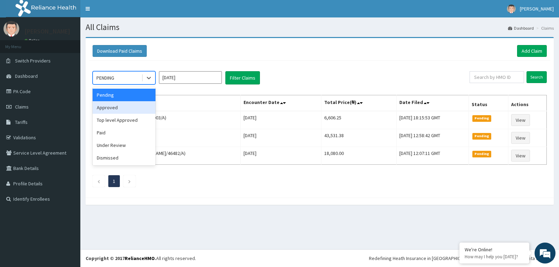
click at [123, 104] on div "Approved" at bounding box center [124, 107] width 63 height 13
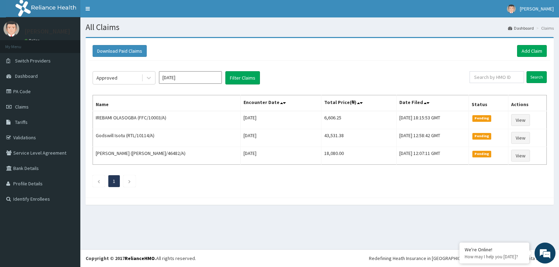
click at [246, 85] on div "Approved Aug 2025 Filter Claims Search Name Encounter Date Total Price(₦) Date …" at bounding box center [319, 127] width 461 height 133
click at [247, 83] on button "Filter Claims" at bounding box center [242, 77] width 35 height 13
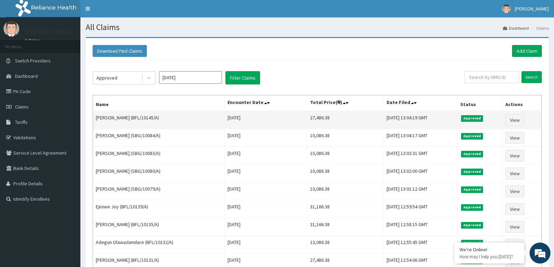
drag, startPoint x: 133, startPoint y: 117, endPoint x: 156, endPoint y: 119, distance: 23.2
click at [157, 119] on td "Balogun Owolabi (BFL/10145/A)" at bounding box center [159, 120] width 132 height 18
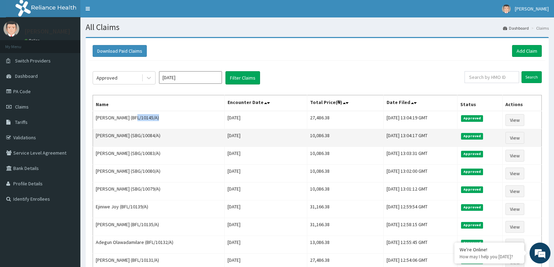
copy td "BFL/10145/"
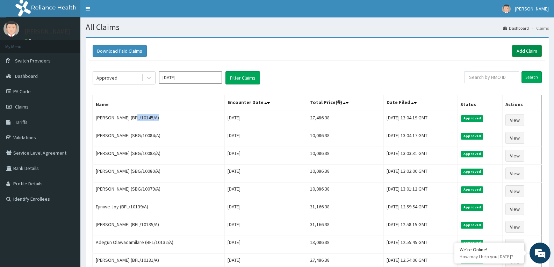
click at [529, 51] on link "Add Claim" at bounding box center [527, 51] width 30 height 12
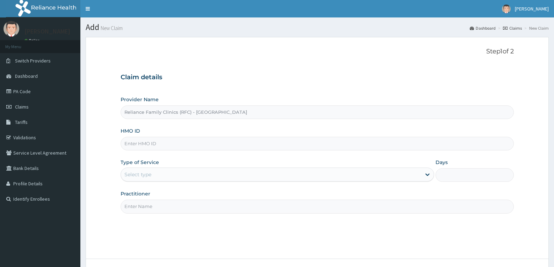
type input "Reliance Family Clinics (RFC) - [GEOGRAPHIC_DATA]"
click at [136, 146] on input "HMO ID" at bounding box center [316, 144] width 393 height 14
paste input "BFL/10145/"
click at [146, 144] on input "BFL/10145/A" at bounding box center [316, 144] width 393 height 14
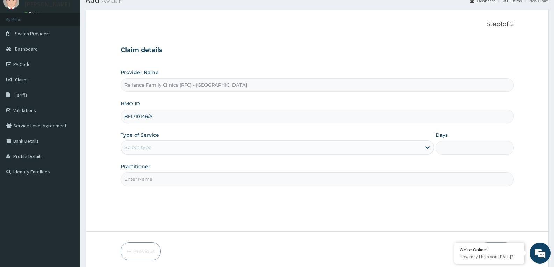
scroll to position [54, 0]
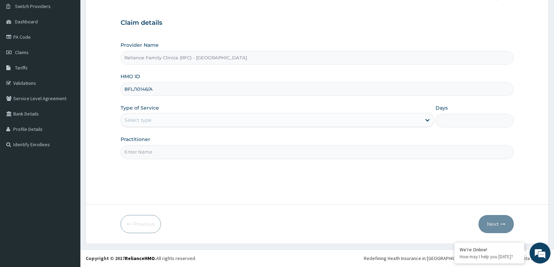
type input "BFL/10146/A"
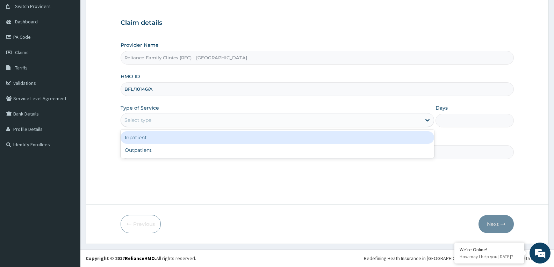
drag, startPoint x: 158, startPoint y: 115, endPoint x: 148, endPoint y: 143, distance: 29.5
click at [158, 120] on div "Select type" at bounding box center [271, 120] width 300 height 11
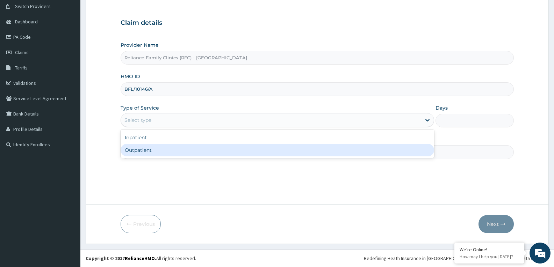
click at [146, 151] on div "Outpatient" at bounding box center [276, 150] width 313 height 13
type input "1"
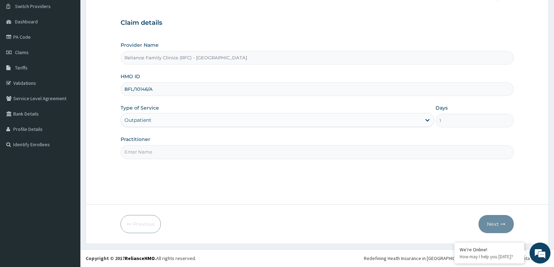
click at [147, 150] on input "Practitioner" at bounding box center [316, 152] width 393 height 14
type input "faridat"
click at [487, 217] on button "Next" at bounding box center [495, 224] width 35 height 18
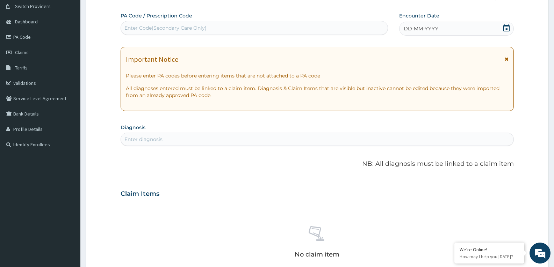
click at [501, 27] on div "DD-MM-YYYY" at bounding box center [456, 29] width 115 height 14
click at [193, 142] on div "Enter diagnosis" at bounding box center [317, 139] width 392 height 11
type input "WELL ADULT MONI"
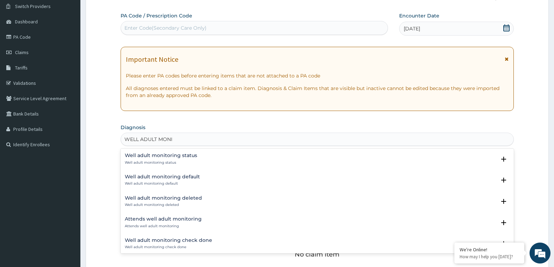
click at [171, 158] on h4 "Well adult monitoring status" at bounding box center [161, 155] width 72 height 5
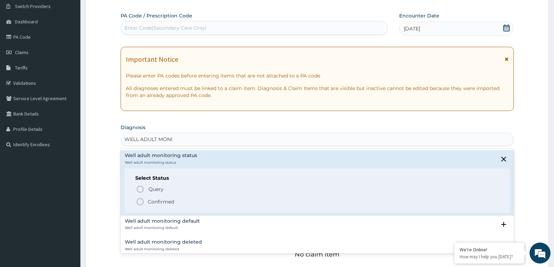
click at [145, 202] on span "Confirmed" at bounding box center [317, 202] width 363 height 8
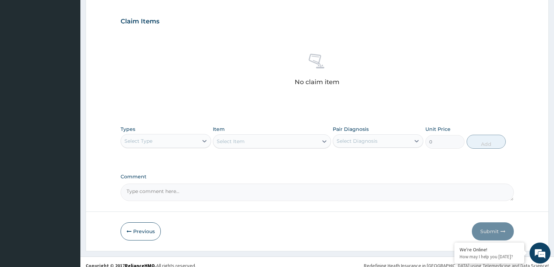
scroll to position [236, 0]
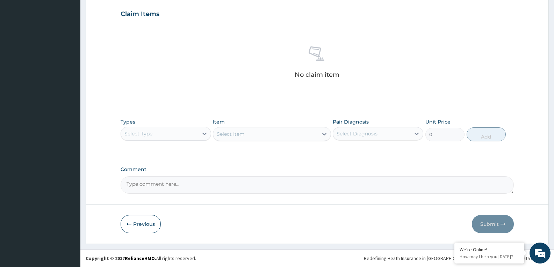
click at [190, 134] on div "Select Type" at bounding box center [159, 133] width 77 height 11
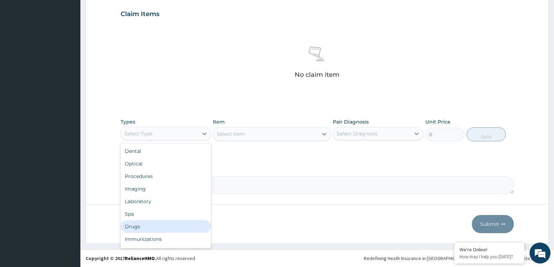
click at [141, 225] on div "Drugs" at bounding box center [165, 226] width 90 height 13
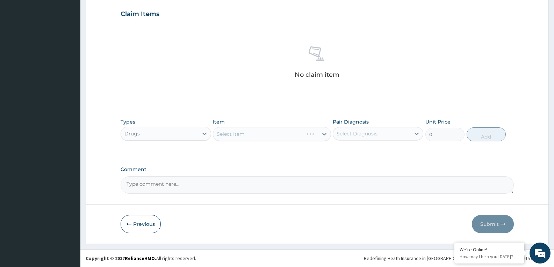
click at [270, 132] on div "Select Item" at bounding box center [272, 134] width 118 height 14
click at [272, 133] on div "Select Item" at bounding box center [265, 134] width 104 height 11
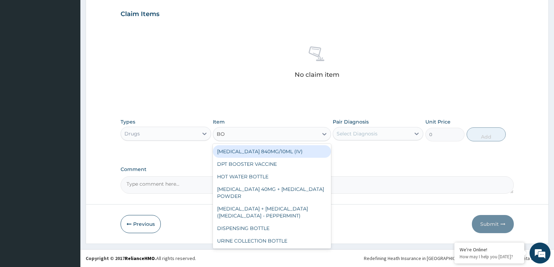
type input "BOT"
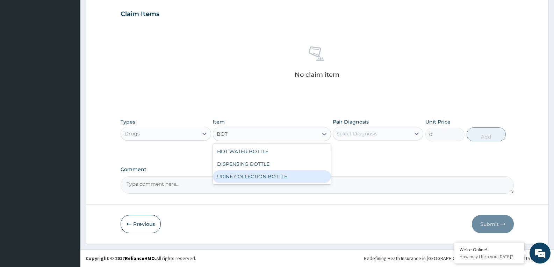
click at [289, 172] on div "URINE COLLECTION BOTTLE" at bounding box center [272, 176] width 118 height 13
type input "198"
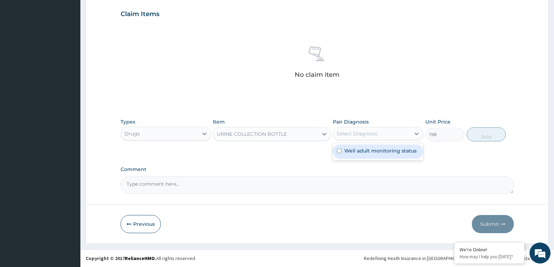
click at [359, 135] on div "Select Diagnosis" at bounding box center [356, 133] width 41 height 7
click at [367, 152] on div "Well adult monitoring status" at bounding box center [377, 152] width 90 height 14
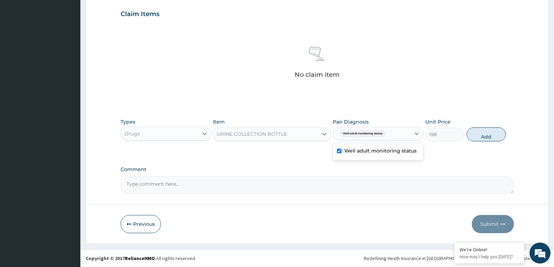
checkbox input "true"
drag, startPoint x: 482, startPoint y: 138, endPoint x: 477, endPoint y: 139, distance: 5.5
click at [482, 138] on button "Add" at bounding box center [485, 134] width 39 height 14
type input "0"
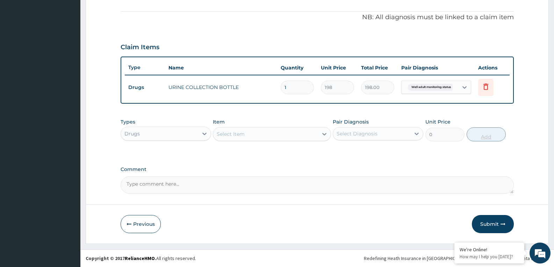
scroll to position [203, 0]
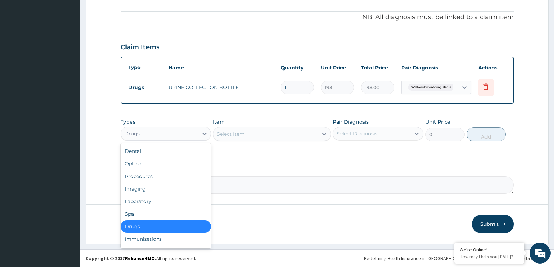
click at [176, 137] on div "Drugs" at bounding box center [159, 133] width 77 height 11
click at [144, 173] on div "Procedures" at bounding box center [165, 176] width 90 height 13
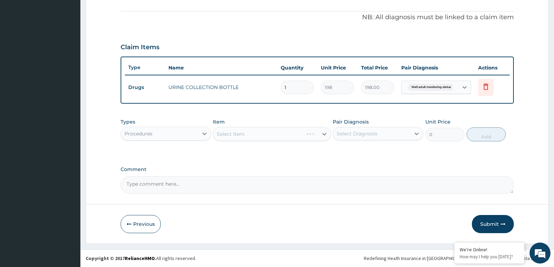
click at [291, 134] on div "Select Item" at bounding box center [272, 134] width 118 height 14
click at [277, 133] on div "Select Item" at bounding box center [272, 134] width 118 height 14
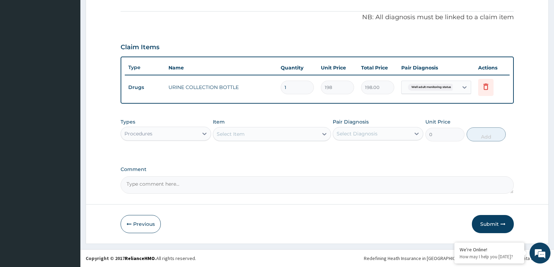
click at [273, 134] on div "Select Item" at bounding box center [265, 134] width 104 height 11
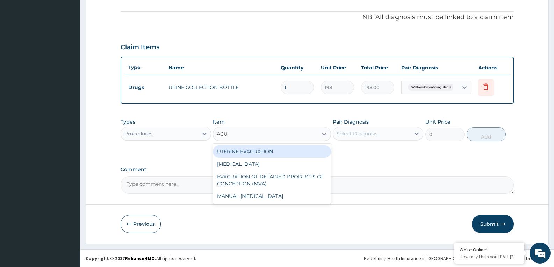
type input "ACUI"
type input "3000"
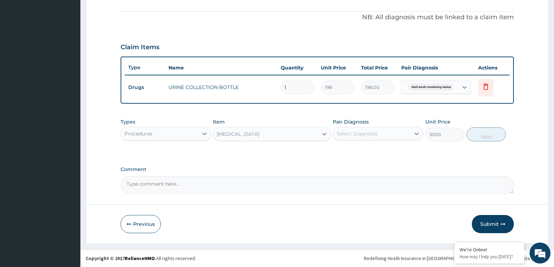
click at [379, 130] on div "Select Diagnosis" at bounding box center [371, 133] width 77 height 11
checkbox input "true"
drag, startPoint x: 491, startPoint y: 135, endPoint x: 449, endPoint y: 152, distance: 45.5
click at [491, 134] on button "Add" at bounding box center [485, 134] width 39 height 14
type input "0"
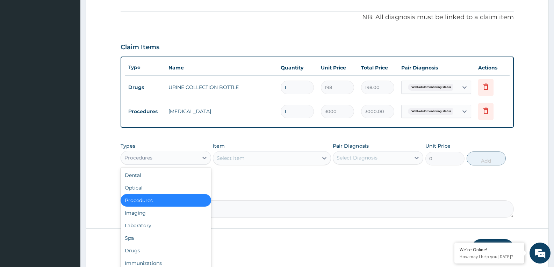
click at [167, 160] on div "Procedures" at bounding box center [159, 157] width 77 height 11
drag, startPoint x: 144, startPoint y: 230, endPoint x: 150, endPoint y: 224, distance: 8.9
click at [145, 230] on div "Laboratory" at bounding box center [165, 225] width 90 height 13
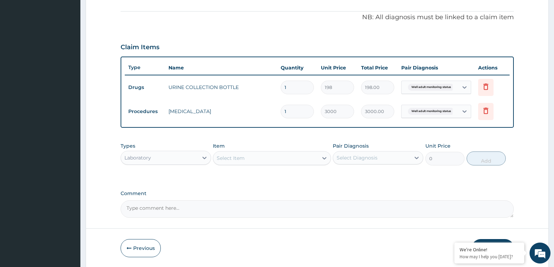
click at [278, 160] on div "Select Item" at bounding box center [265, 158] width 104 height 11
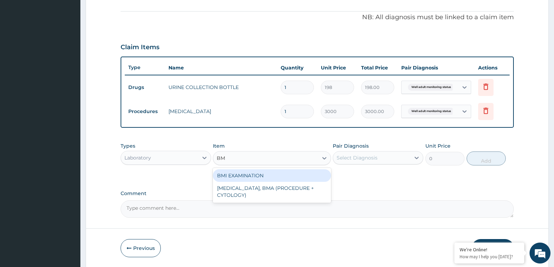
type input "BMI"
type input "1225.5"
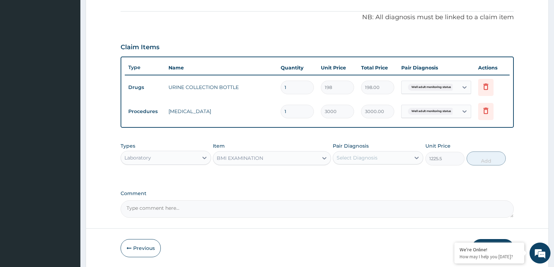
click at [366, 159] on div "Select Diagnosis" at bounding box center [356, 157] width 41 height 7
checkbox input "true"
click at [480, 160] on button "Add" at bounding box center [485, 159] width 39 height 14
type input "0"
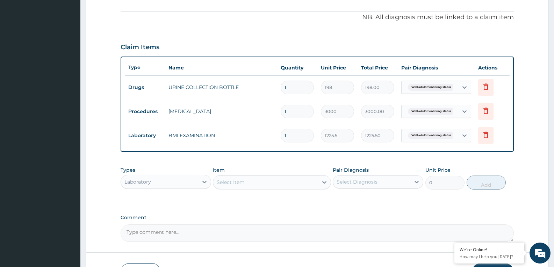
click at [246, 179] on div "Select Item" at bounding box center [265, 182] width 104 height 11
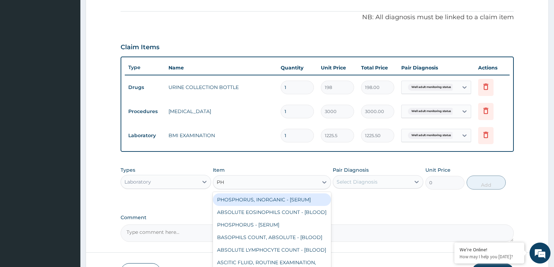
type input "PHY"
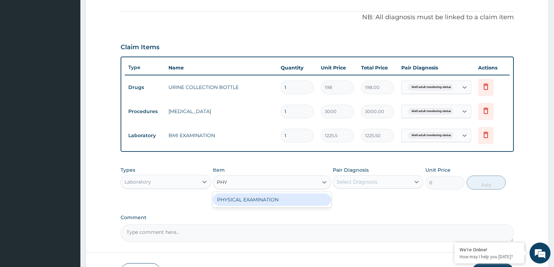
type input "1225.5"
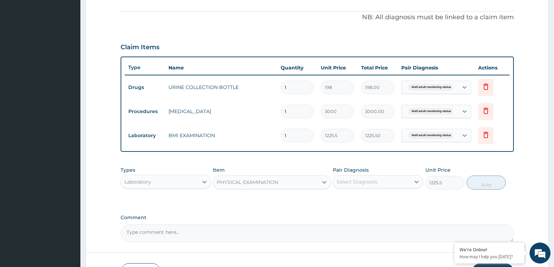
click at [401, 186] on div "Select Diagnosis" at bounding box center [371, 181] width 77 height 11
checkbox input "true"
drag, startPoint x: 479, startPoint y: 182, endPoint x: 282, endPoint y: 225, distance: 201.9
click at [480, 182] on button "Add" at bounding box center [485, 183] width 39 height 14
type input "0"
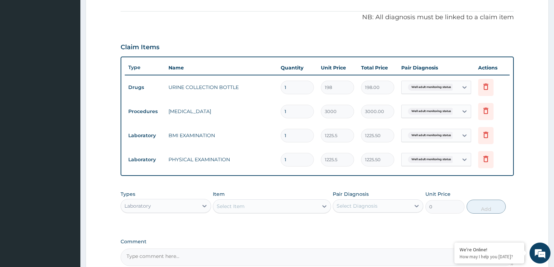
click at [258, 209] on div "Select Item" at bounding box center [265, 206] width 104 height 11
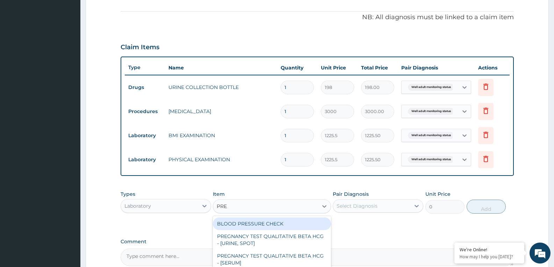
type input "PRES"
type input "1225.5"
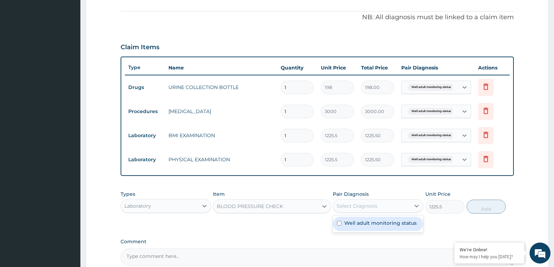
click at [367, 204] on div "Select Diagnosis" at bounding box center [356, 206] width 41 height 7
checkbox input "true"
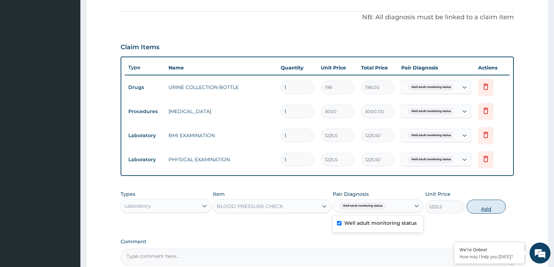
click at [487, 208] on button "Add" at bounding box center [485, 207] width 39 height 14
type input "0"
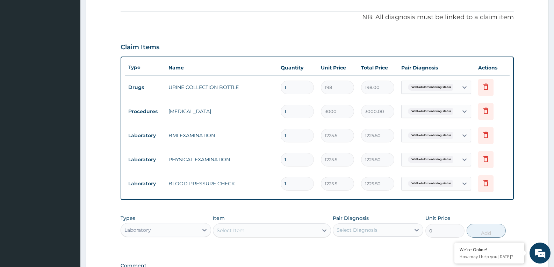
click at [248, 230] on div "Select Item" at bounding box center [265, 230] width 104 height 11
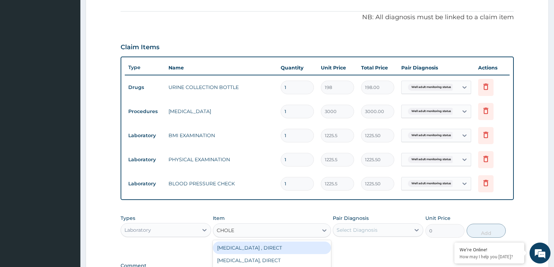
type input "CHOLES"
type input "2880"
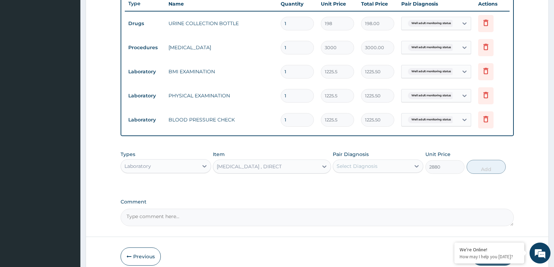
scroll to position [300, 0]
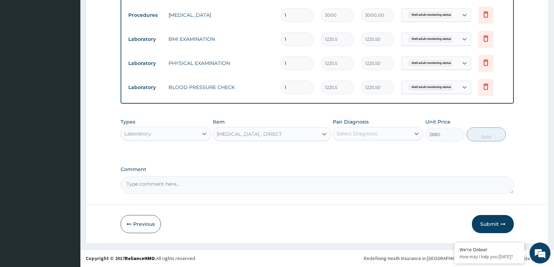
click at [379, 134] on div "Select Diagnosis" at bounding box center [371, 133] width 77 height 11
checkbox input "true"
drag, startPoint x: 500, startPoint y: 133, endPoint x: 286, endPoint y: 171, distance: 218.1
click at [499, 135] on button "Add" at bounding box center [485, 134] width 39 height 14
type input "0"
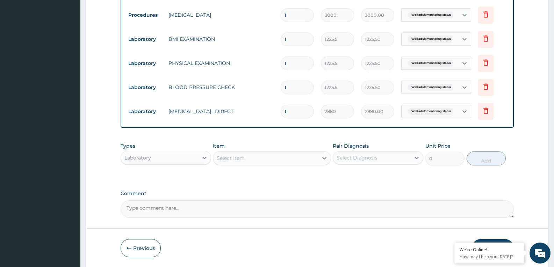
click at [277, 158] on div "Select Item" at bounding box center [265, 158] width 104 height 11
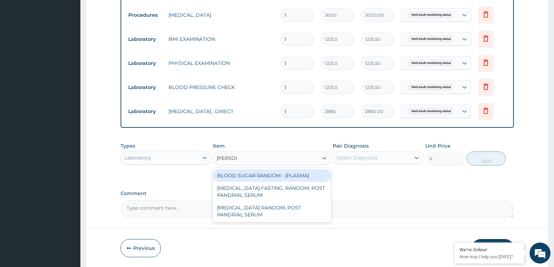
type input "RANDOM"
type input "1800"
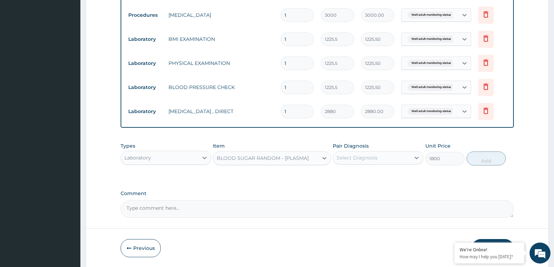
click at [388, 158] on div "Select Diagnosis" at bounding box center [371, 157] width 77 height 11
checkbox input "true"
click at [486, 160] on button "Add" at bounding box center [485, 159] width 39 height 14
type input "0"
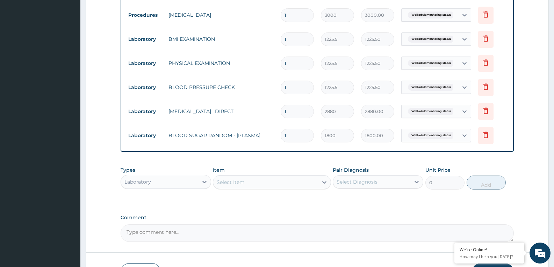
click at [253, 178] on div "Select Item" at bounding box center [265, 182] width 104 height 11
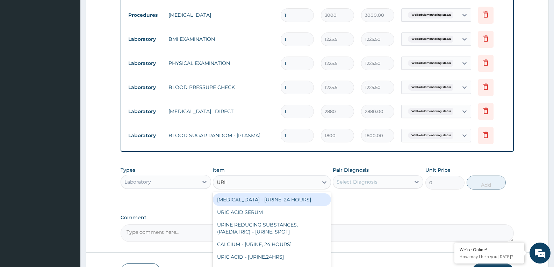
type input "URINA"
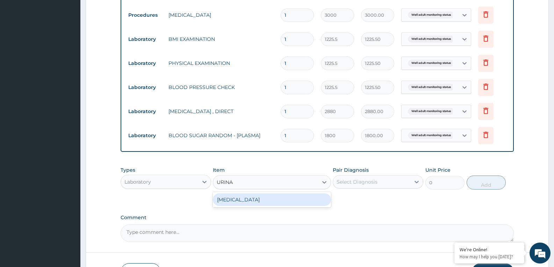
type input "1531.875"
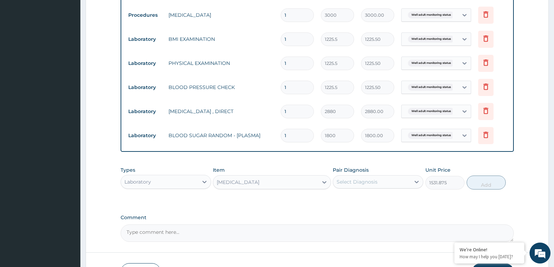
drag, startPoint x: 371, startPoint y: 171, endPoint x: 376, endPoint y: 174, distance: 6.6
click at [372, 172] on div "Pair Diagnosis Select Diagnosis" at bounding box center [377, 178] width 90 height 23
click at [384, 179] on div "Select Diagnosis" at bounding box center [371, 181] width 77 height 11
checkbox input "true"
click at [486, 183] on button "Add" at bounding box center [485, 183] width 39 height 14
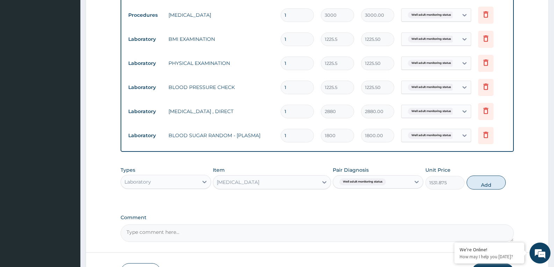
type input "0"
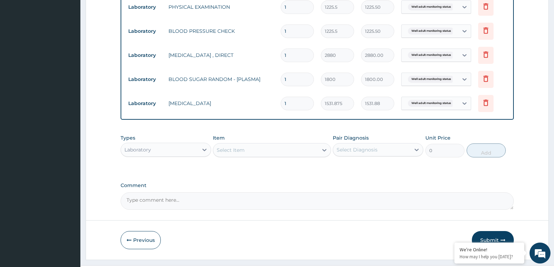
scroll to position [369, 0]
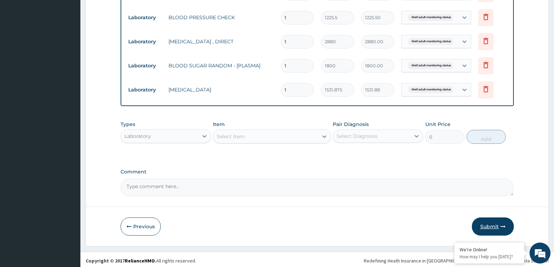
click at [479, 221] on button "Submit" at bounding box center [492, 227] width 42 height 18
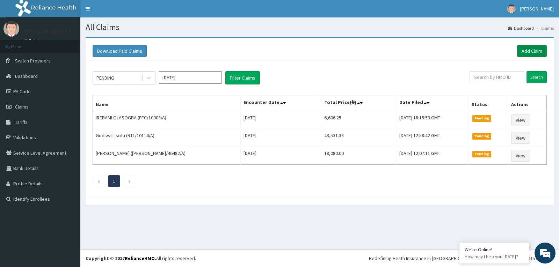
click at [523, 50] on link "Add Claim" at bounding box center [532, 51] width 30 height 12
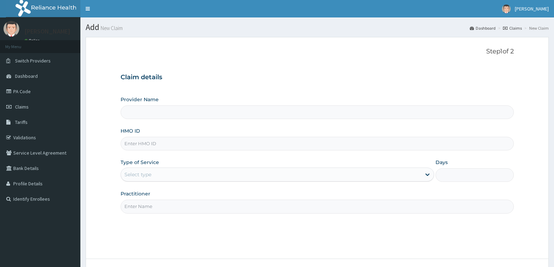
click at [145, 148] on input "HMO ID" at bounding box center [316, 144] width 393 height 14
paste input "BFL/10145/"
type input "Reliance Family Clinics (RFC) - [GEOGRAPHIC_DATA]"
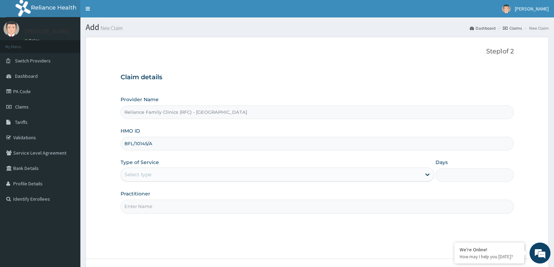
click at [147, 143] on input "BFL/10145/A" at bounding box center [316, 144] width 393 height 14
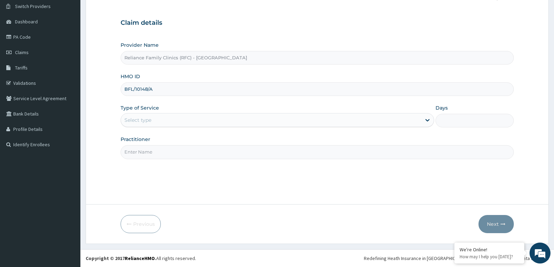
type input "BFL/10148/A"
click at [161, 121] on div "Select type" at bounding box center [271, 120] width 300 height 11
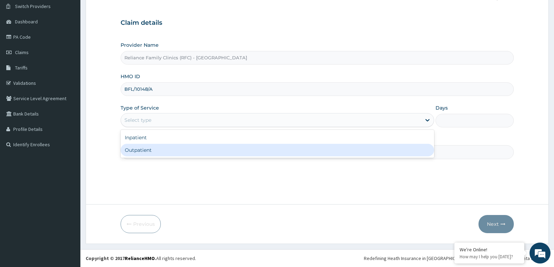
click at [155, 150] on div "Outpatient" at bounding box center [276, 150] width 313 height 13
type input "1"
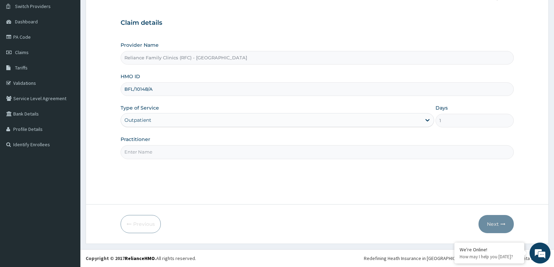
click at [156, 156] on input "Practitioner" at bounding box center [316, 152] width 393 height 14
type input "faridat"
click at [147, 92] on input "BFL/10148/A" at bounding box center [316, 89] width 393 height 14
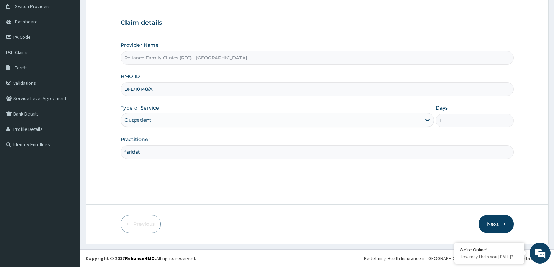
scroll to position [0, 0]
click at [495, 227] on button "Next" at bounding box center [495, 224] width 35 height 18
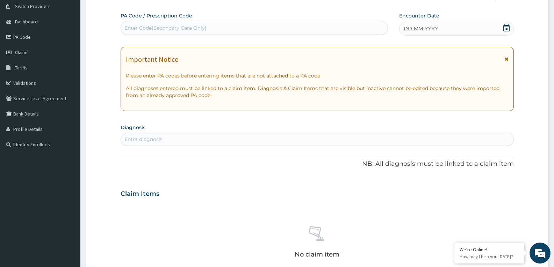
click at [504, 30] on icon at bounding box center [506, 27] width 7 height 7
click at [221, 139] on div "Enter diagnosis" at bounding box center [317, 139] width 392 height 11
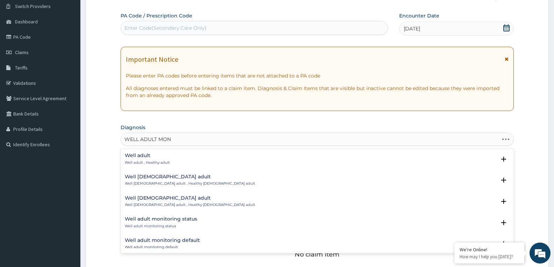
type input "WELL ADULT MONI"
click at [132, 161] on p "Well adult monitoring status" at bounding box center [161, 162] width 72 height 5
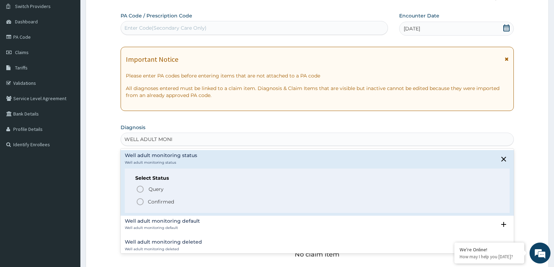
click at [140, 203] on icon "status option filled" at bounding box center [140, 202] width 8 height 8
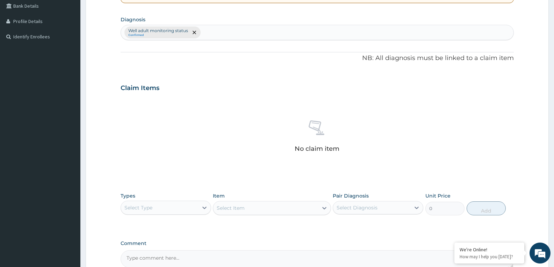
scroll to position [236, 0]
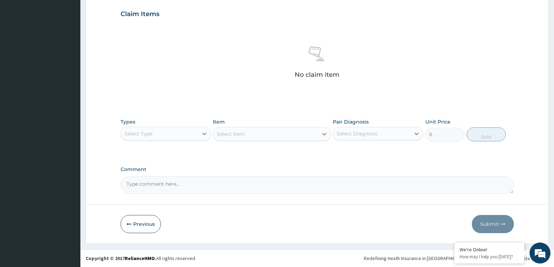
click at [177, 134] on div "Select Type" at bounding box center [159, 133] width 77 height 11
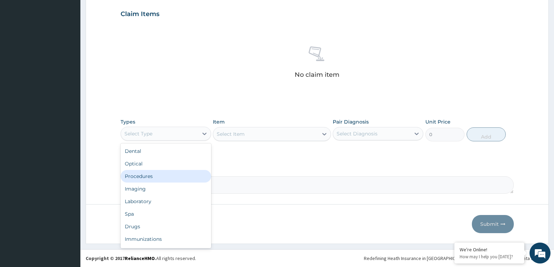
click at [161, 174] on div "Procedures" at bounding box center [165, 176] width 90 height 13
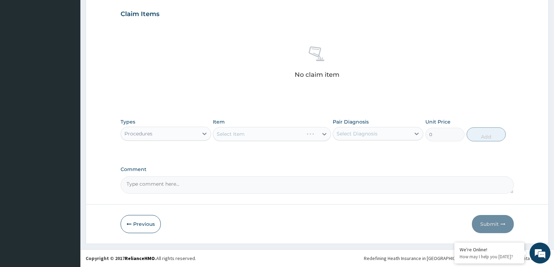
click at [267, 133] on div "Select Item" at bounding box center [272, 134] width 118 height 14
click at [267, 134] on div "Select Item" at bounding box center [272, 134] width 118 height 14
click at [267, 134] on div "Select Item" at bounding box center [265, 134] width 104 height 11
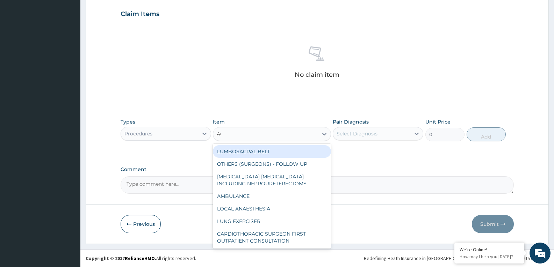
type input "ACU"
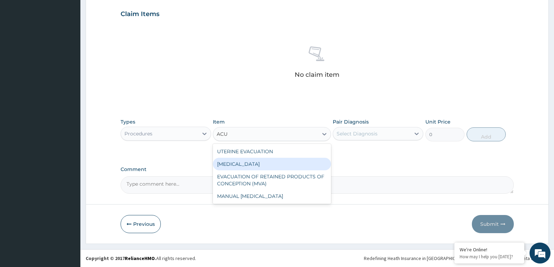
click at [276, 162] on div "[MEDICAL_DATA]" at bounding box center [272, 164] width 118 height 13
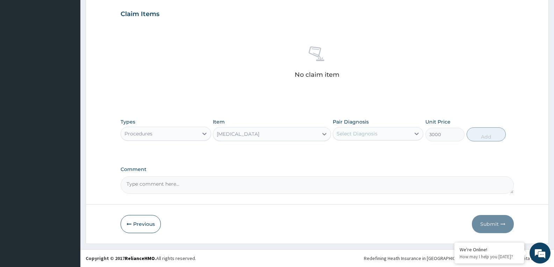
click at [384, 138] on div "Select Diagnosis" at bounding box center [371, 133] width 77 height 11
click at [488, 138] on button "Add" at bounding box center [485, 134] width 39 height 14
type input "0"
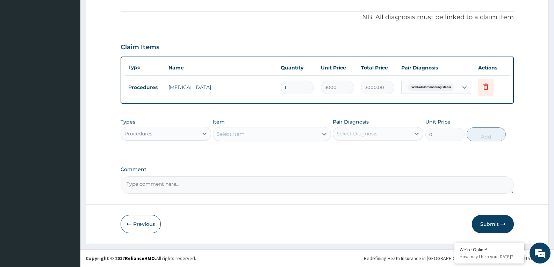
scroll to position [203, 0]
click at [174, 139] on div "Procedures" at bounding box center [159, 133] width 77 height 11
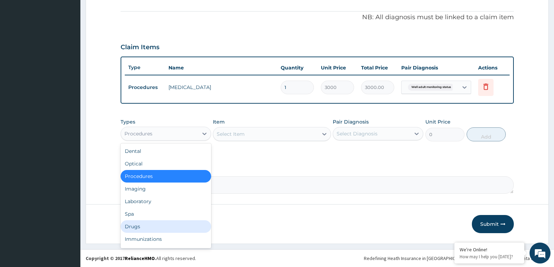
click at [139, 231] on div "Drugs" at bounding box center [165, 226] width 90 height 13
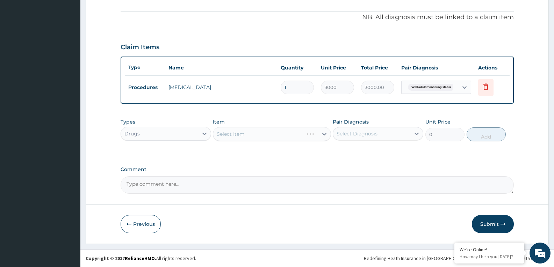
click at [269, 133] on div "Select Item" at bounding box center [272, 134] width 118 height 14
click at [269, 133] on div "Select Item" at bounding box center [258, 134] width 90 height 11
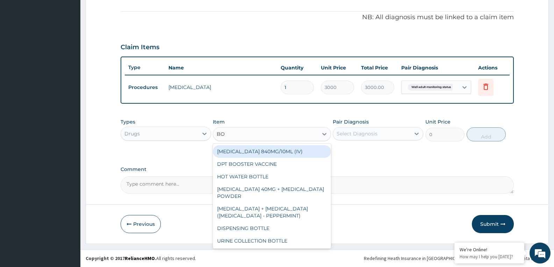
type input "BOT"
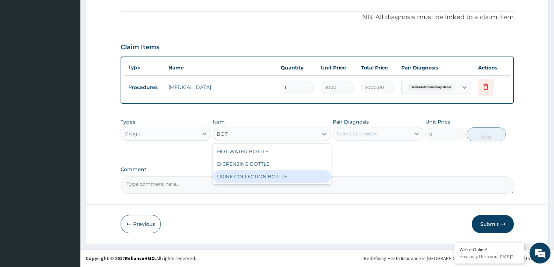
click at [267, 174] on div "URINE COLLECTION BOTTLE" at bounding box center [272, 176] width 118 height 13
type input "198"
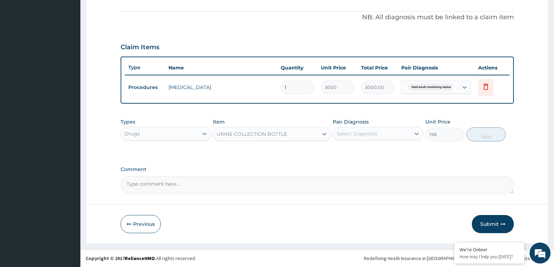
click at [373, 136] on div "Select Diagnosis" at bounding box center [356, 133] width 41 height 7
click at [375, 148] on label "Well adult monitoring status" at bounding box center [380, 150] width 72 height 7
checkbox input "true"
drag, startPoint x: 485, startPoint y: 135, endPoint x: 396, endPoint y: 141, distance: 89.6
click at [484, 135] on button "Add" at bounding box center [485, 134] width 39 height 14
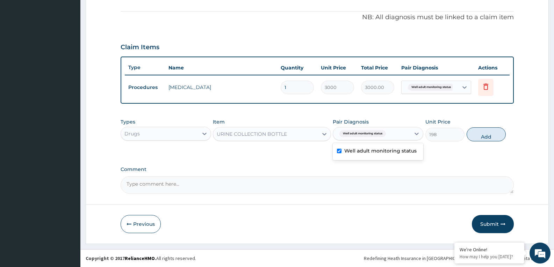
type input "0"
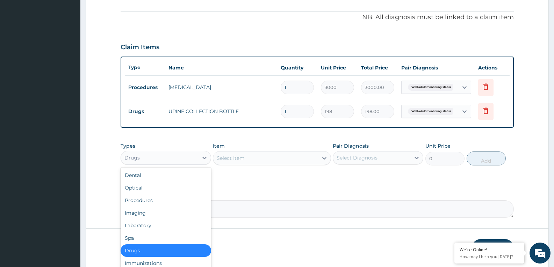
drag, startPoint x: 167, startPoint y: 153, endPoint x: 163, endPoint y: 156, distance: 5.0
click at [164, 155] on div "Drugs" at bounding box center [159, 157] width 77 height 11
click at [147, 219] on div "Laboratory" at bounding box center [165, 225] width 90 height 13
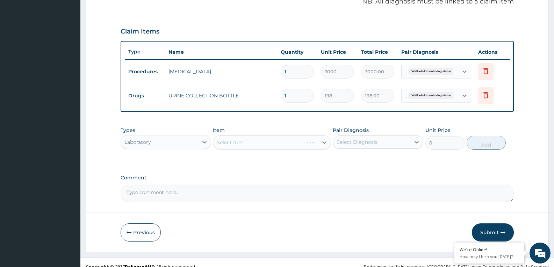
scroll to position [227, 0]
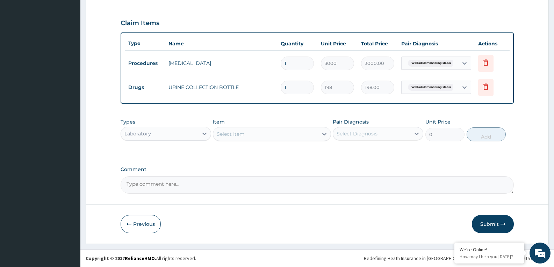
click at [290, 137] on div "Select Item" at bounding box center [265, 134] width 104 height 11
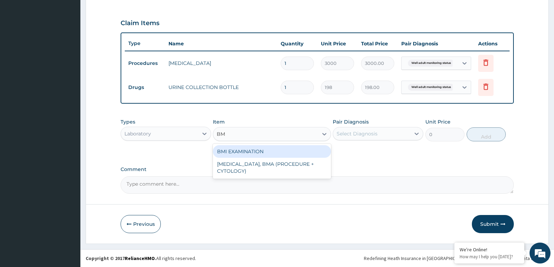
type input "BMI"
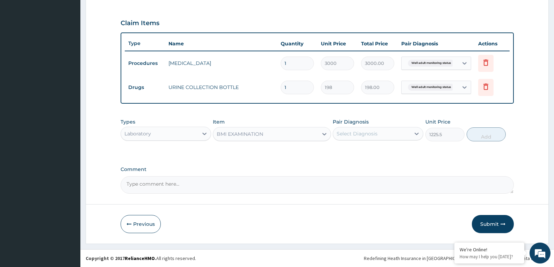
click at [398, 131] on div "Select Diagnosis" at bounding box center [371, 133] width 77 height 11
click at [493, 133] on button "Add" at bounding box center [485, 134] width 39 height 14
type input "0"
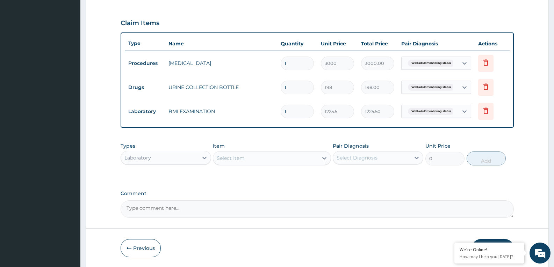
click at [291, 164] on div "Select Item" at bounding box center [272, 158] width 118 height 14
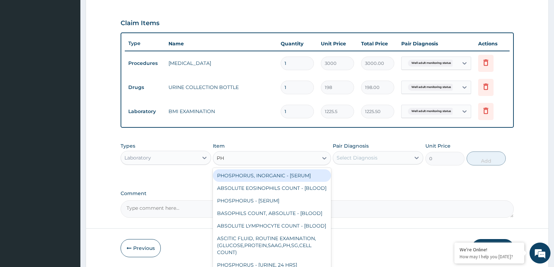
type input "PHY"
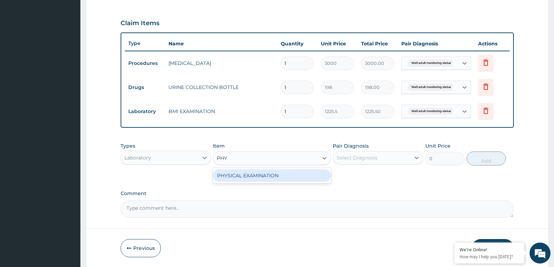
type input "1225.5"
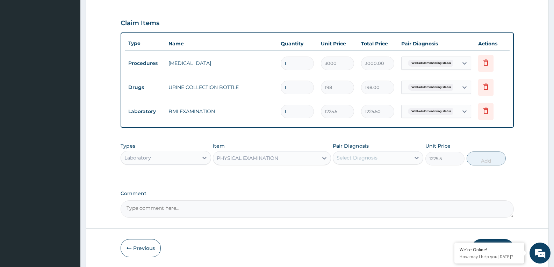
click at [385, 158] on div "Select Diagnosis" at bounding box center [371, 157] width 77 height 11
checkbox input "true"
click at [480, 156] on button "Add" at bounding box center [485, 159] width 39 height 14
type input "0"
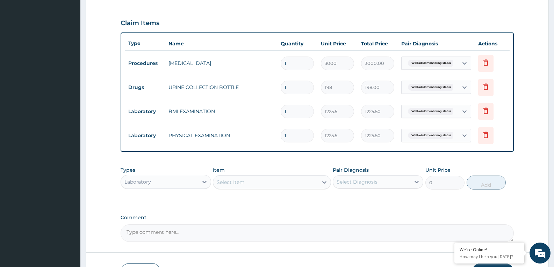
click at [274, 179] on div "Select Item" at bounding box center [265, 182] width 104 height 11
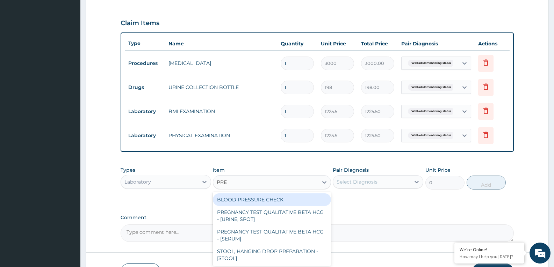
type input "PRES"
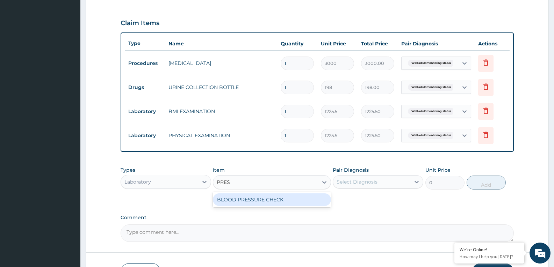
type input "1225.5"
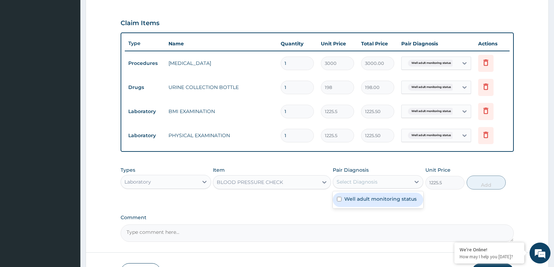
click at [375, 180] on div "Select Diagnosis" at bounding box center [356, 181] width 41 height 7
checkbox input "true"
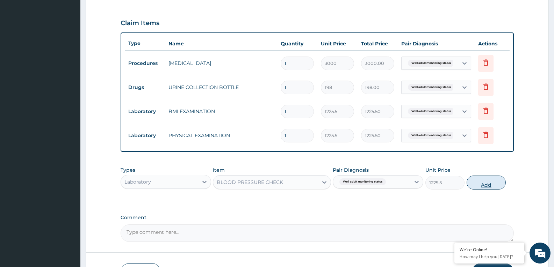
click at [488, 184] on button "Add" at bounding box center [485, 183] width 39 height 14
type input "0"
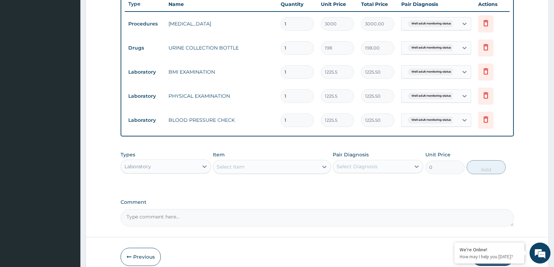
scroll to position [300, 0]
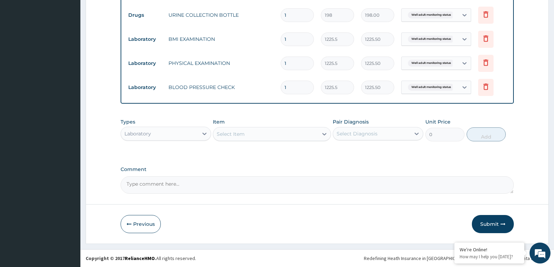
click at [258, 136] on div "Select Item" at bounding box center [265, 134] width 104 height 11
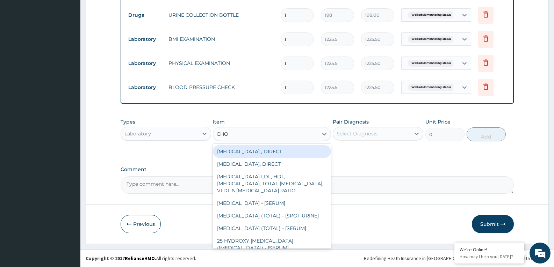
type input "CHOL"
type input "2880"
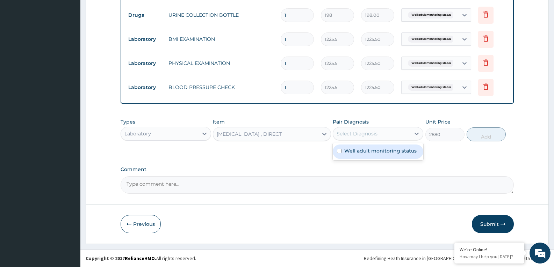
click at [344, 135] on div "Select Diagnosis" at bounding box center [356, 133] width 41 height 7
checkbox input "true"
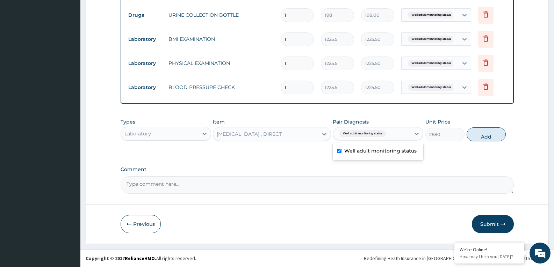
click at [479, 140] on button "Add" at bounding box center [485, 134] width 39 height 14
type input "0"
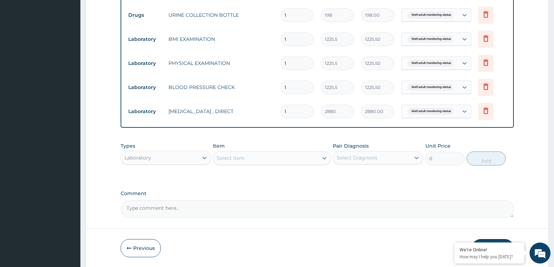
click at [249, 158] on div "Select Item" at bounding box center [265, 158] width 104 height 11
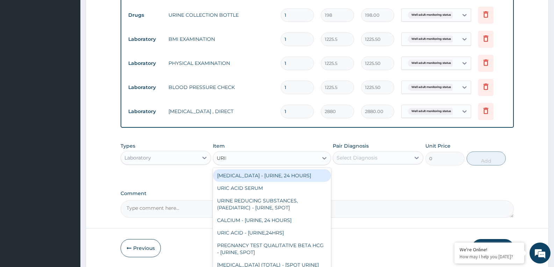
type input "URINA"
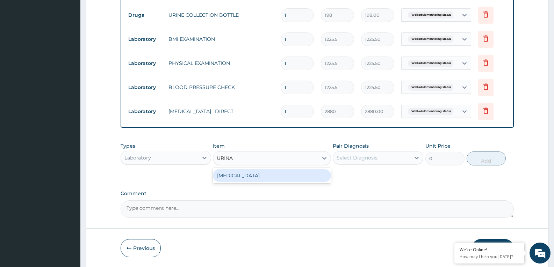
type input "1531.875"
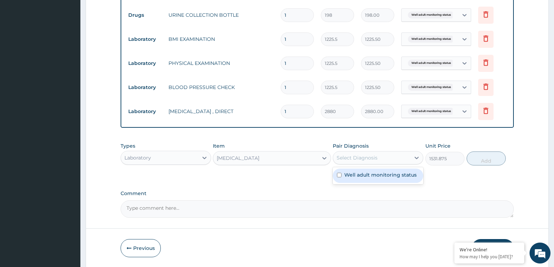
click at [385, 152] on div "Select Diagnosis" at bounding box center [371, 157] width 77 height 11
checkbox input "true"
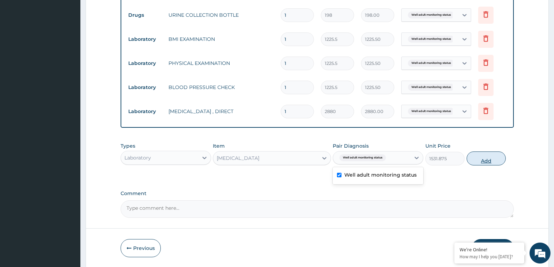
click at [480, 152] on button "Add" at bounding box center [485, 159] width 39 height 14
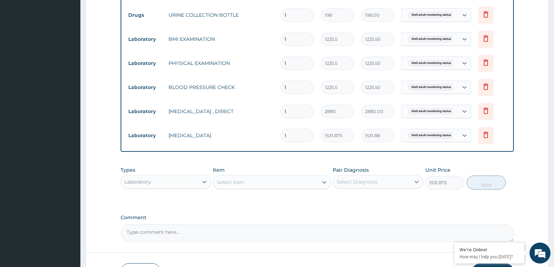
type input "0"
click at [287, 181] on div "Select Item" at bounding box center [265, 182] width 104 height 11
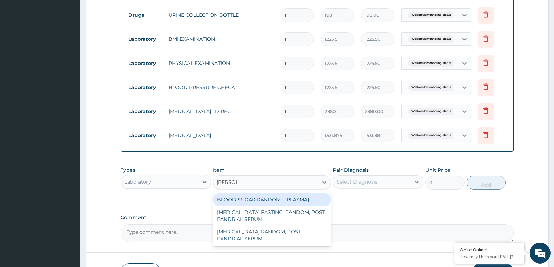
type input "RANDOM"
type input "1800"
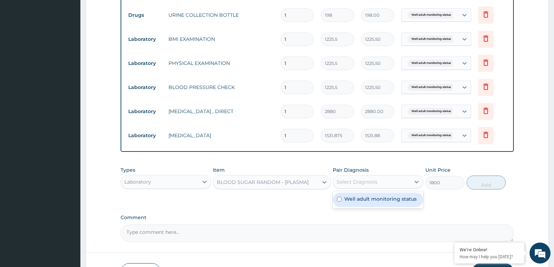
click at [392, 182] on div "Select Diagnosis" at bounding box center [371, 181] width 77 height 11
checkbox input "true"
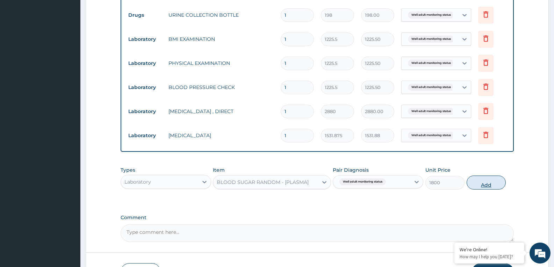
click at [494, 184] on button "Add" at bounding box center [485, 183] width 39 height 14
type input "0"
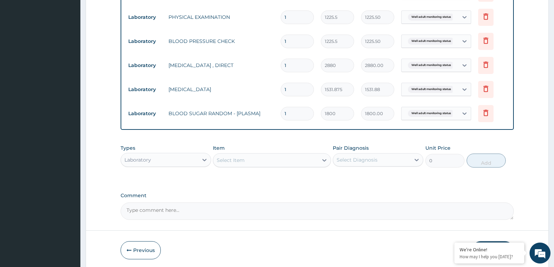
scroll to position [372, 0]
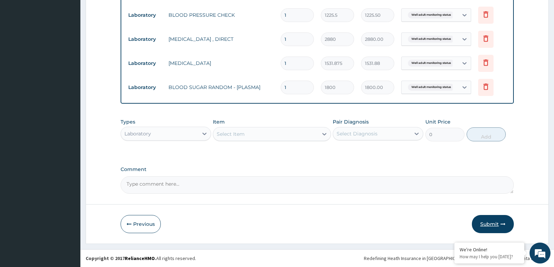
click at [485, 226] on button "Submit" at bounding box center [492, 224] width 42 height 18
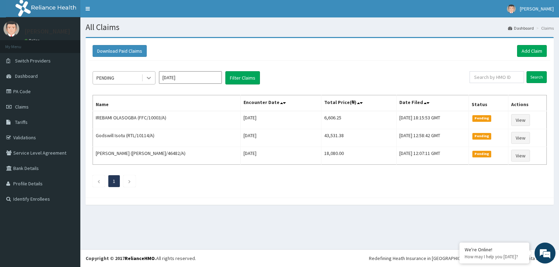
click at [149, 79] on icon at bounding box center [149, 78] width 4 height 2
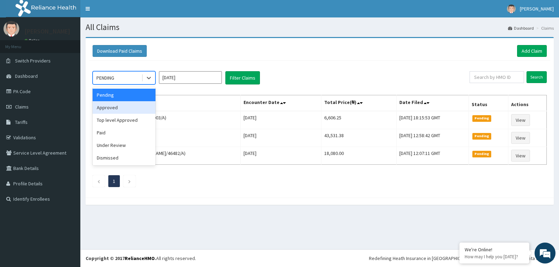
click at [127, 109] on div "Approved" at bounding box center [124, 107] width 63 height 13
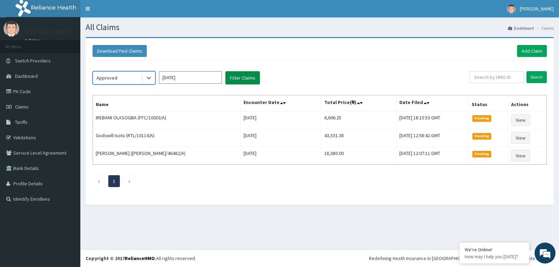
click at [228, 79] on button "Filter Claims" at bounding box center [242, 77] width 35 height 13
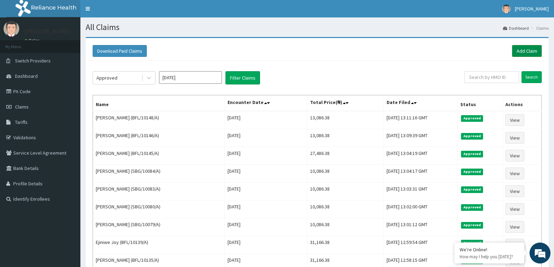
click at [523, 52] on link "Add Claim" at bounding box center [527, 51] width 30 height 12
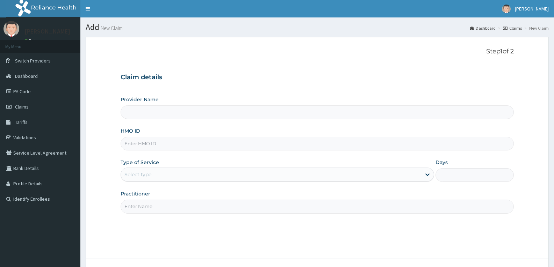
type input "BFL/10148/A"
type input "Reliance Family Clinics (RFC) - Gbagada"
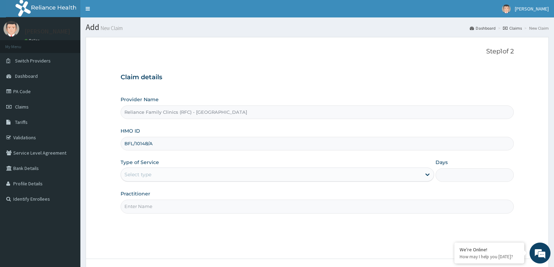
click at [147, 144] on input "BFL/10148/A" at bounding box center [316, 144] width 393 height 14
click at [137, 145] on input "BFL/10152/A" at bounding box center [316, 144] width 393 height 14
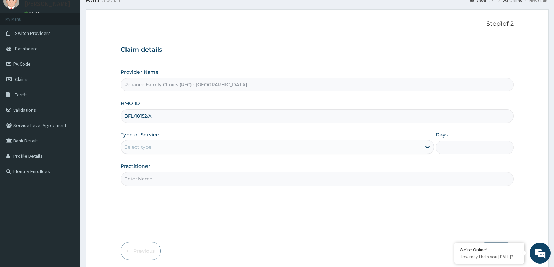
scroll to position [54, 0]
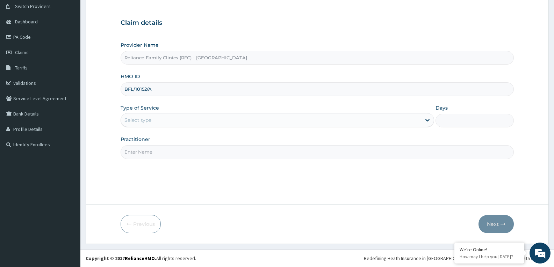
type input "BFL/10152/A"
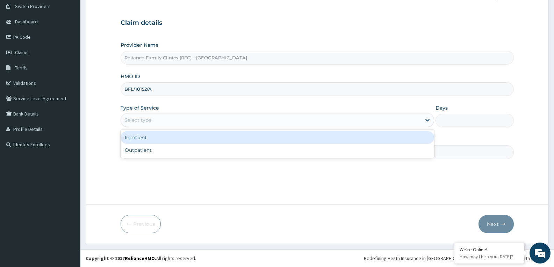
drag, startPoint x: 175, startPoint y: 117, endPoint x: 170, endPoint y: 132, distance: 16.7
click at [175, 119] on div "Select type" at bounding box center [271, 120] width 300 height 11
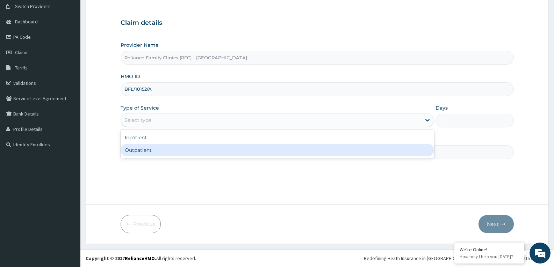
click at [160, 150] on div "Outpatient" at bounding box center [276, 150] width 313 height 13
type input "1"
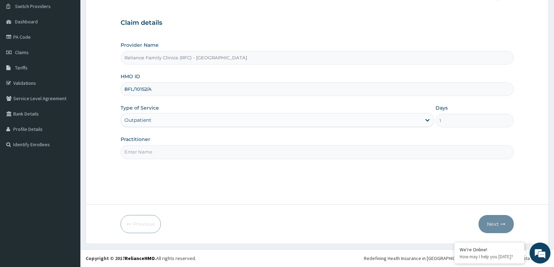
click at [160, 150] on input "Practitioner" at bounding box center [316, 152] width 393 height 14
type input "faridat"
click at [499, 225] on button "Next" at bounding box center [495, 224] width 35 height 18
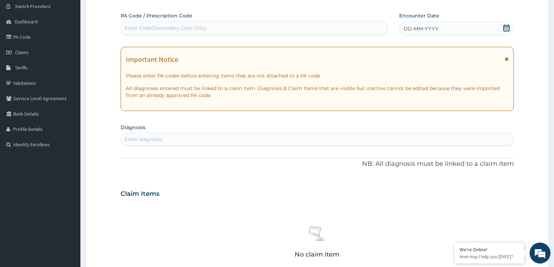
scroll to position [0, 0]
click at [504, 27] on icon at bounding box center [506, 27] width 7 height 7
click at [149, 141] on div "Enter diagnosis" at bounding box center [143, 139] width 38 height 7
type input "WELL ADULT MONI"
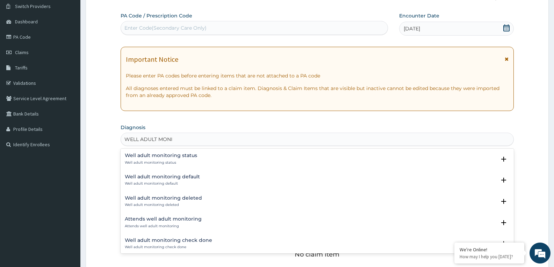
click at [173, 154] on h4 "Well adult monitoring status" at bounding box center [161, 155] width 72 height 5
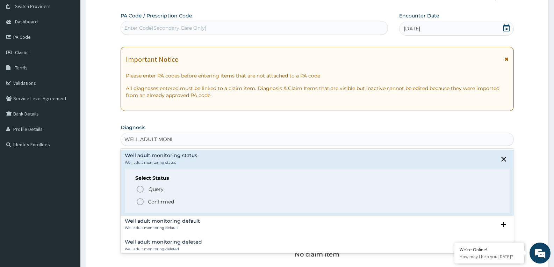
click at [139, 201] on icon "status option filled" at bounding box center [140, 202] width 8 height 8
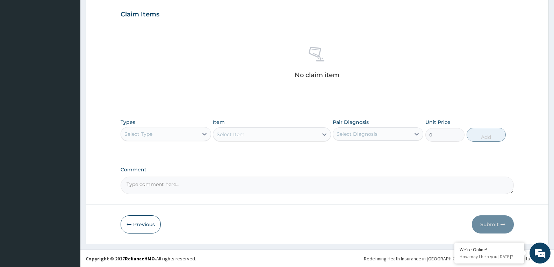
scroll to position [236, 0]
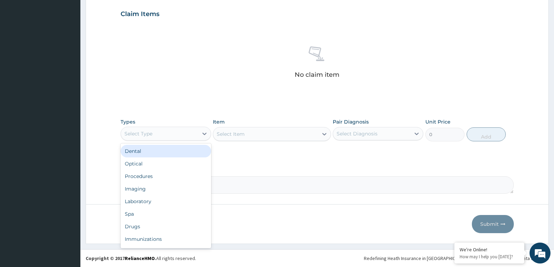
click at [190, 133] on div "Select Type" at bounding box center [159, 133] width 77 height 11
click at [134, 227] on div "Drugs" at bounding box center [165, 226] width 90 height 13
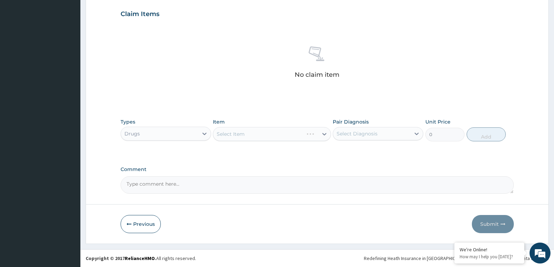
click at [280, 133] on div "Select Item" at bounding box center [272, 134] width 118 height 14
click at [280, 133] on div "Select Item" at bounding box center [265, 134] width 104 height 11
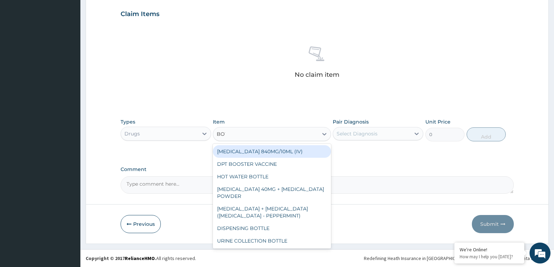
type input "BOTT"
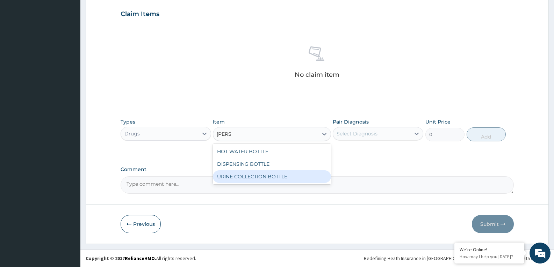
click at [281, 175] on div "URINE COLLECTION BOTTLE" at bounding box center [272, 176] width 118 height 13
type input "198"
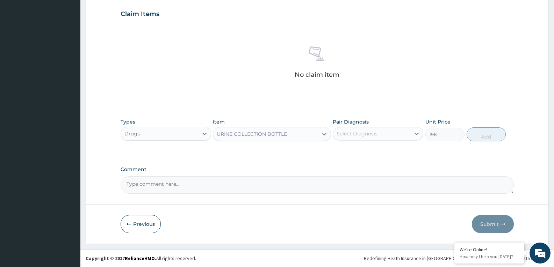
click at [392, 131] on div "Select Diagnosis" at bounding box center [371, 133] width 77 height 11
checkbox input "true"
click at [483, 138] on button "Add" at bounding box center [485, 134] width 39 height 14
type input "0"
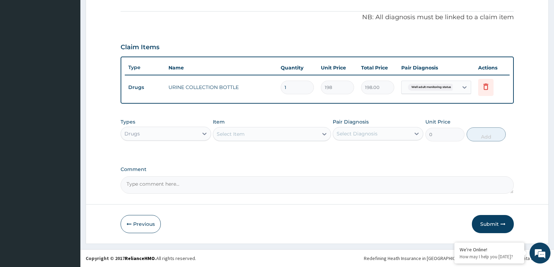
scroll to position [203, 0]
click at [178, 135] on div "Drugs" at bounding box center [159, 133] width 77 height 11
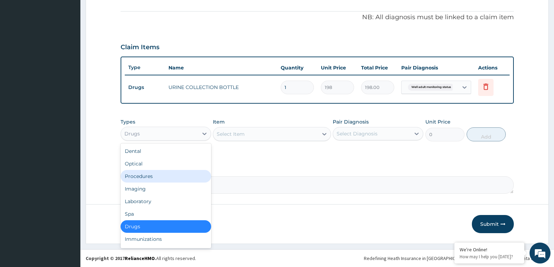
click at [145, 174] on div "Procedures" at bounding box center [165, 176] width 90 height 13
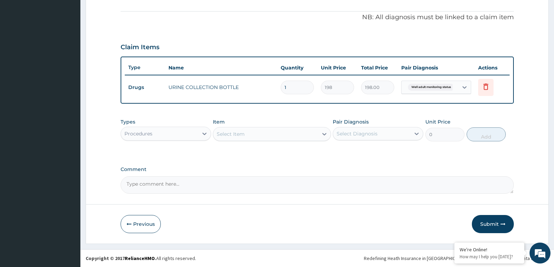
click at [263, 137] on div "Select Item" at bounding box center [265, 134] width 104 height 11
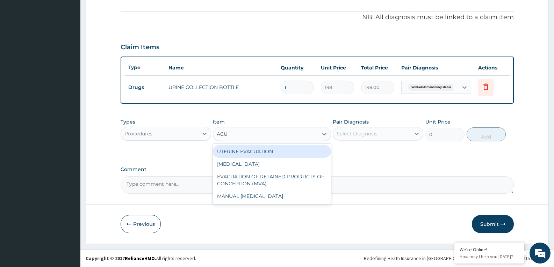
type input "ACUI"
type input "3000"
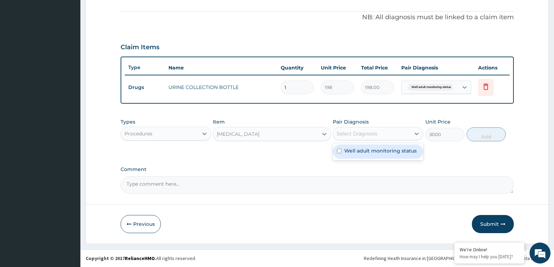
click at [377, 129] on div "Select Diagnosis" at bounding box center [371, 133] width 77 height 11
checkbox input "true"
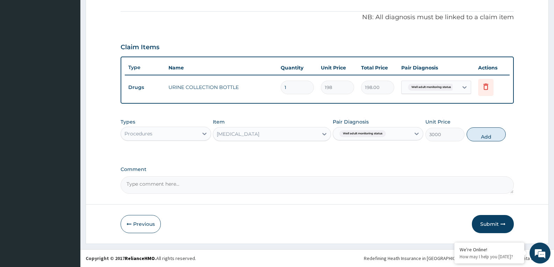
click at [478, 141] on div "Types Procedures Item VISUAL ACUITY Pair Diagnosis Well adult monitoring status…" at bounding box center [316, 130] width 393 height 30
click at [488, 133] on button "Add" at bounding box center [485, 134] width 39 height 14
type input "0"
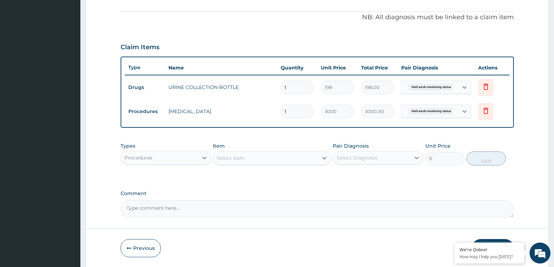
click at [171, 153] on div "Procedures" at bounding box center [159, 157] width 77 height 11
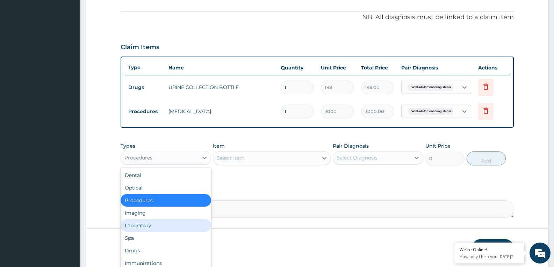
click at [132, 226] on div "Laboratory" at bounding box center [165, 225] width 90 height 13
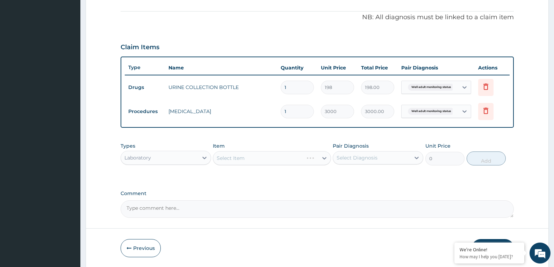
scroll to position [227, 0]
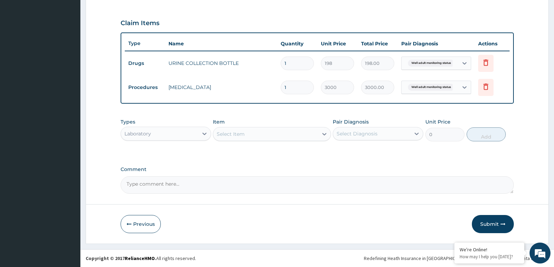
click at [275, 130] on div "Select Item" at bounding box center [265, 134] width 104 height 11
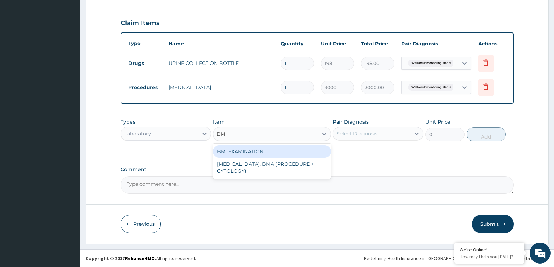
type input "BMI"
type input "1225.5"
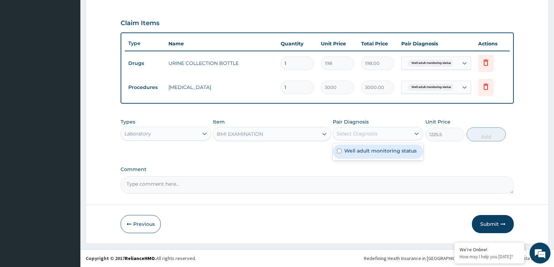
click at [374, 134] on div "Select Diagnosis" at bounding box center [356, 133] width 41 height 7
checkbox input "true"
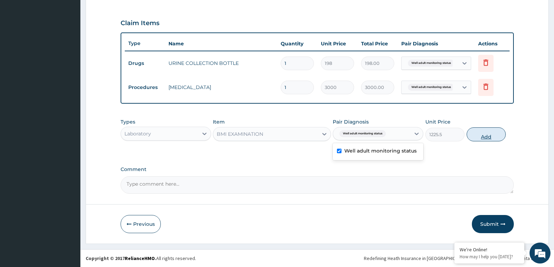
click at [489, 136] on button "Add" at bounding box center [485, 134] width 39 height 14
type input "0"
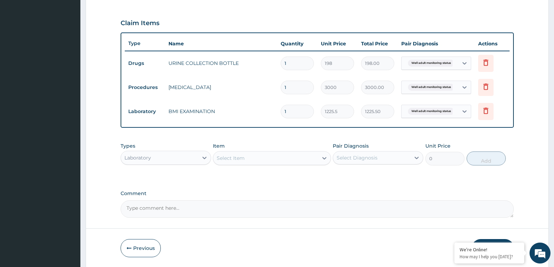
click at [260, 160] on div "Select Item" at bounding box center [265, 158] width 104 height 11
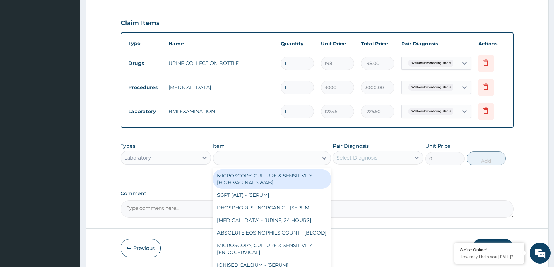
type input "["
type input "PRES"
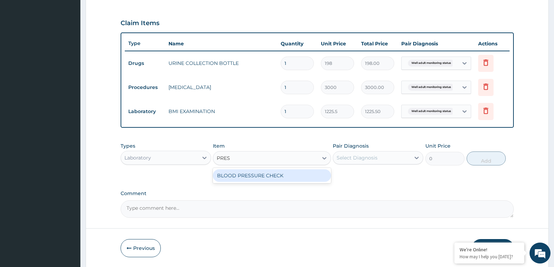
type input "1225.5"
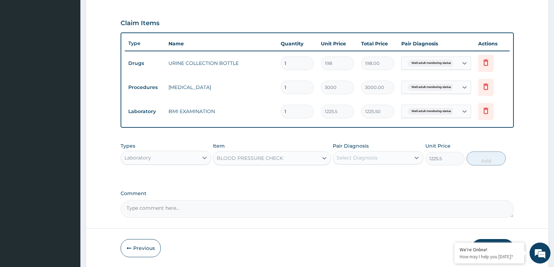
drag, startPoint x: 361, startPoint y: 155, endPoint x: 405, endPoint y: 155, distance: 44.4
click at [362, 155] on div "Select Diagnosis" at bounding box center [356, 157] width 41 height 7
checkbox input "true"
click at [480, 161] on button "Add" at bounding box center [485, 159] width 39 height 14
type input "0"
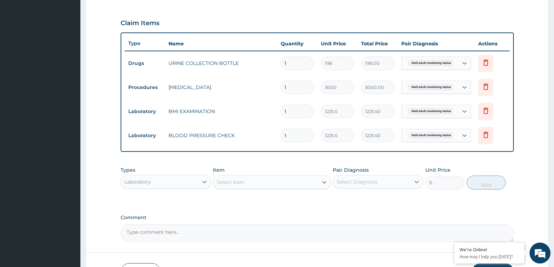
click at [294, 186] on div "Select Item" at bounding box center [265, 182] width 104 height 11
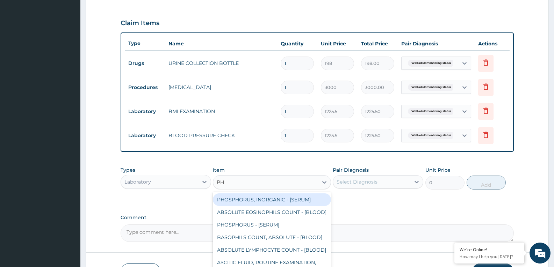
type input "PHY"
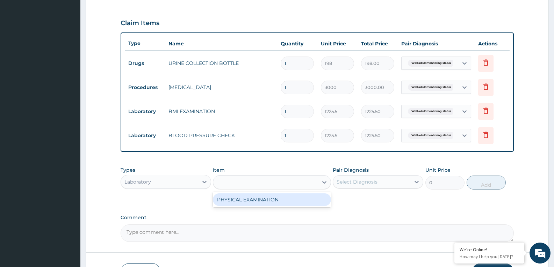
type input "1225.5"
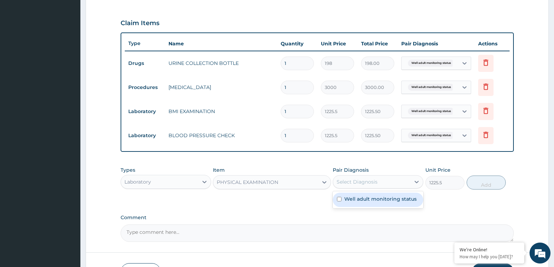
click at [373, 181] on div "Select Diagnosis" at bounding box center [356, 181] width 41 height 7
checkbox input "true"
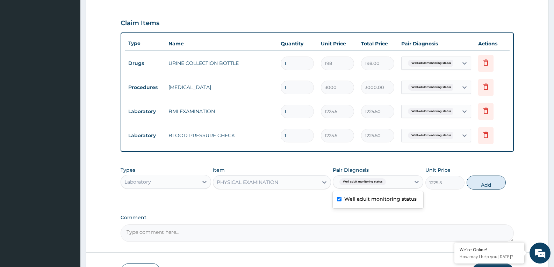
drag, startPoint x: 484, startPoint y: 183, endPoint x: 377, endPoint y: 214, distance: 111.5
click at [485, 184] on button "Add" at bounding box center [485, 183] width 39 height 14
type input "0"
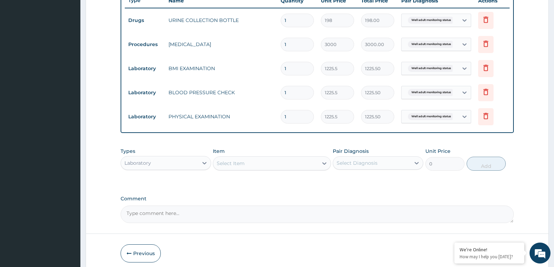
scroll to position [300, 0]
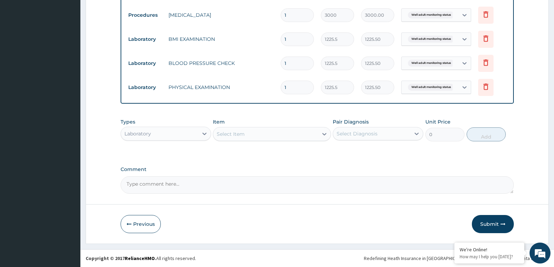
click at [260, 131] on div "Select Item" at bounding box center [265, 134] width 104 height 11
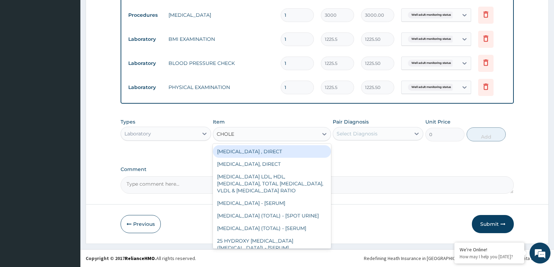
type input "CHOLES"
type input "2880"
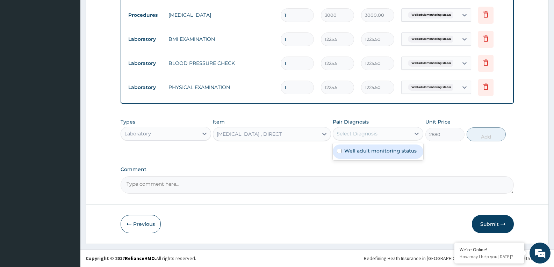
click at [373, 132] on div "Select Diagnosis" at bounding box center [356, 133] width 41 height 7
checkbox input "true"
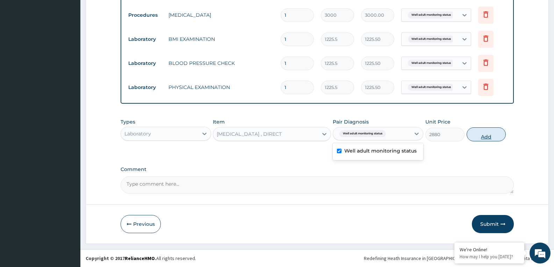
click at [486, 137] on button "Add" at bounding box center [485, 134] width 39 height 14
type input "0"
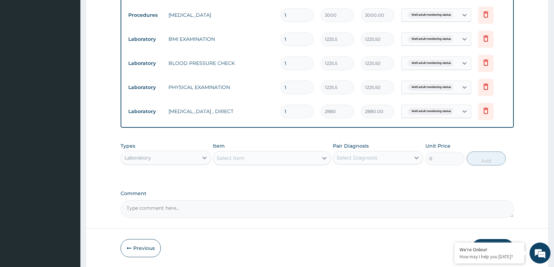
click at [257, 153] on div "Select Item" at bounding box center [265, 158] width 104 height 11
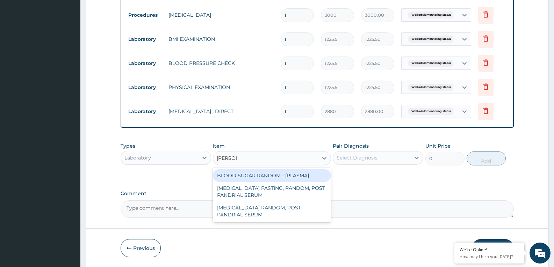
type input "RANDOM"
type input "1800"
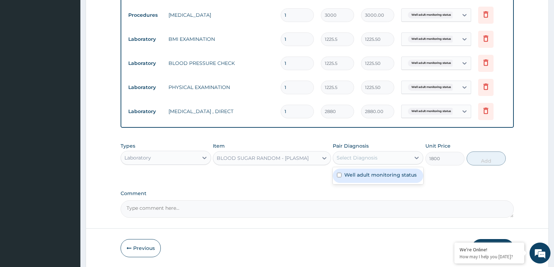
click at [367, 158] on div "Select Diagnosis" at bounding box center [356, 157] width 41 height 7
checkbox input "true"
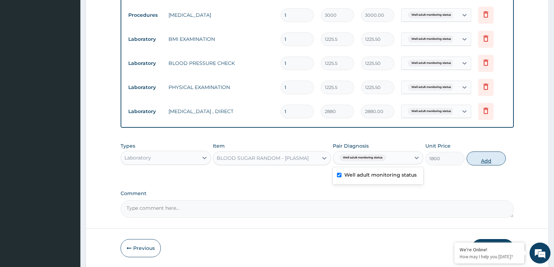
click at [492, 163] on button "Add" at bounding box center [485, 159] width 39 height 14
type input "0"
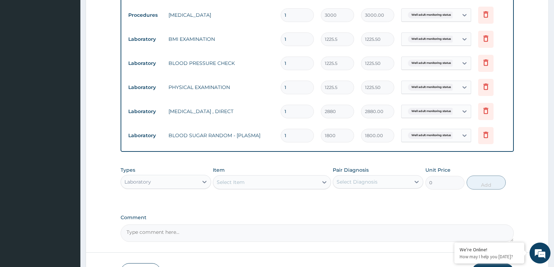
click at [260, 185] on div "Select Item" at bounding box center [265, 182] width 104 height 11
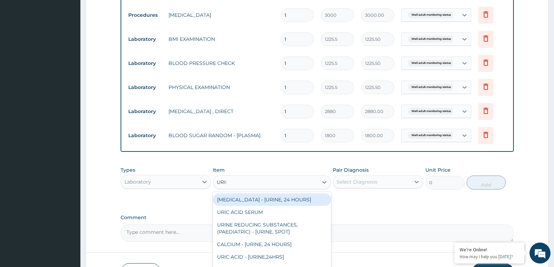
type input "URINA"
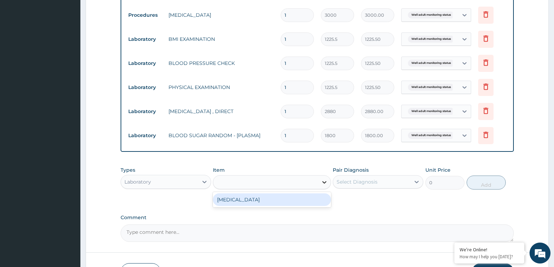
type input "1531.875"
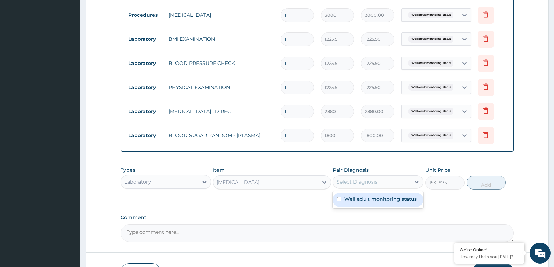
click at [353, 184] on div "Select Diagnosis" at bounding box center [356, 181] width 41 height 7
checkbox input "true"
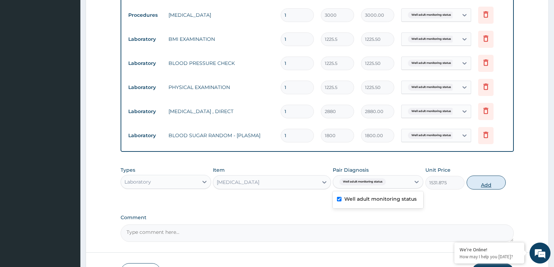
click at [493, 187] on button "Add" at bounding box center [485, 183] width 39 height 14
type input "0"
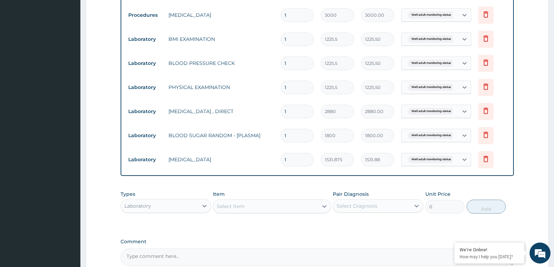
click at [258, 207] on div "Select Item" at bounding box center [265, 206] width 104 height 11
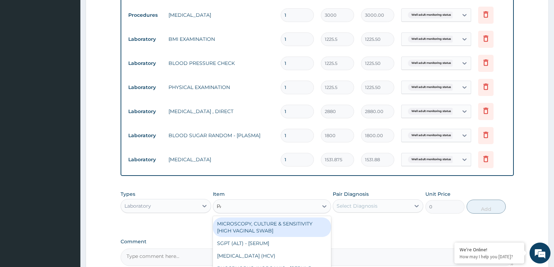
type input "PAP"
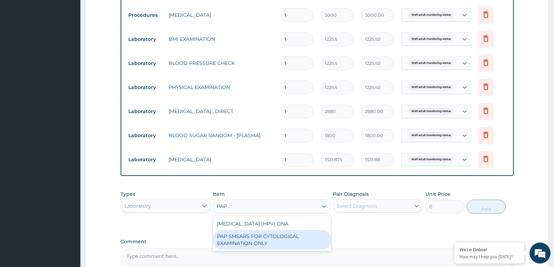
click at [257, 237] on div "PAP SMEARS FOR CYTOLOGICAL EXAMINATION ONLY" at bounding box center [272, 240] width 118 height 20
type input "18080"
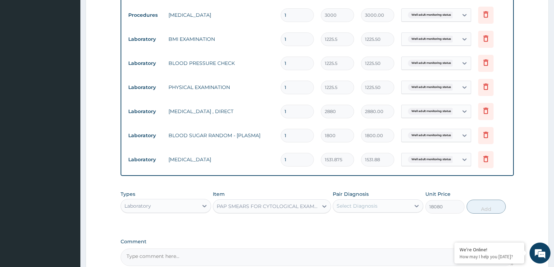
click at [372, 207] on div "Select Diagnosis" at bounding box center [356, 206] width 41 height 7
checkbox input "true"
click at [485, 211] on button "Add" at bounding box center [485, 207] width 39 height 14
type input "0"
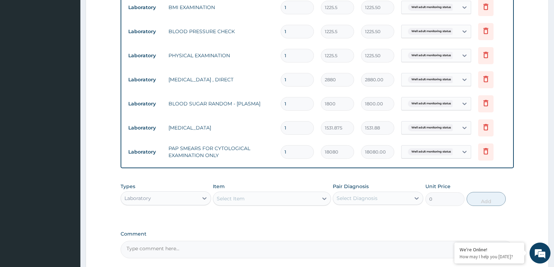
scroll to position [396, 0]
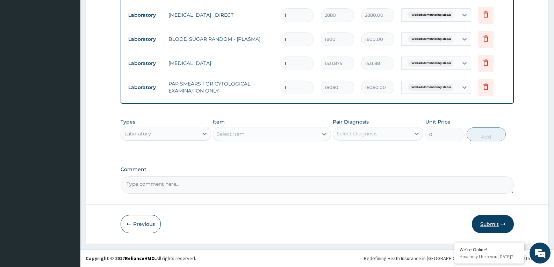
click at [489, 226] on button "Submit" at bounding box center [492, 224] width 42 height 18
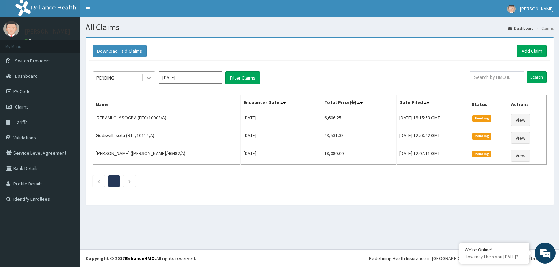
click at [151, 83] on div at bounding box center [148, 78] width 13 height 13
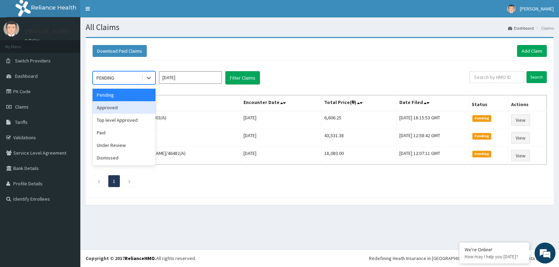
click at [120, 105] on div "Approved" at bounding box center [124, 107] width 63 height 13
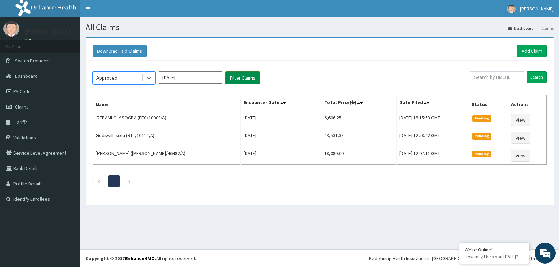
click at [242, 77] on button "Filter Claims" at bounding box center [242, 77] width 35 height 13
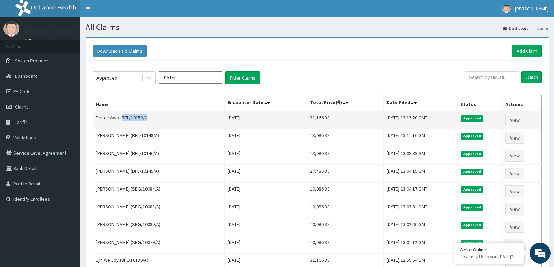
drag, startPoint x: 120, startPoint y: 116, endPoint x: 146, endPoint y: 120, distance: 25.8
click at [146, 120] on td "Prince Awo (BFL/10152/A)" at bounding box center [159, 120] width 132 height 18
copy td "BFL/10152/A"
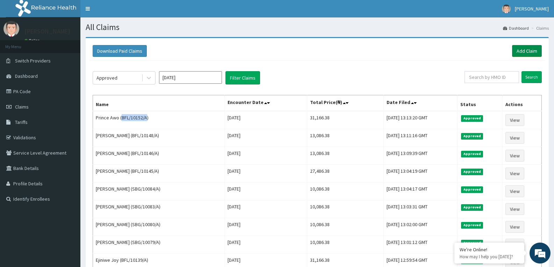
click at [525, 51] on link "Add Claim" at bounding box center [527, 51] width 30 height 12
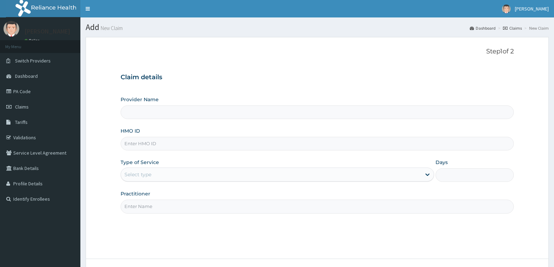
type input "Reliance Family Clinics (RFC) - [GEOGRAPHIC_DATA]"
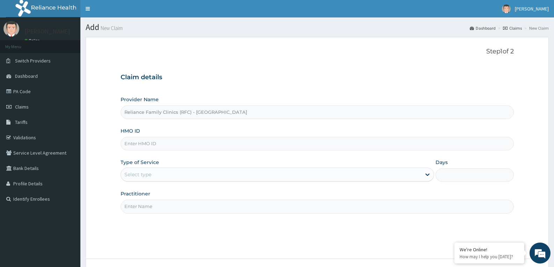
click at [148, 144] on input "HMO ID" at bounding box center [316, 144] width 393 height 14
paste input "BFL/10152/A"
click at [146, 144] on input "BFL/10152/A" at bounding box center [316, 144] width 393 height 14
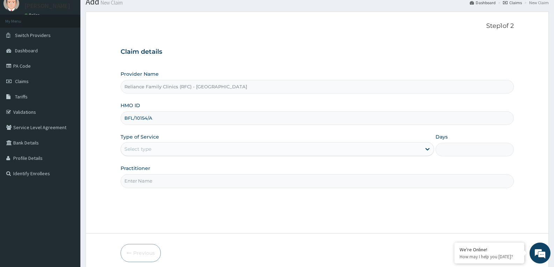
scroll to position [54, 0]
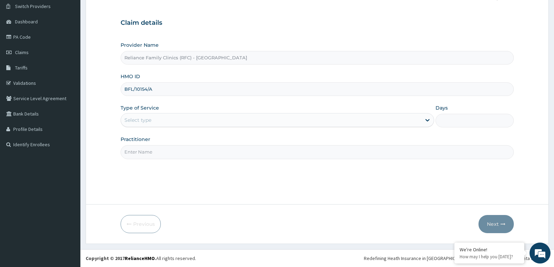
type input "BFL/10154/A"
click at [152, 117] on div "Select type" at bounding box center [271, 120] width 300 height 11
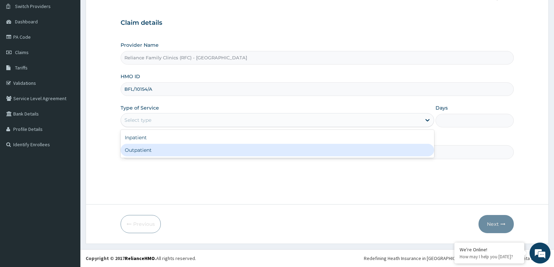
click at [153, 152] on div "Outpatient" at bounding box center [276, 150] width 313 height 13
type input "1"
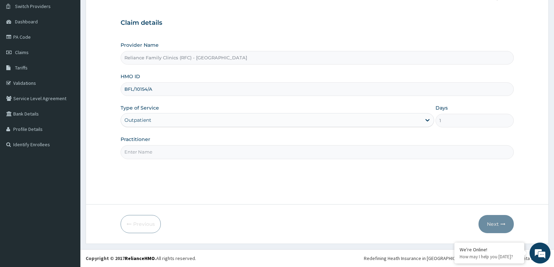
click at [153, 152] on input "Practitioner" at bounding box center [316, 152] width 393 height 14
type input "faridat"
click at [495, 225] on button "Next" at bounding box center [495, 224] width 35 height 18
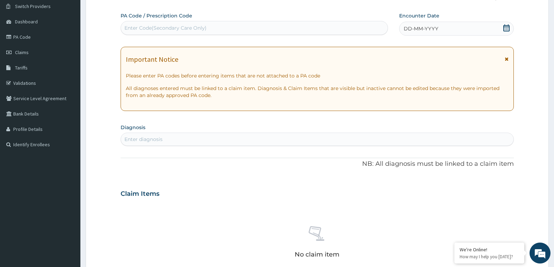
click at [510, 29] on div "DD-MM-YYYY" at bounding box center [456, 29] width 115 height 14
click at [167, 142] on div "Enter diagnosis" at bounding box center [317, 139] width 392 height 11
type input "WELL ADULT MONI"
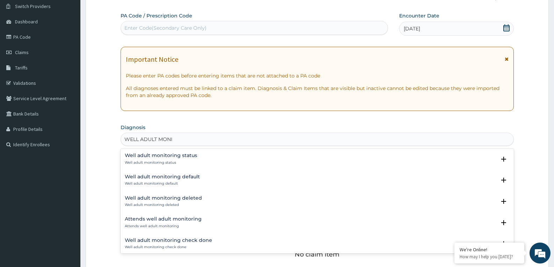
click at [148, 160] on div "Well adult monitoring status Well adult monitoring status" at bounding box center [161, 159] width 72 height 12
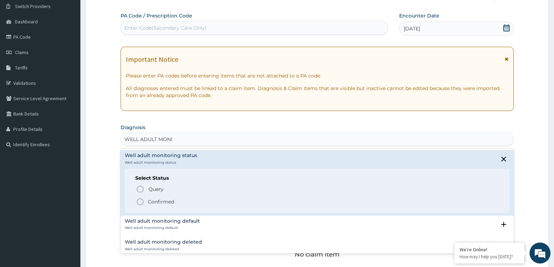
click at [138, 202] on icon "status option filled" at bounding box center [140, 202] width 8 height 8
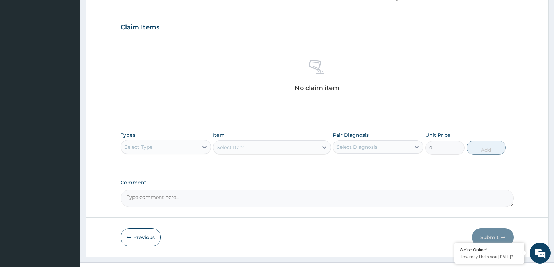
scroll to position [236, 0]
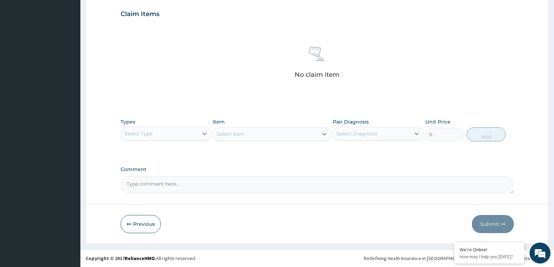
click at [171, 132] on div "Select Type" at bounding box center [159, 133] width 77 height 11
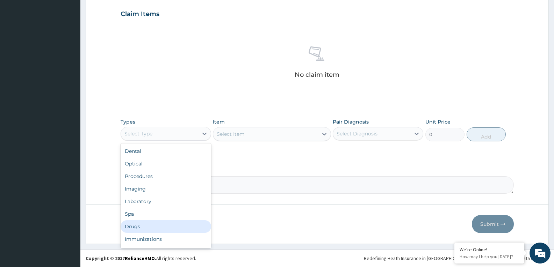
click at [134, 227] on div "Drugs" at bounding box center [165, 226] width 90 height 13
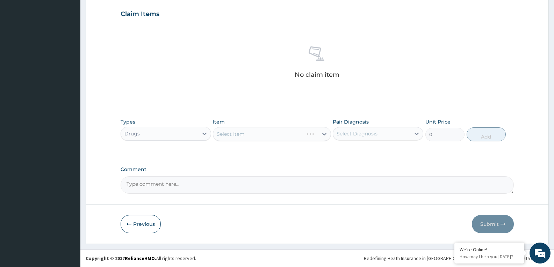
click at [291, 132] on div "Select Item" at bounding box center [272, 134] width 118 height 14
click at [280, 137] on div "Select Item" at bounding box center [272, 134] width 118 height 14
click at [281, 137] on div "Select Item" at bounding box center [265, 134] width 104 height 11
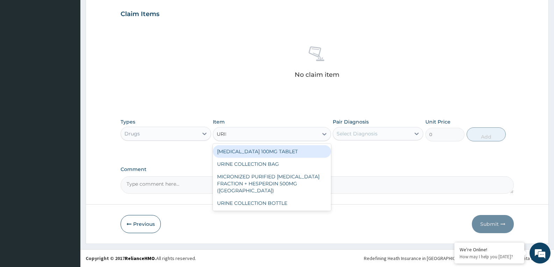
type input "URINE"
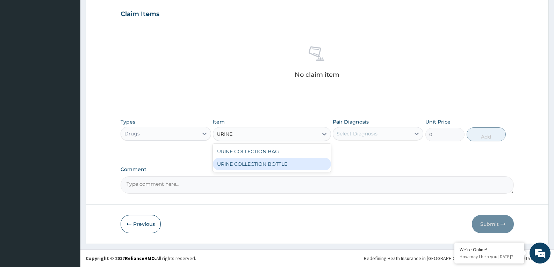
click at [276, 166] on div "URINE COLLECTION BOTTLE" at bounding box center [272, 164] width 118 height 13
type input "198"
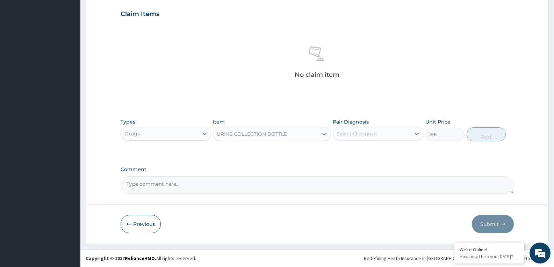
click at [391, 138] on div "Select Diagnosis" at bounding box center [371, 133] width 77 height 11
checkbox input "true"
click at [466, 132] on div "Types Drugs Item URINE COLLECTION BOTTLE Pair Diagnosis option Well adult monit…" at bounding box center [316, 130] width 393 height 30
click at [494, 137] on button "Add" at bounding box center [485, 134] width 39 height 14
type input "0"
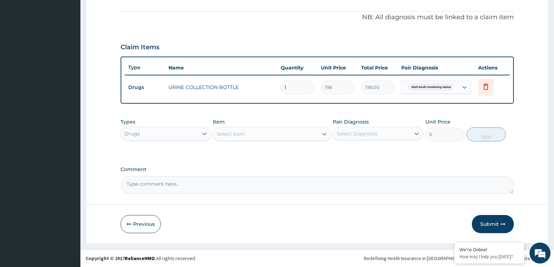
scroll to position [203, 0]
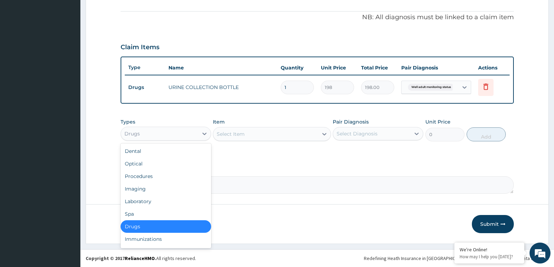
click at [164, 137] on div "Drugs" at bounding box center [159, 133] width 77 height 11
click at [141, 176] on div "Procedures" at bounding box center [165, 176] width 90 height 13
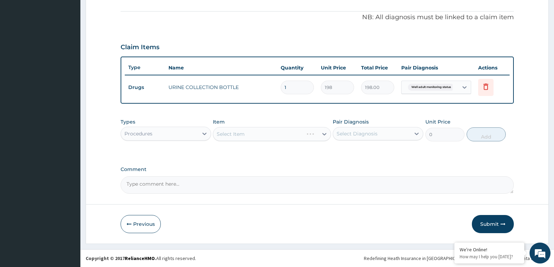
click at [287, 135] on div "Select Item" at bounding box center [272, 134] width 118 height 14
click at [287, 135] on div "Select Item" at bounding box center [265, 134] width 104 height 11
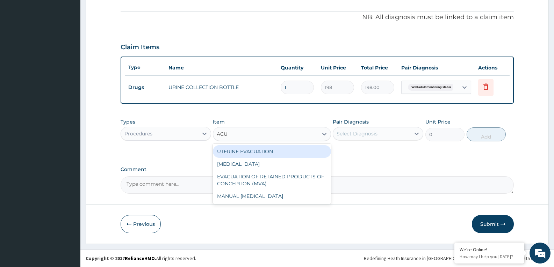
type input "ACUI"
type input "3000"
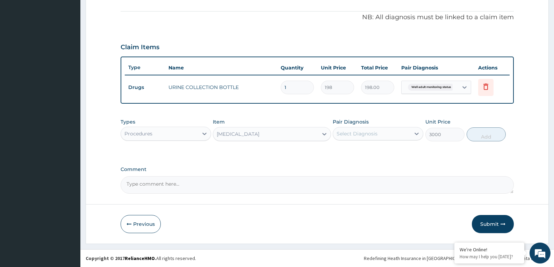
click at [383, 131] on div "Select Diagnosis" at bounding box center [371, 133] width 77 height 11
checkbox input "true"
click at [490, 135] on button "Add" at bounding box center [485, 134] width 39 height 14
type input "0"
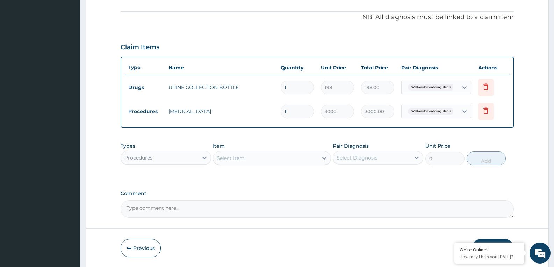
click at [153, 157] on div "Procedures" at bounding box center [159, 157] width 77 height 11
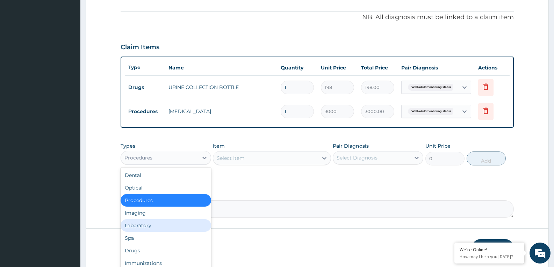
click at [134, 226] on div "Laboratory" at bounding box center [165, 225] width 90 height 13
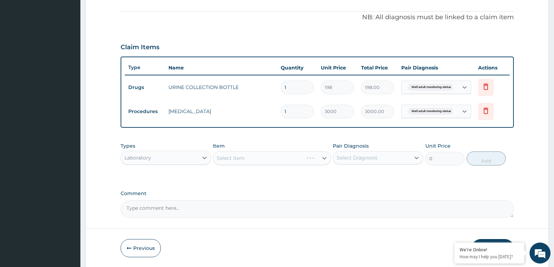
click at [264, 160] on div "Select Item" at bounding box center [272, 158] width 118 height 14
click at [264, 160] on div "Select Item" at bounding box center [265, 158] width 104 height 11
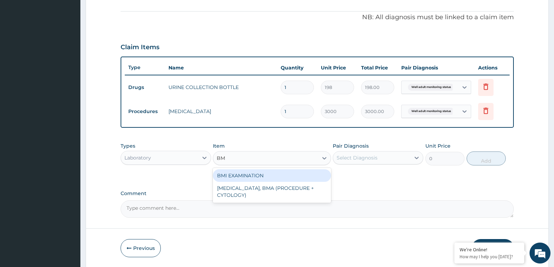
type input "BMI"
type input "1225.5"
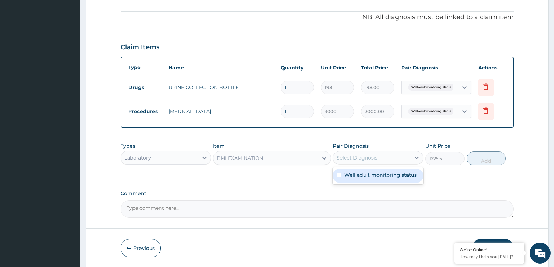
click at [369, 158] on div "Select Diagnosis" at bounding box center [356, 157] width 41 height 7
checkbox input "true"
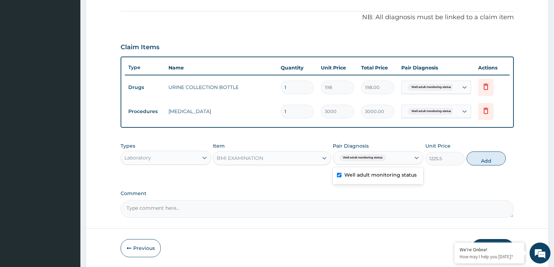
drag, startPoint x: 482, startPoint y: 157, endPoint x: 391, endPoint y: 172, distance: 91.4
click at [482, 158] on button "Add" at bounding box center [485, 159] width 39 height 14
type input "0"
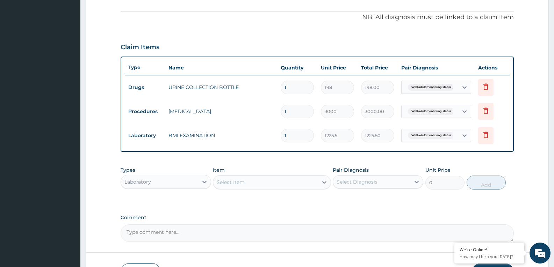
click at [286, 177] on div "Select Item" at bounding box center [265, 182] width 104 height 11
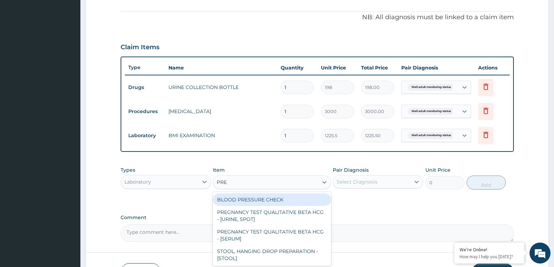
type input "PRES"
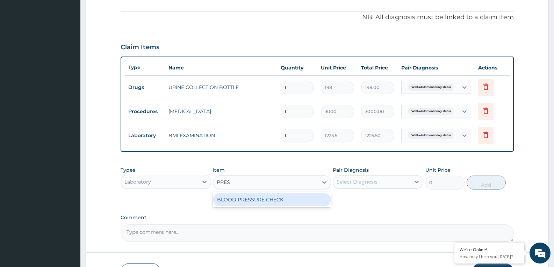
type input "1225.5"
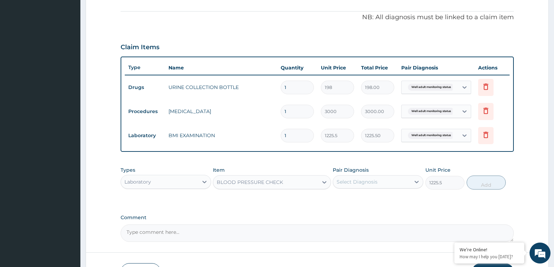
click at [380, 180] on div "Select Diagnosis" at bounding box center [371, 181] width 77 height 11
checkbox input "true"
click at [491, 184] on button "Add" at bounding box center [485, 183] width 39 height 14
type input "0"
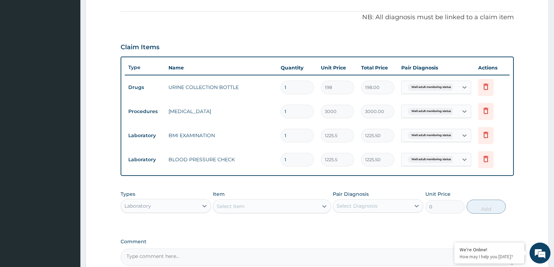
click at [264, 203] on div "Select Item" at bounding box center [265, 206] width 104 height 11
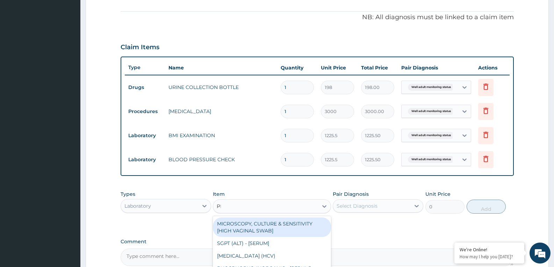
type input "PHY"
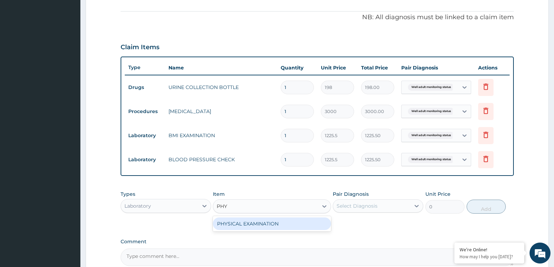
type input "1225.5"
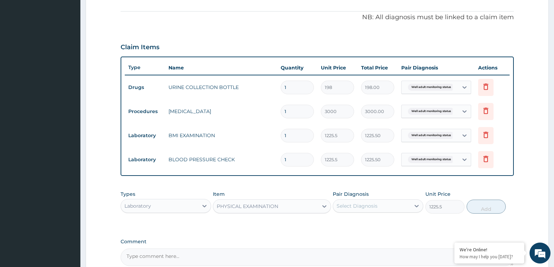
click at [382, 208] on div "Select Diagnosis" at bounding box center [371, 205] width 77 height 11
checkbox input "true"
drag, startPoint x: 473, startPoint y: 204, endPoint x: 434, endPoint y: 223, distance: 43.9
click at [474, 205] on button "Add" at bounding box center [485, 207] width 39 height 14
type input "0"
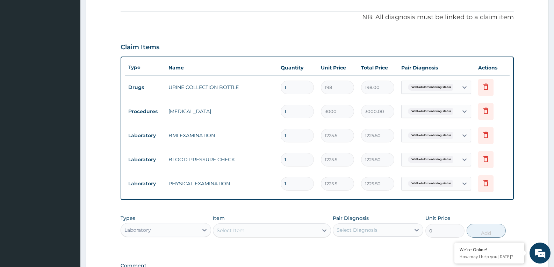
scroll to position [300, 0]
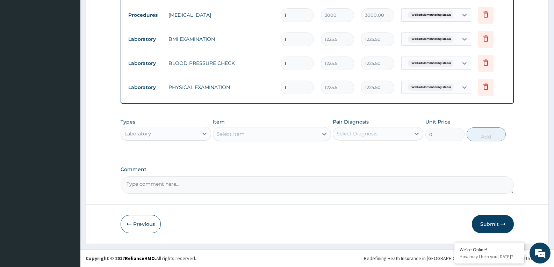
click at [257, 129] on div "Select Item" at bounding box center [265, 134] width 104 height 11
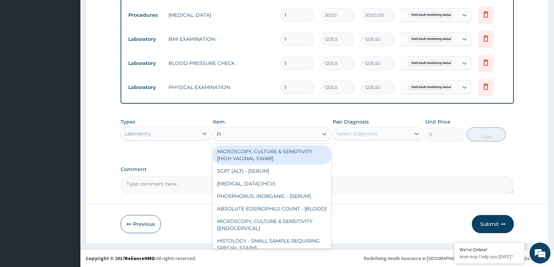
type input "PAP"
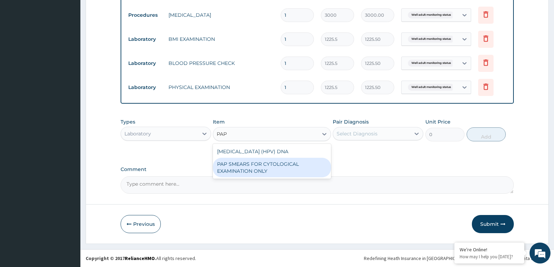
click at [277, 164] on div "PAP SMEARS FOR CYTOLOGICAL EXAMINATION ONLY" at bounding box center [272, 168] width 118 height 20
type input "18080"
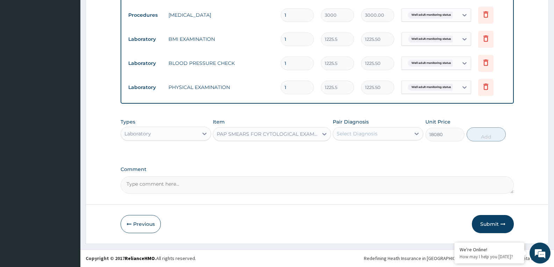
drag, startPoint x: 353, startPoint y: 136, endPoint x: 358, endPoint y: 136, distance: 4.9
click at [356, 136] on div "Select Diagnosis" at bounding box center [356, 133] width 41 height 7
checkbox input "true"
click at [478, 134] on button "Add" at bounding box center [485, 134] width 39 height 14
type input "0"
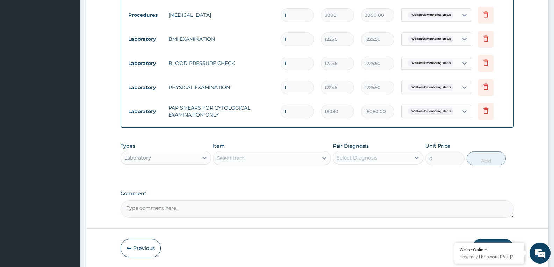
click at [264, 155] on div "Select Item" at bounding box center [265, 158] width 104 height 11
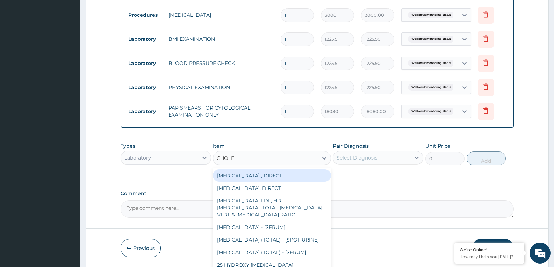
type input "CHOLES"
type input "2880"
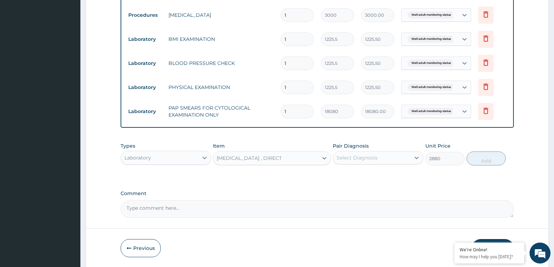
click at [361, 155] on div "Select Diagnosis" at bounding box center [356, 157] width 41 height 7
checkbox input "true"
click at [478, 159] on button "Add" at bounding box center [485, 159] width 39 height 14
type input "0"
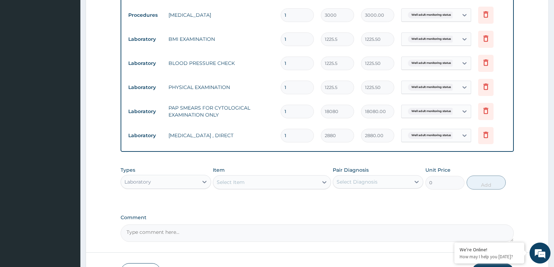
click at [304, 181] on div "Select Item" at bounding box center [265, 182] width 104 height 11
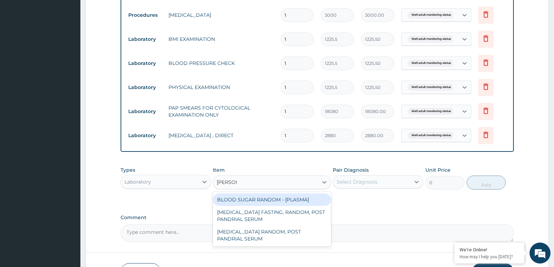
type input "RANDOM"
type input "1800"
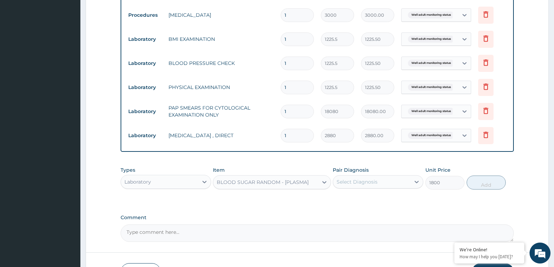
click at [350, 182] on div "Select Diagnosis" at bounding box center [356, 181] width 41 height 7
checkbox input "true"
click at [492, 181] on button "Add" at bounding box center [485, 183] width 39 height 14
type input "0"
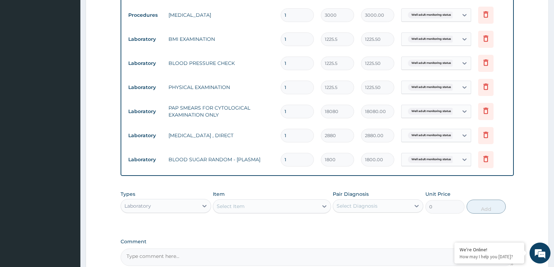
click at [256, 212] on div "Select Item" at bounding box center [272, 206] width 118 height 14
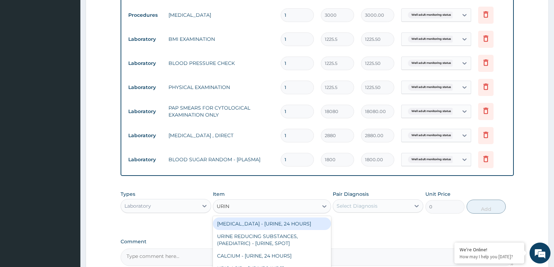
type input "URINA"
type input "1531.875"
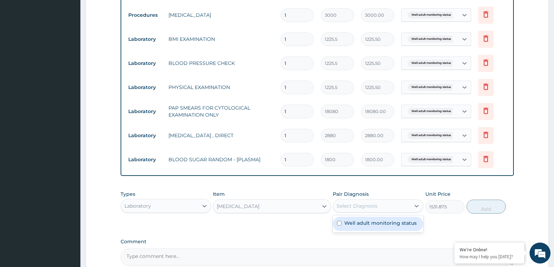
click at [386, 208] on div "Select Diagnosis" at bounding box center [371, 205] width 77 height 11
checkbox input "true"
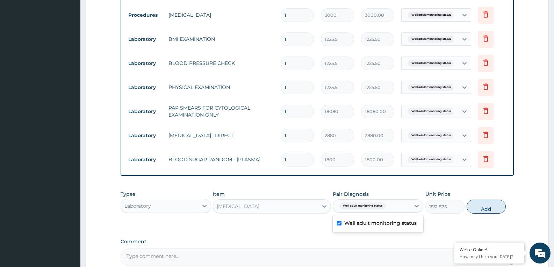
drag, startPoint x: 479, startPoint y: 201, endPoint x: 399, endPoint y: 234, distance: 86.9
click at [479, 202] on button "Add" at bounding box center [485, 207] width 39 height 14
type input "0"
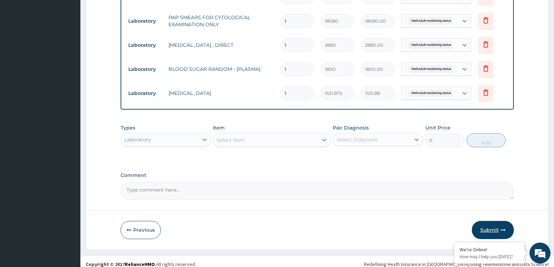
scroll to position [396, 0]
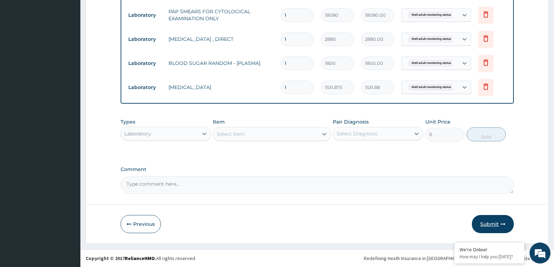
click at [492, 225] on button "Submit" at bounding box center [492, 224] width 42 height 18
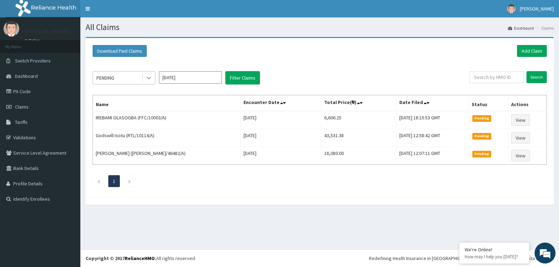
click at [148, 79] on icon at bounding box center [149, 78] width 4 height 2
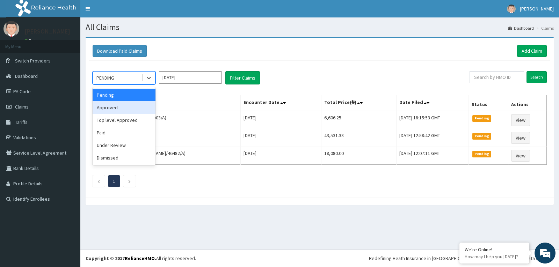
click at [124, 110] on div "Approved" at bounding box center [124, 107] width 63 height 13
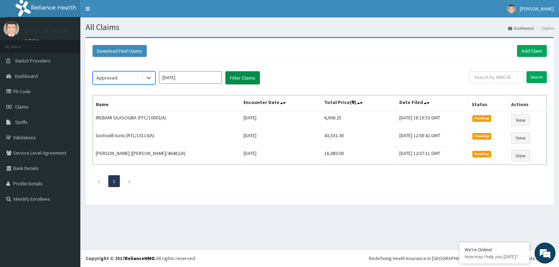
click at [233, 76] on button "Filter Claims" at bounding box center [242, 77] width 35 height 13
click at [243, 80] on button "Filter Claims" at bounding box center [242, 77] width 35 height 13
